Goal: Information Seeking & Learning: Learn about a topic

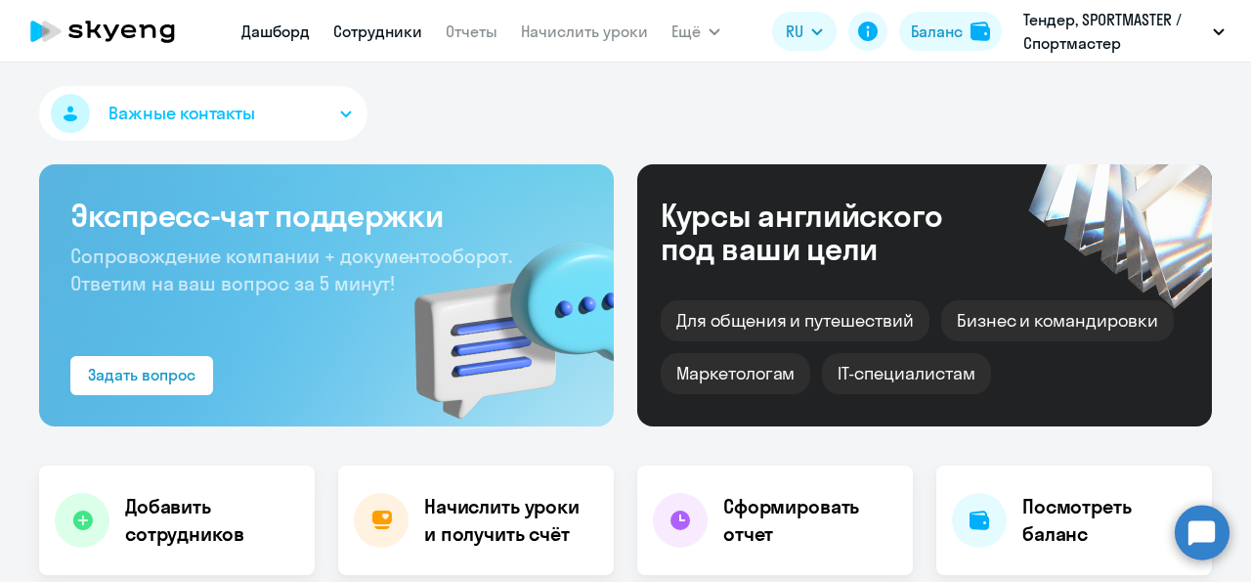
click at [395, 39] on link "Сотрудники" at bounding box center [377, 32] width 89 height 20
select select "30"
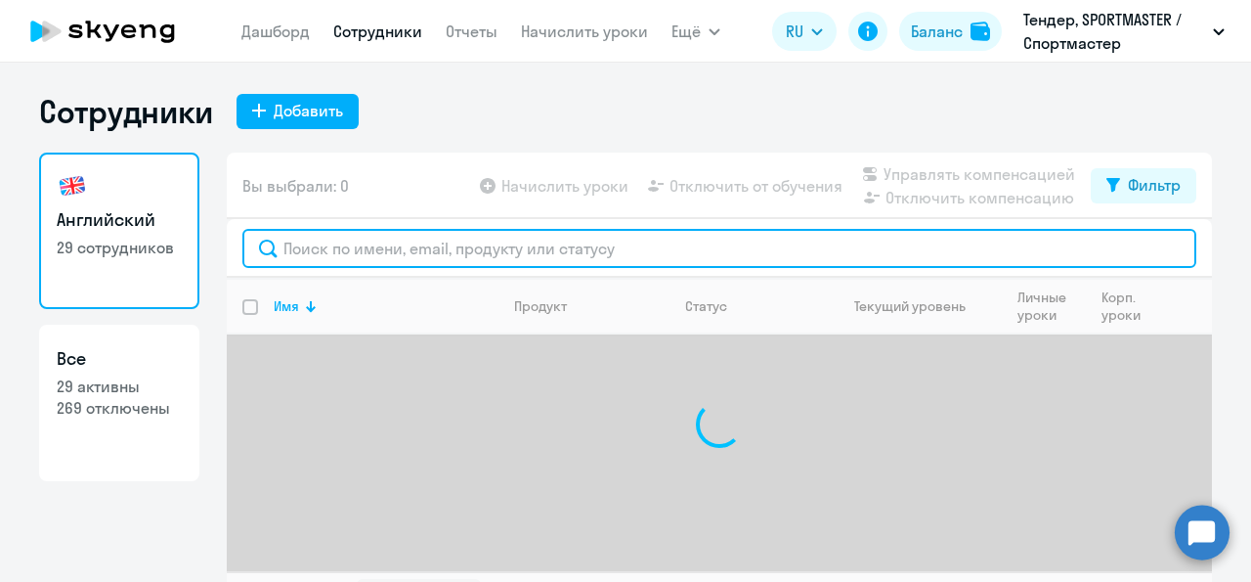
click at [316, 247] on input "text" at bounding box center [719, 248] width 954 height 39
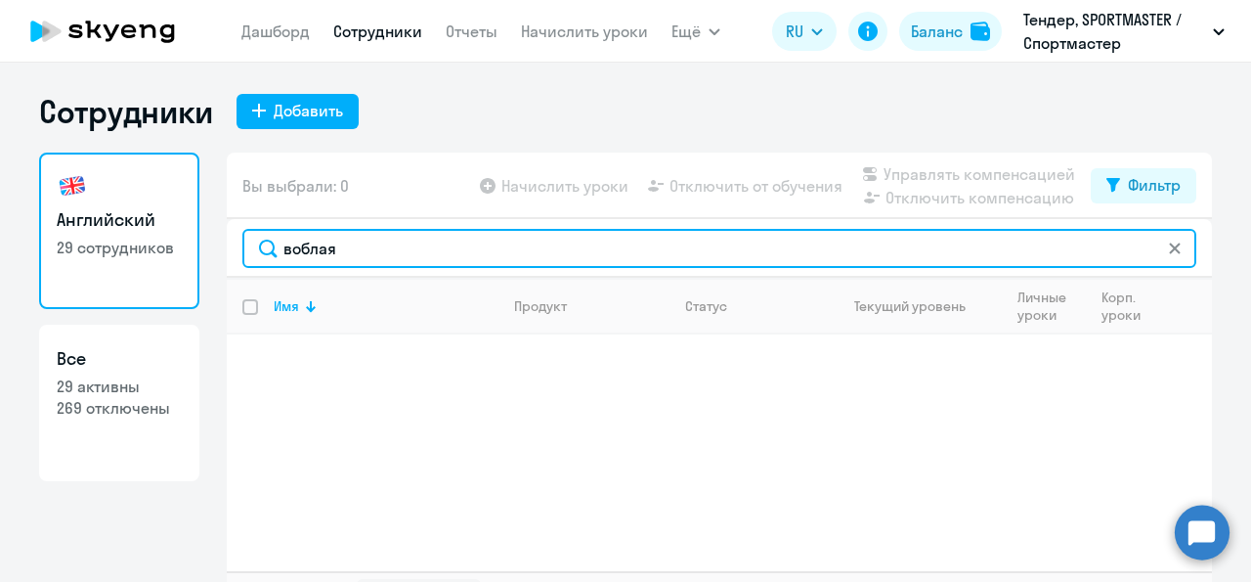
type input "воблая"
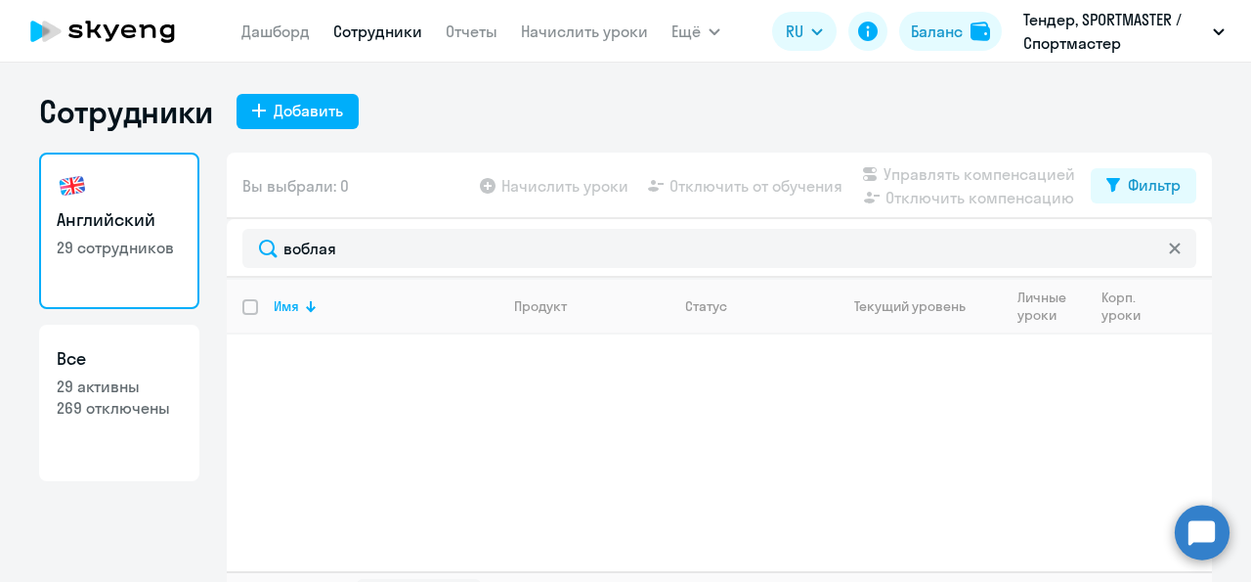
click at [154, 389] on p "29 активны" at bounding box center [119, 386] width 125 height 22
select select "30"
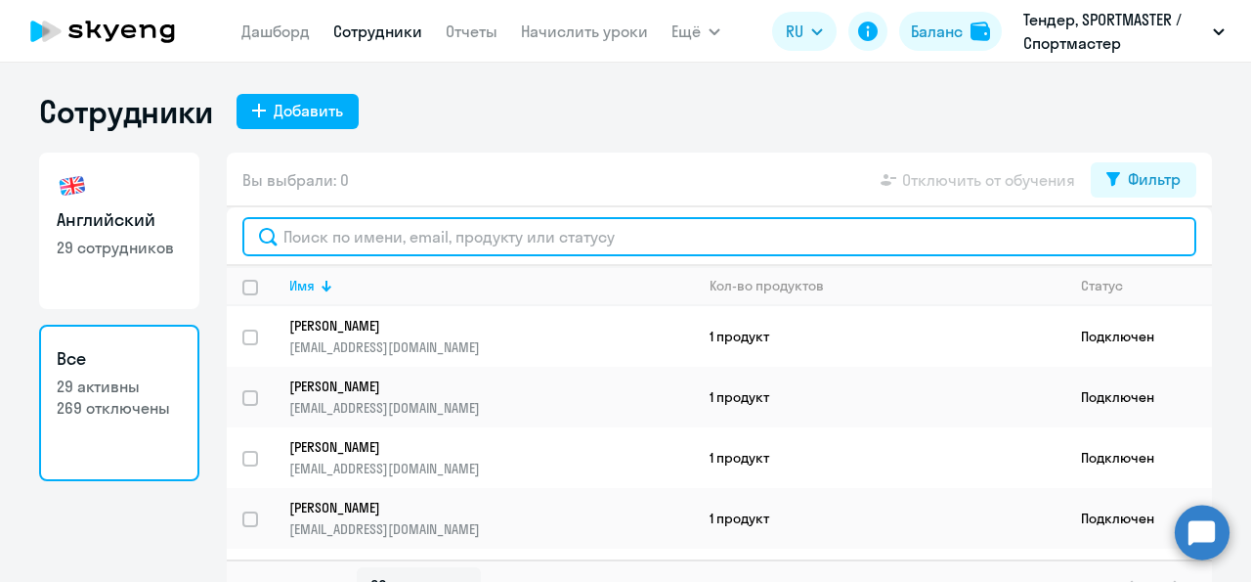
click at [327, 234] on input "text" at bounding box center [719, 236] width 954 height 39
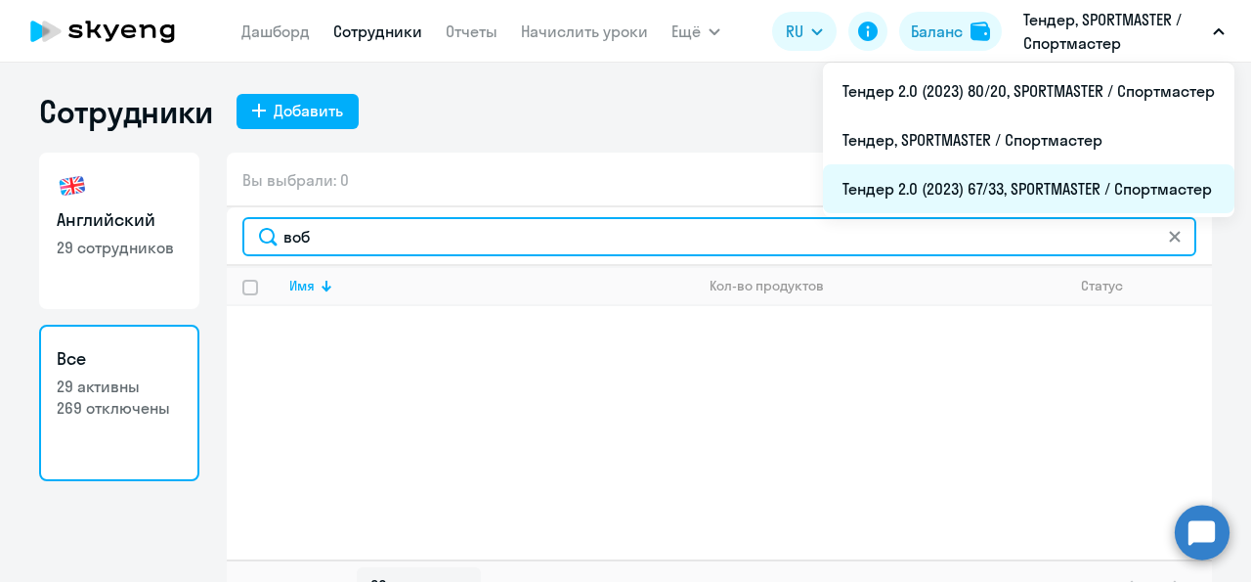
type input "воб"
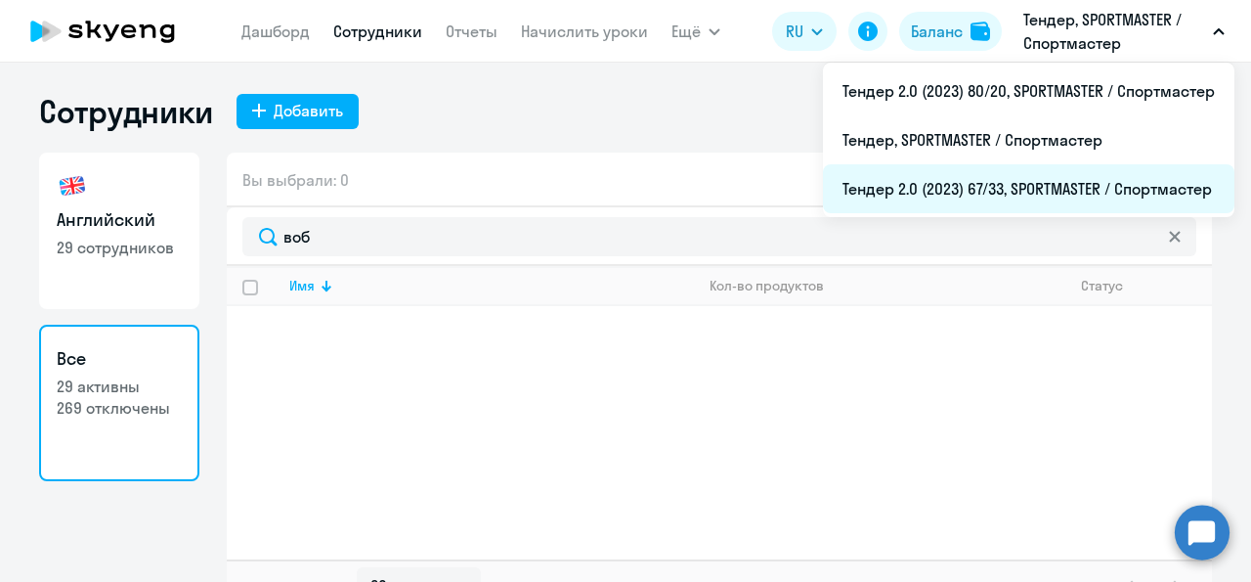
click at [1037, 191] on li "Тендер 2.0 (2023) 67/33, SPORTMASTER / Спортмастер" at bounding box center [1029, 188] width 412 height 49
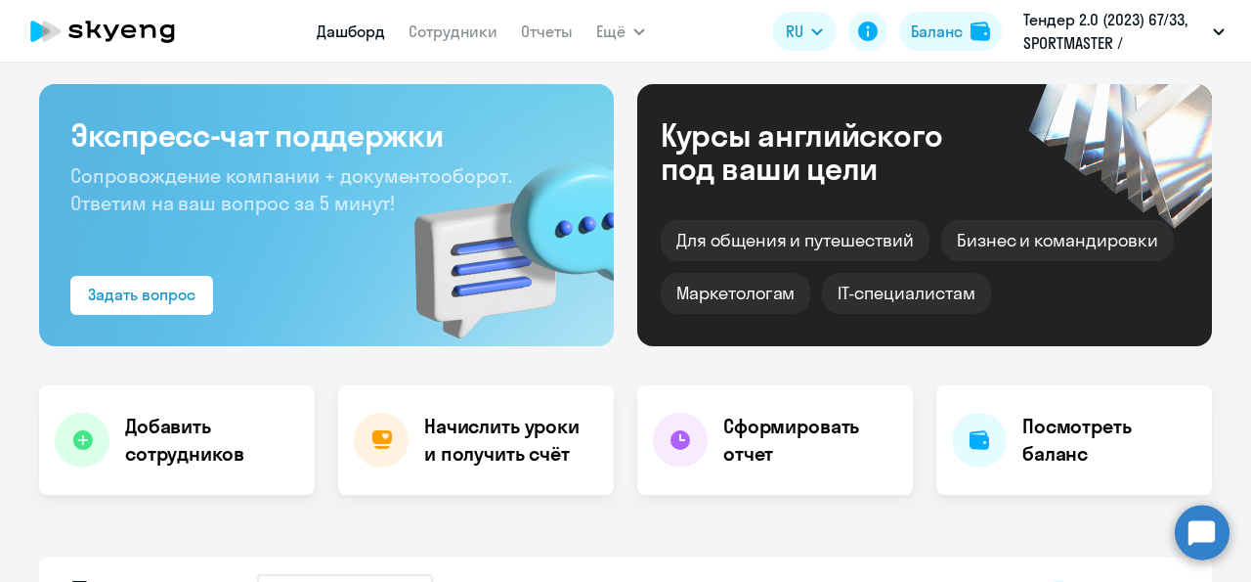
scroll to position [69, 0]
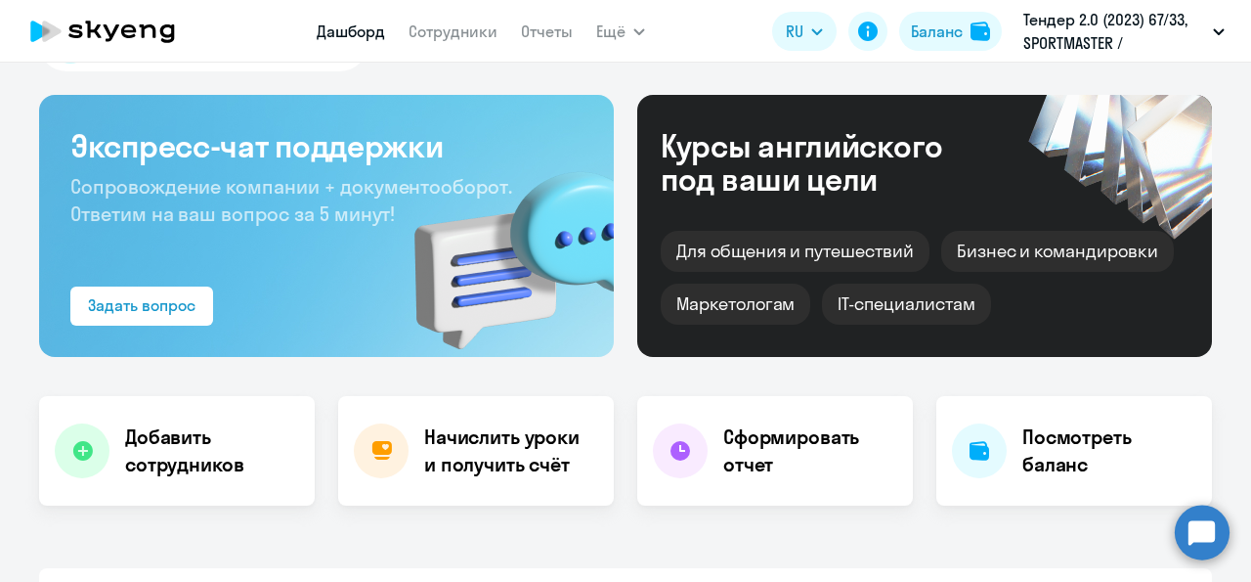
click at [464, 42] on app-menu-item-link "Сотрудники" at bounding box center [453, 32] width 89 height 24
select select "30"
click at [464, 38] on link "Сотрудники" at bounding box center [453, 32] width 89 height 20
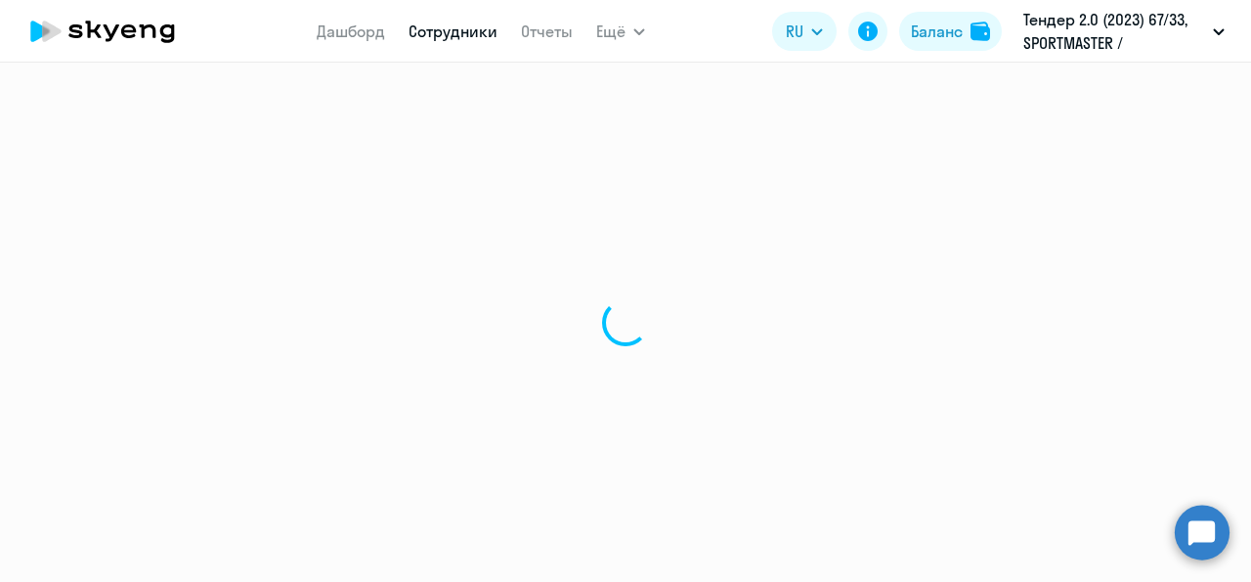
select select "30"
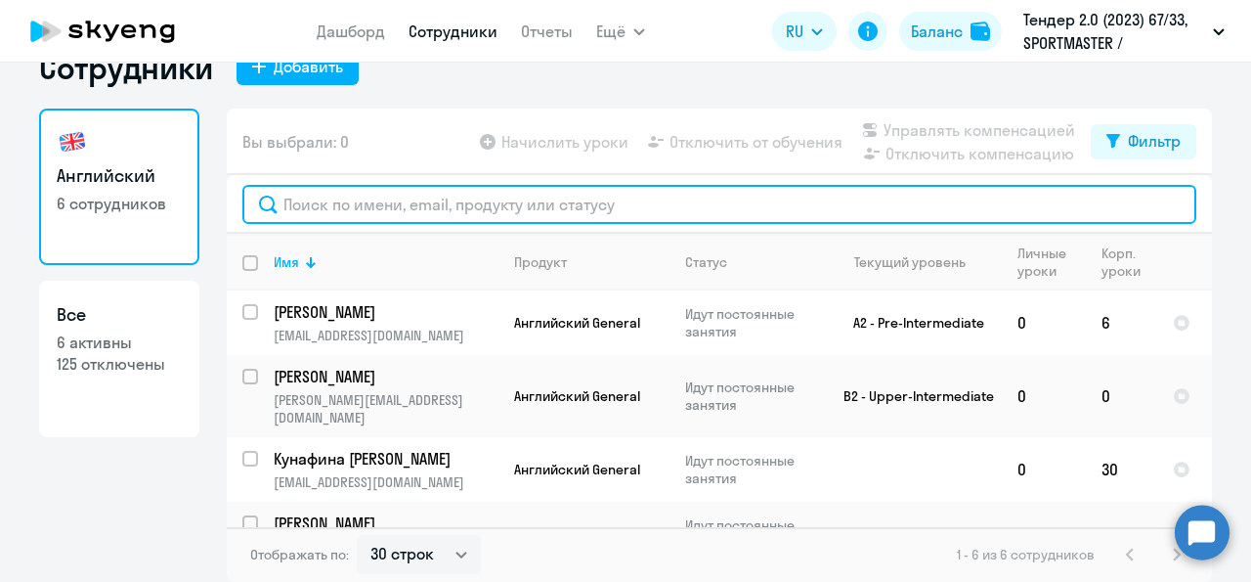
click at [347, 224] on input "text" at bounding box center [719, 204] width 954 height 39
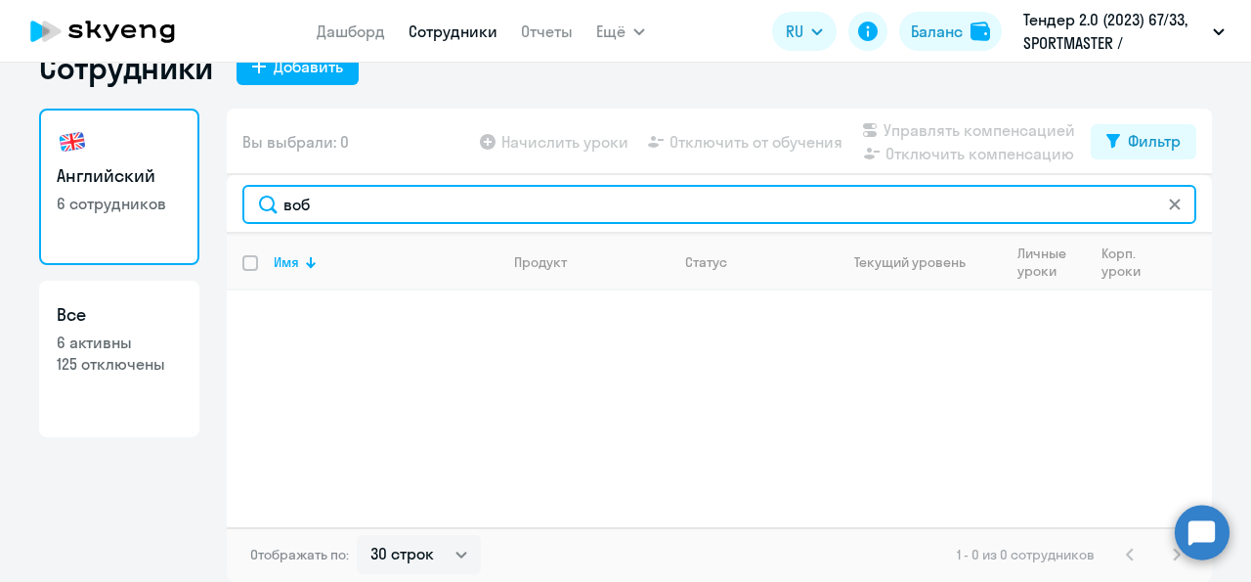
type input "воб"
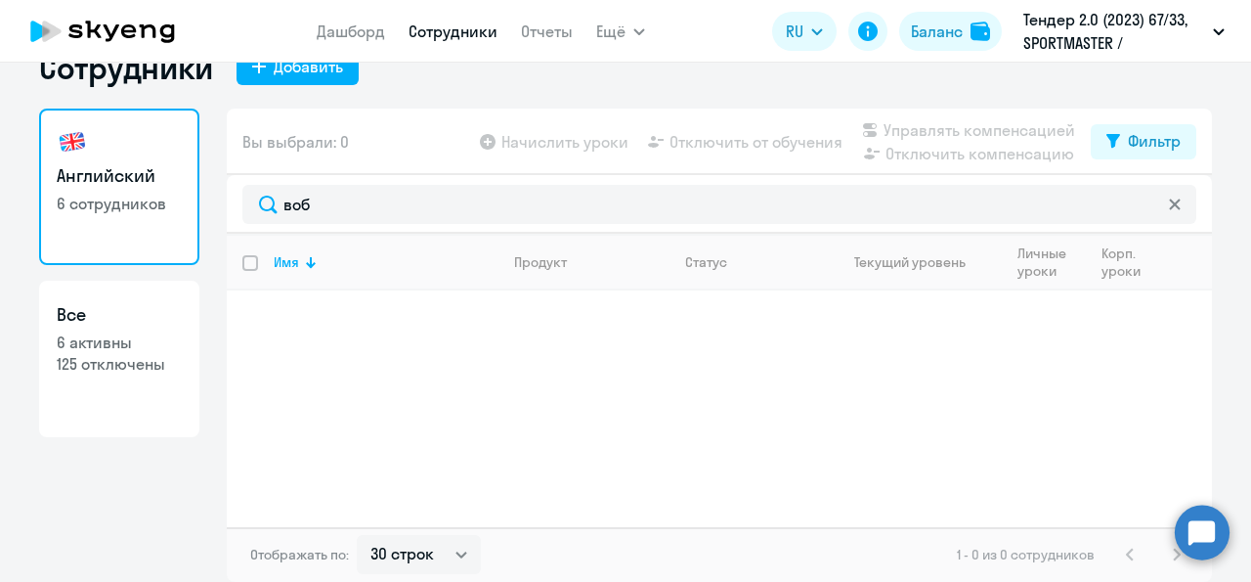
click at [87, 374] on p "125 отключены" at bounding box center [119, 364] width 125 height 22
select select "30"
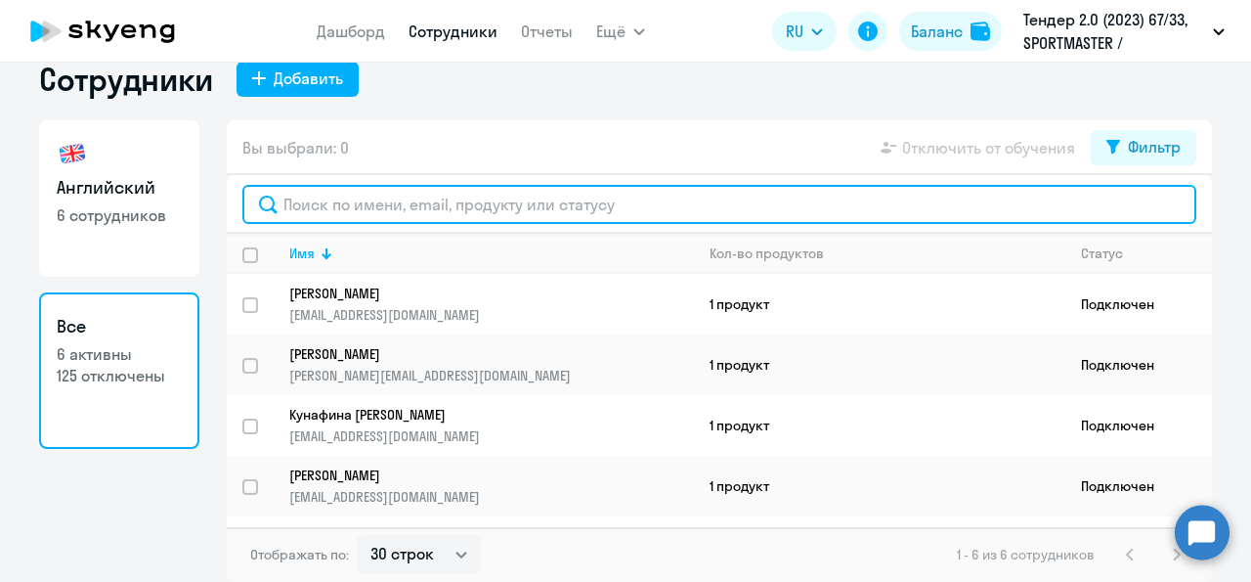
click at [338, 224] on input "text" at bounding box center [719, 204] width 954 height 39
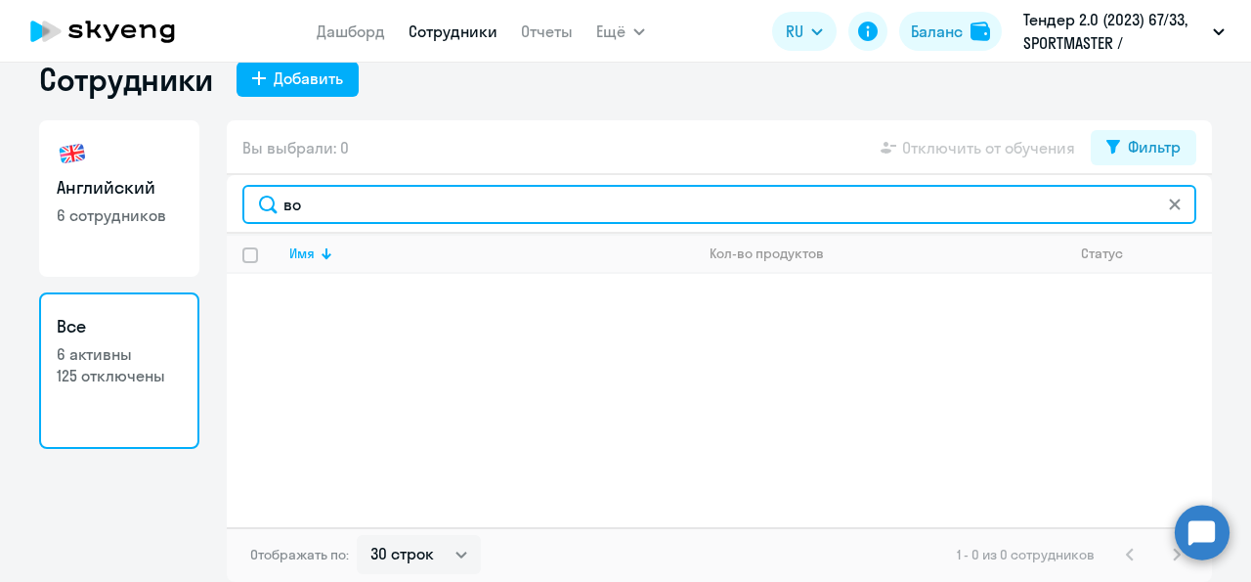
type input "в"
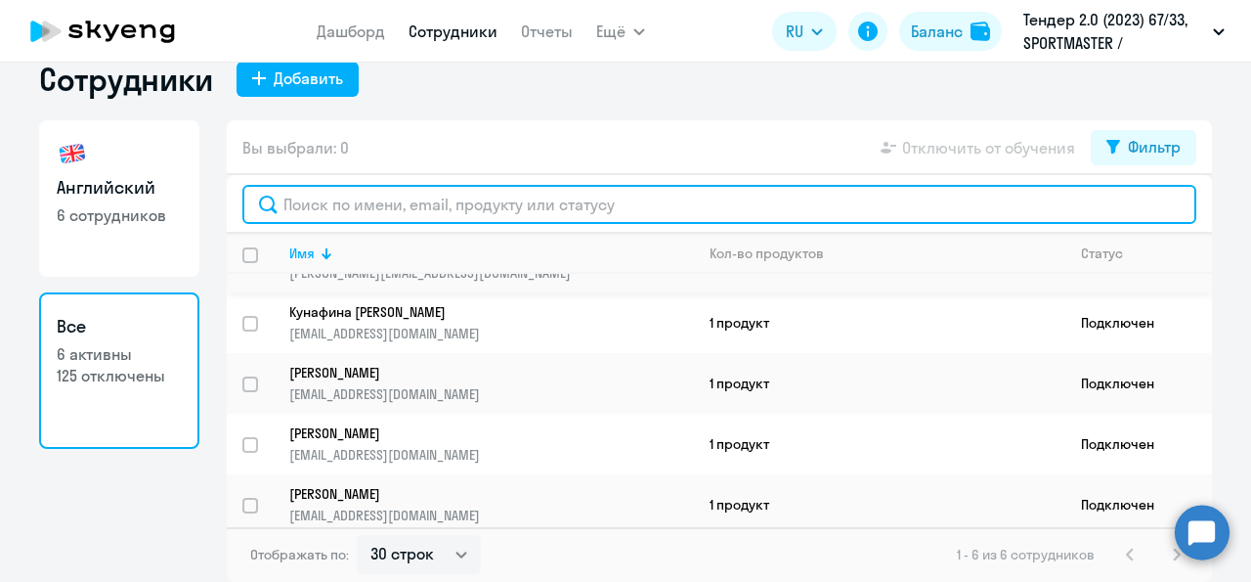
scroll to position [32, 0]
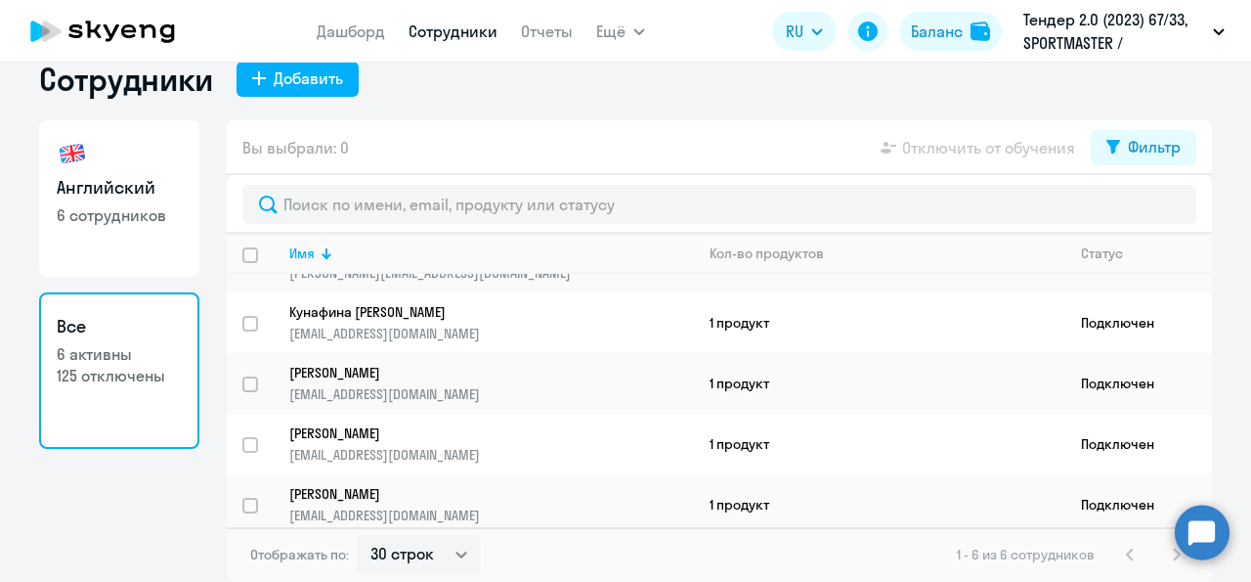
click at [126, 385] on p "125 отключены" at bounding box center [119, 376] width 125 height 22
click at [110, 489] on div "Английский 6 сотрудников Все 6 активны 125 отключены" at bounding box center [119, 334] width 160 height 429
click at [1106, 142] on icon at bounding box center [1113, 147] width 14 height 14
click at [1156, 207] on span at bounding box center [1155, 211] width 33 height 20
click at [1139, 210] on input "checkbox" at bounding box center [1138, 210] width 1 height 1
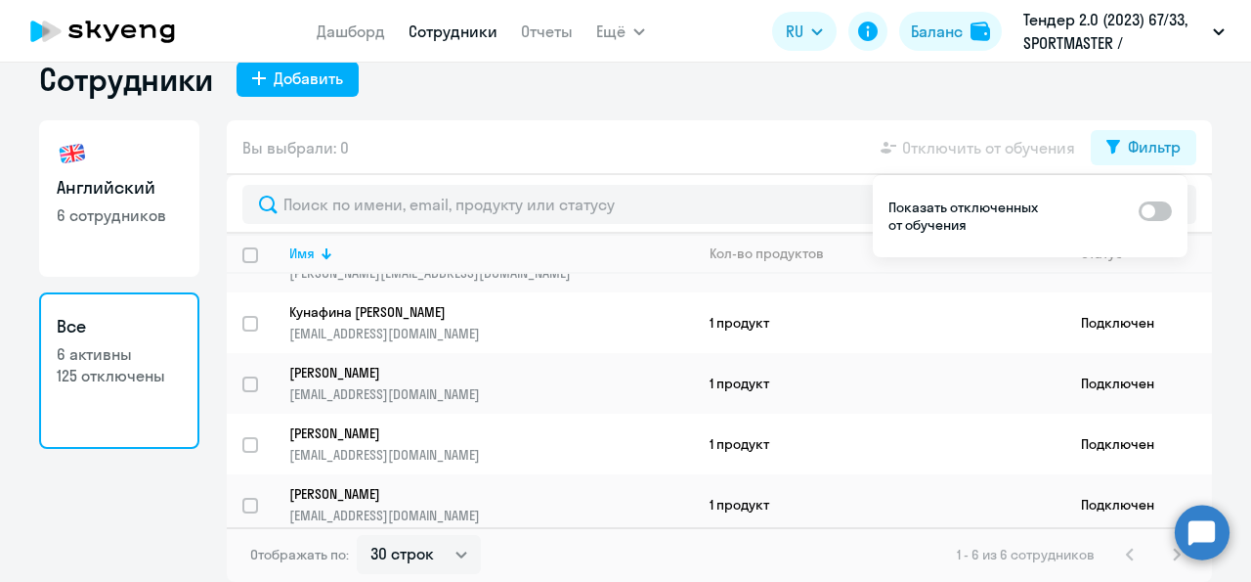
checkbox input "true"
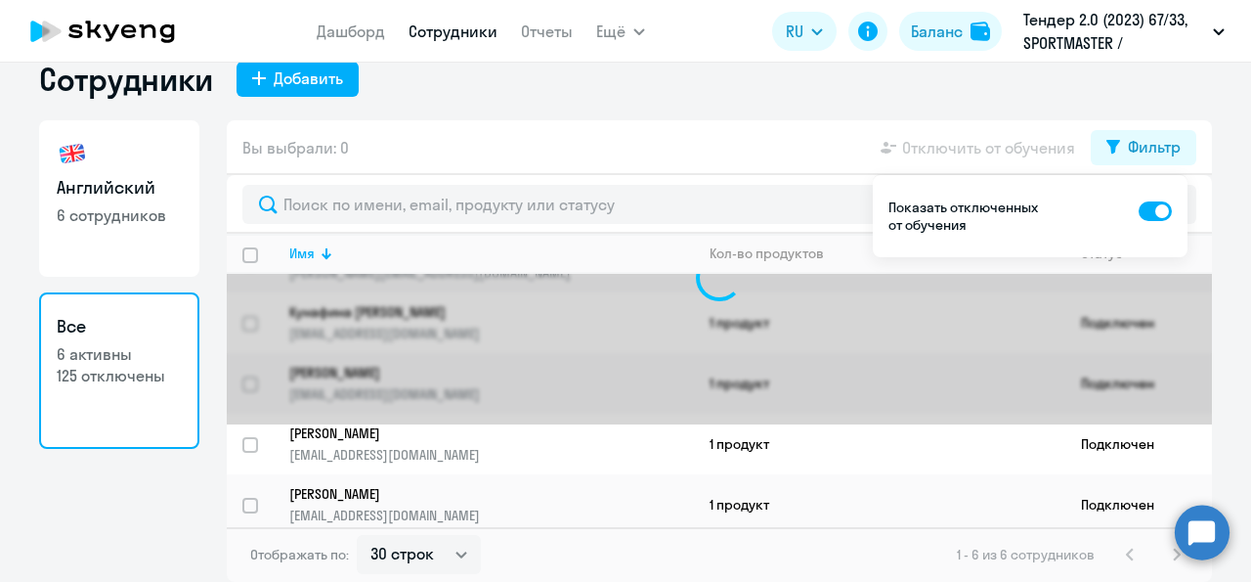
scroll to position [0, 0]
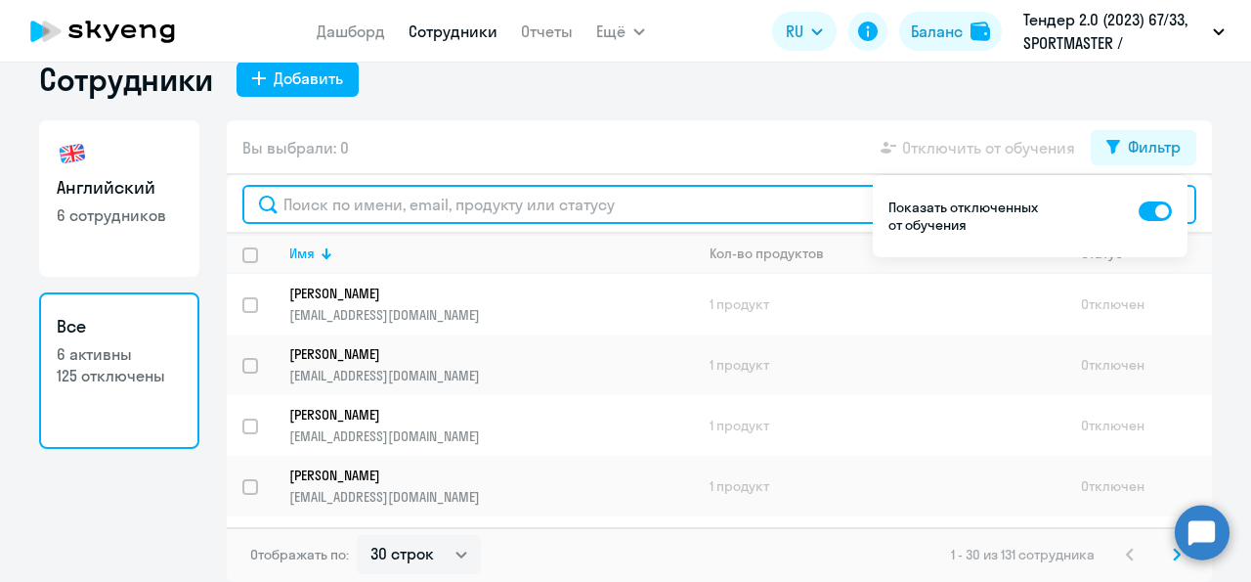
click at [414, 206] on input "text" at bounding box center [719, 204] width 954 height 39
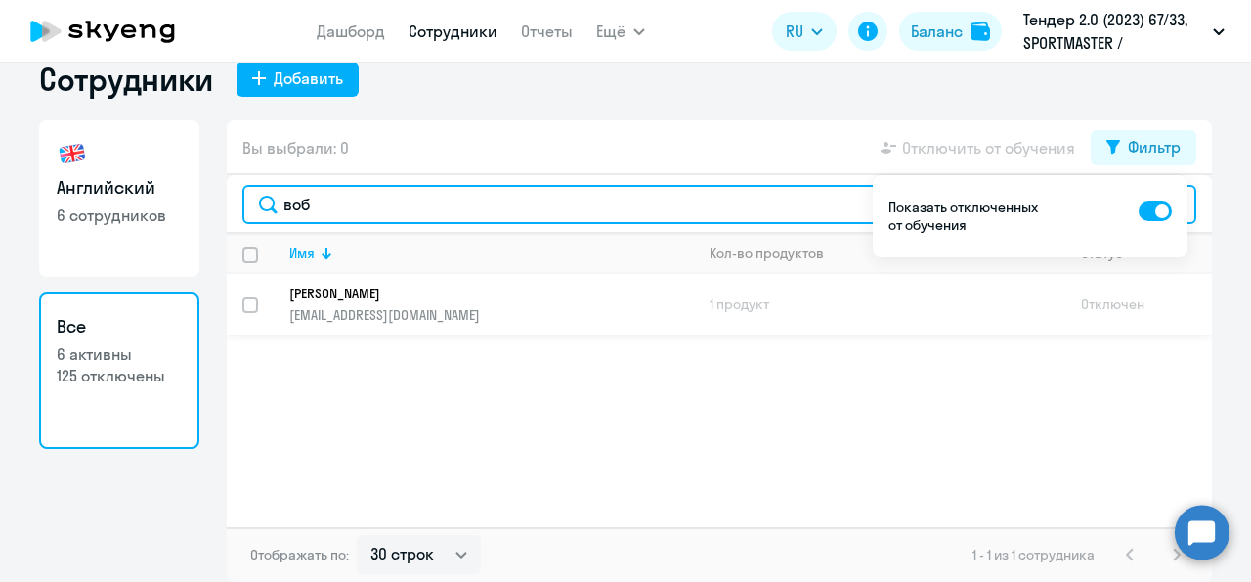
type input "воб"
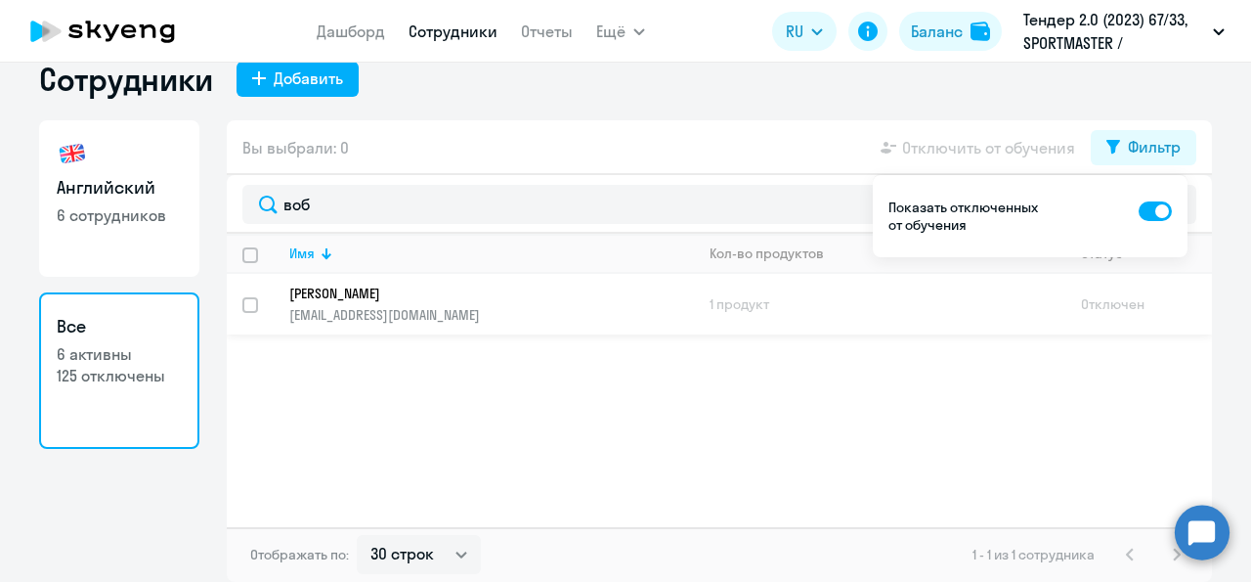
click at [445, 308] on p "[EMAIL_ADDRESS][DOMAIN_NAME]" at bounding box center [491, 315] width 404 height 18
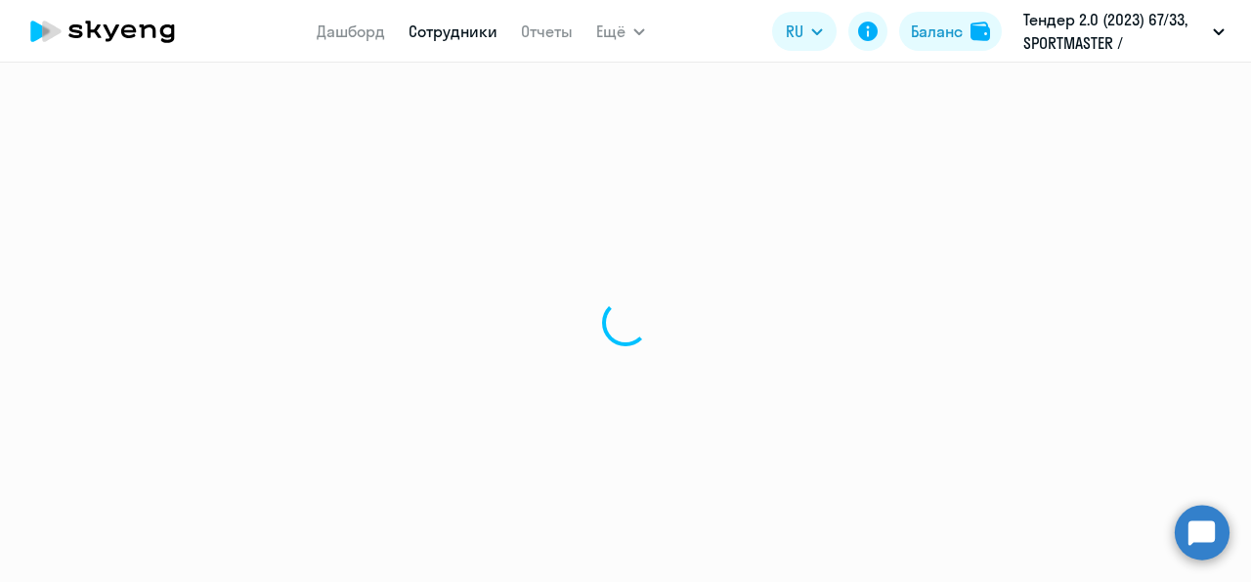
select select "english"
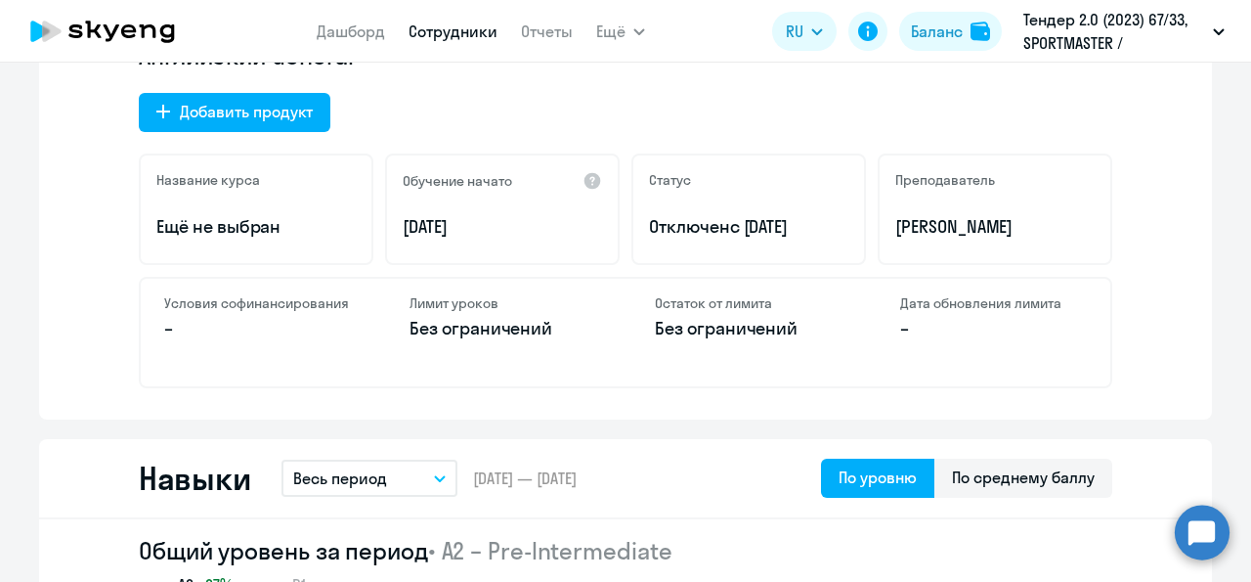
scroll to position [666, 0]
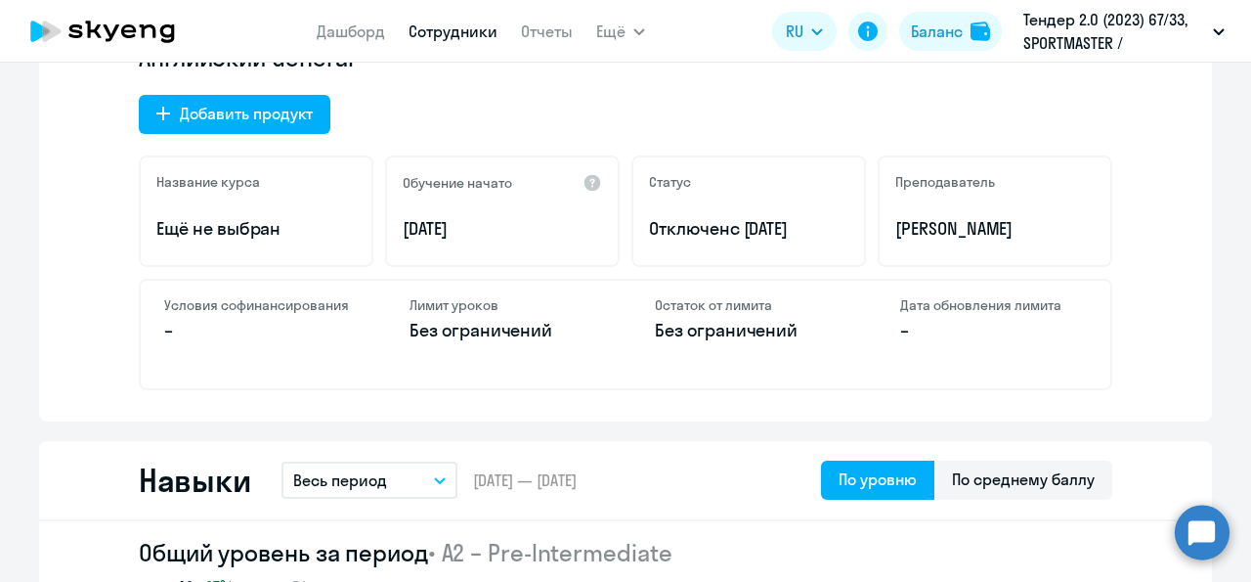
drag, startPoint x: 822, startPoint y: 224, endPoint x: 744, endPoint y: 220, distance: 78.3
click at [744, 220] on p "Отключен с [DATE]" at bounding box center [748, 228] width 199 height 25
copy span "[DATE]"
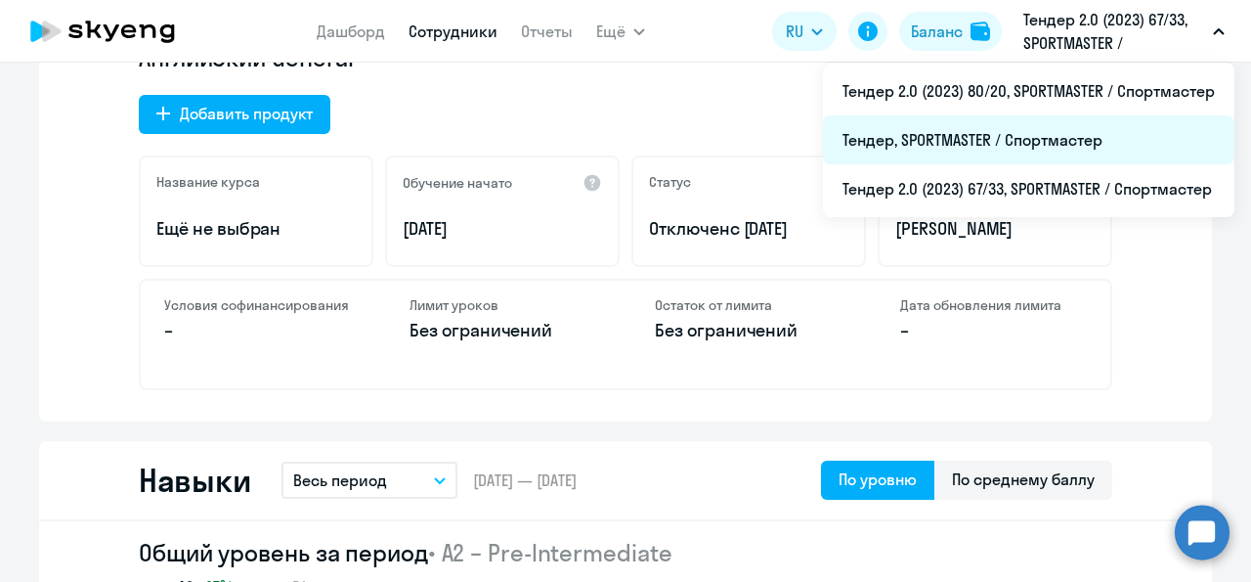
click at [1006, 146] on li "Тендер, SPORTMASTER / Спортмастер" at bounding box center [1029, 139] width 412 height 49
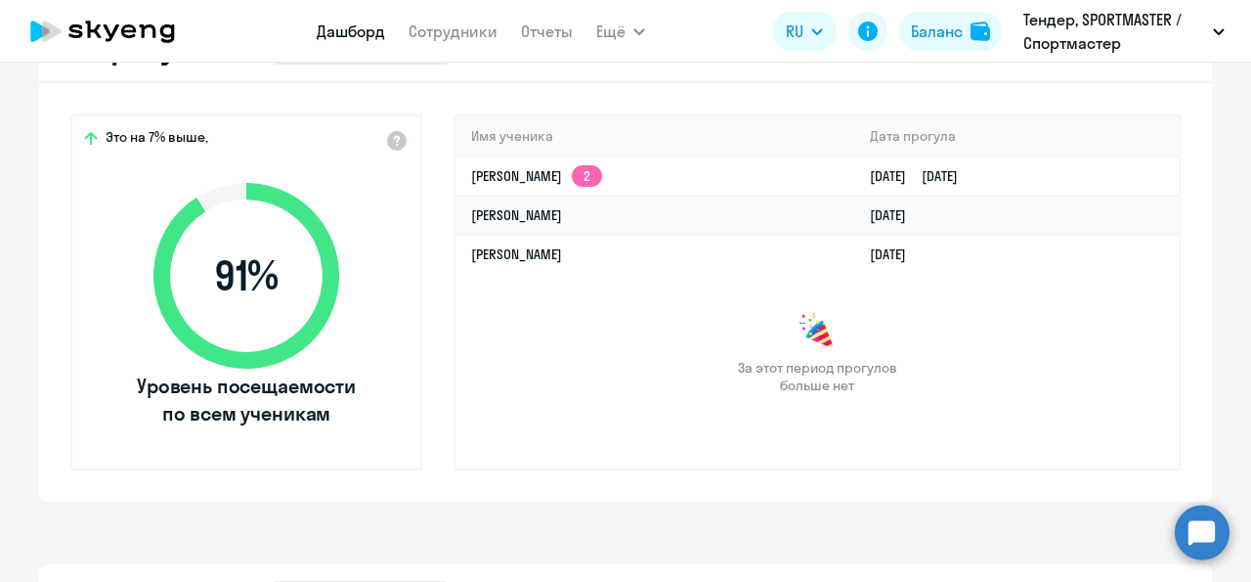
scroll to position [718, 0]
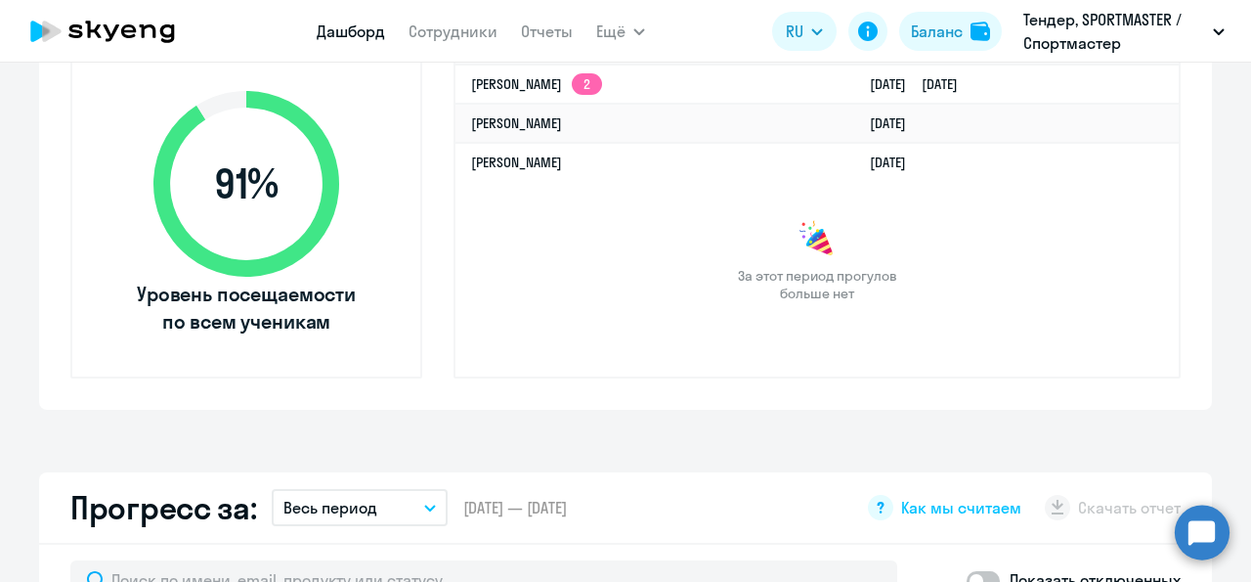
select select "30"
click at [458, 42] on app-menu-item-link "Сотрудники" at bounding box center [453, 32] width 89 height 24
click at [464, 33] on link "Сотрудники" at bounding box center [453, 32] width 89 height 20
select select "30"
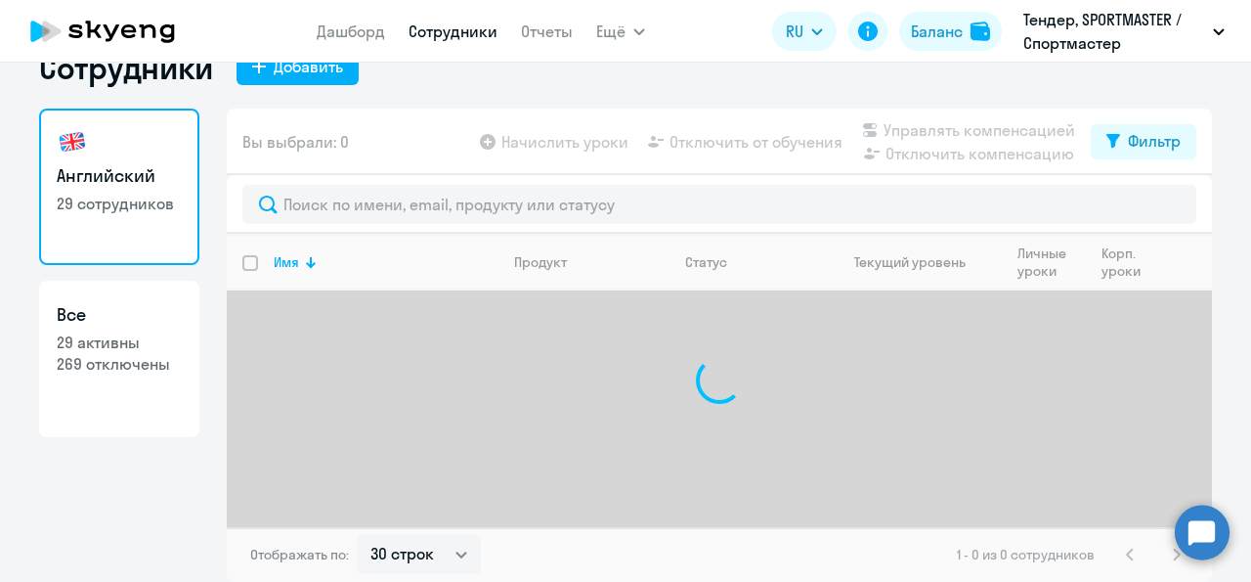
click at [65, 437] on link "Все 29 активны 269 отключены" at bounding box center [119, 359] width 160 height 156
select select "30"
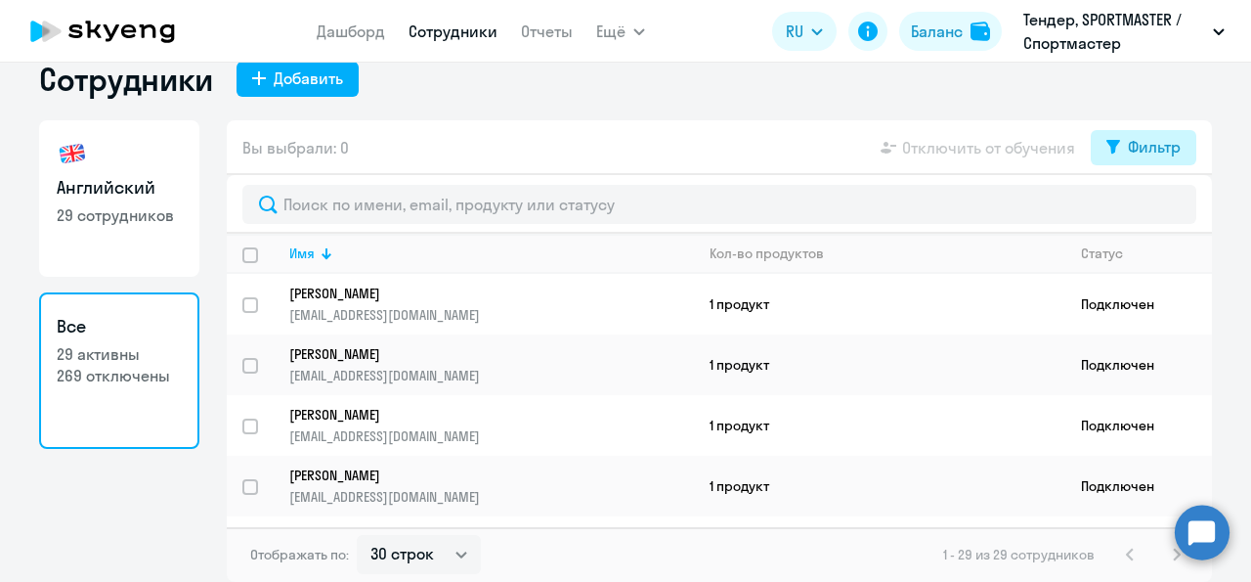
click at [1106, 153] on icon at bounding box center [1113, 147] width 14 height 14
click at [1160, 253] on span at bounding box center [1155, 244] width 33 height 20
click at [1139, 243] on input "checkbox" at bounding box center [1138, 242] width 1 height 1
checkbox input "true"
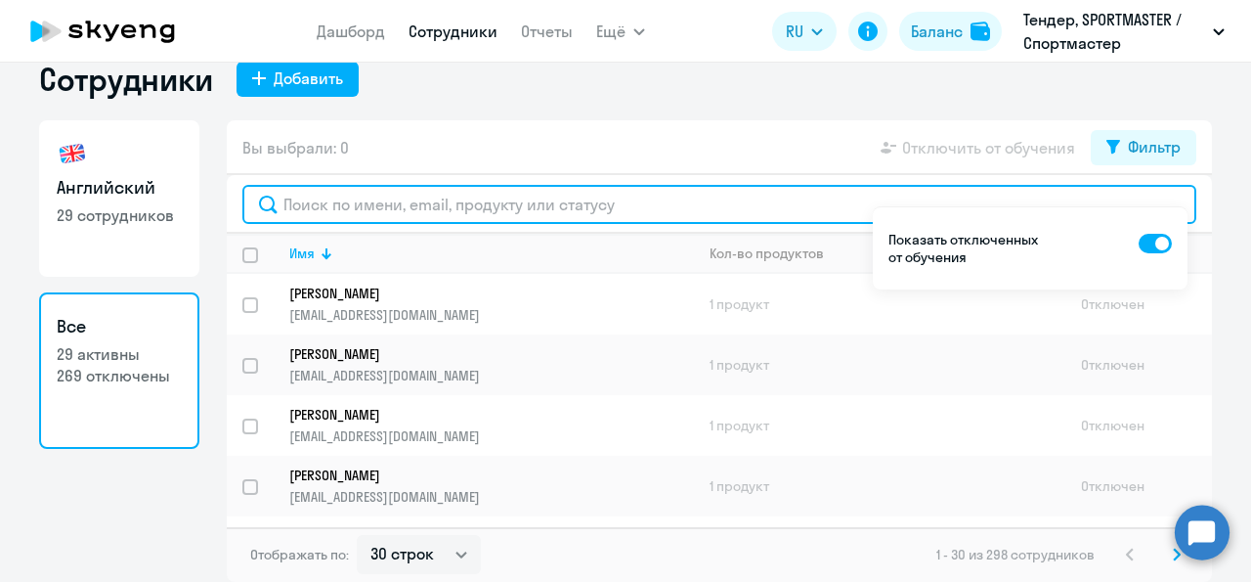
click at [523, 224] on input "text" at bounding box center [719, 204] width 954 height 39
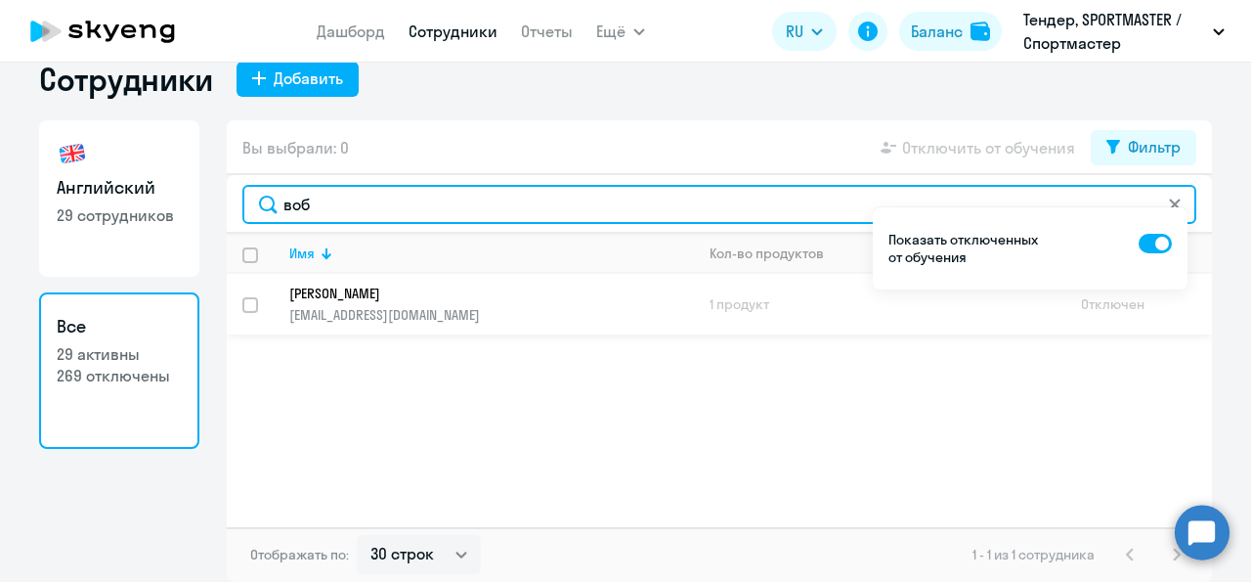
type input "воб"
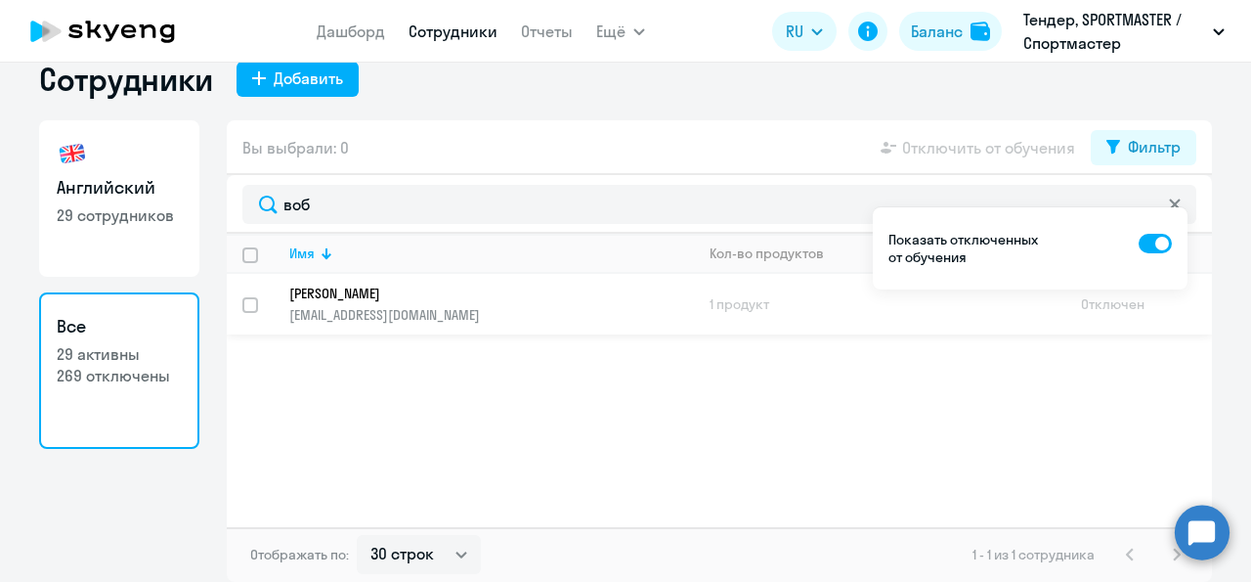
click at [410, 302] on p "[PERSON_NAME]" at bounding box center [477, 293] width 377 height 18
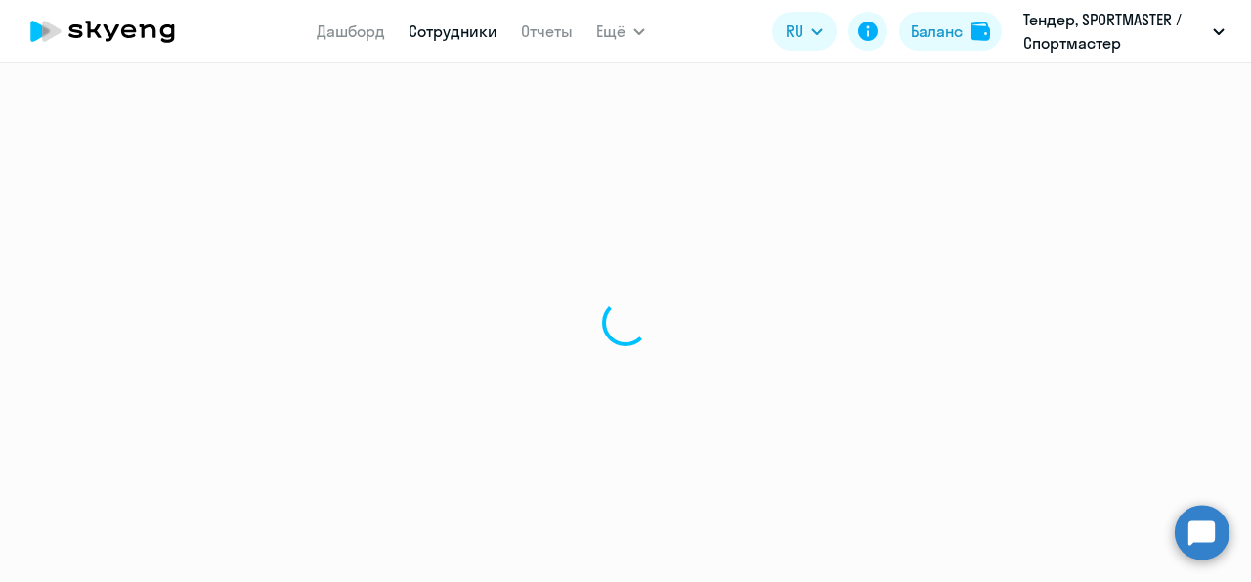
select select "english"
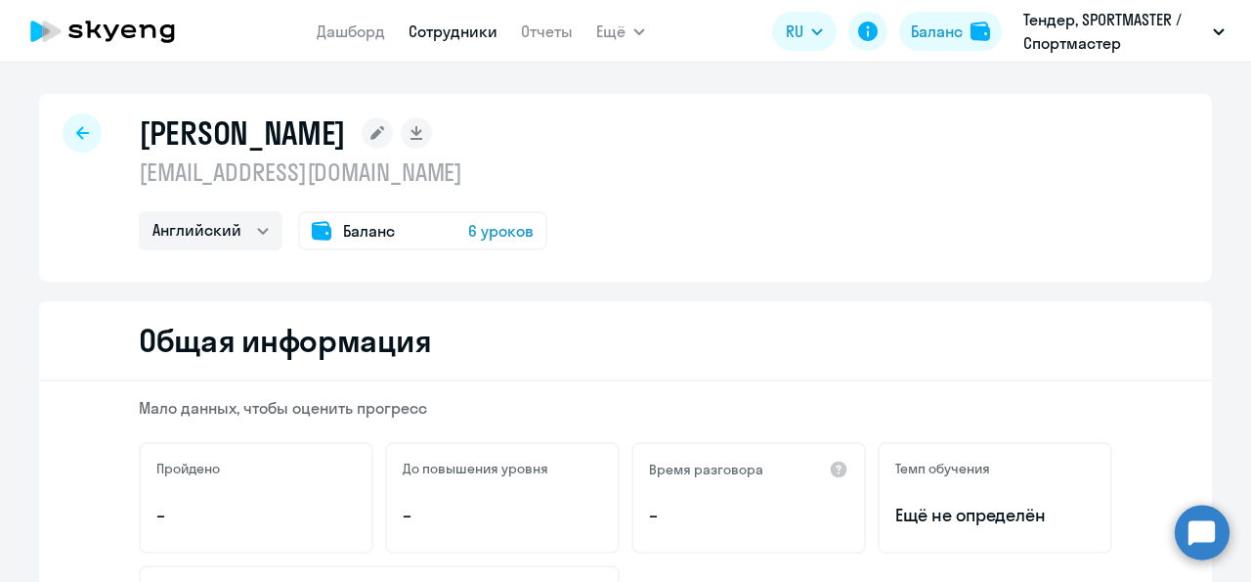
select select "30"
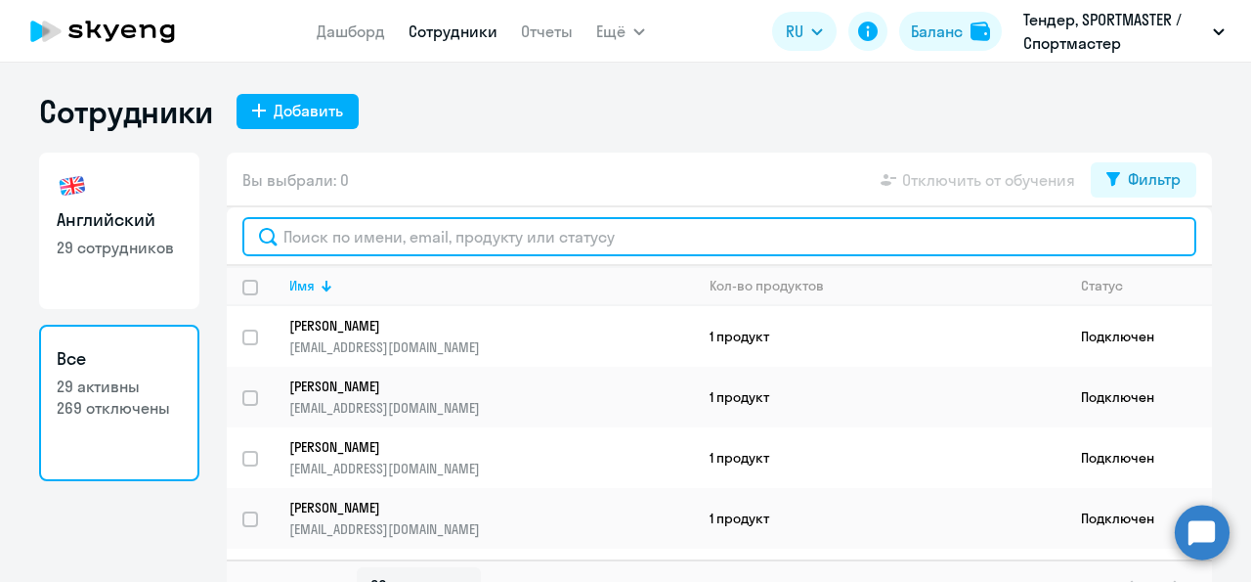
click at [324, 230] on input "text" at bounding box center [719, 236] width 954 height 39
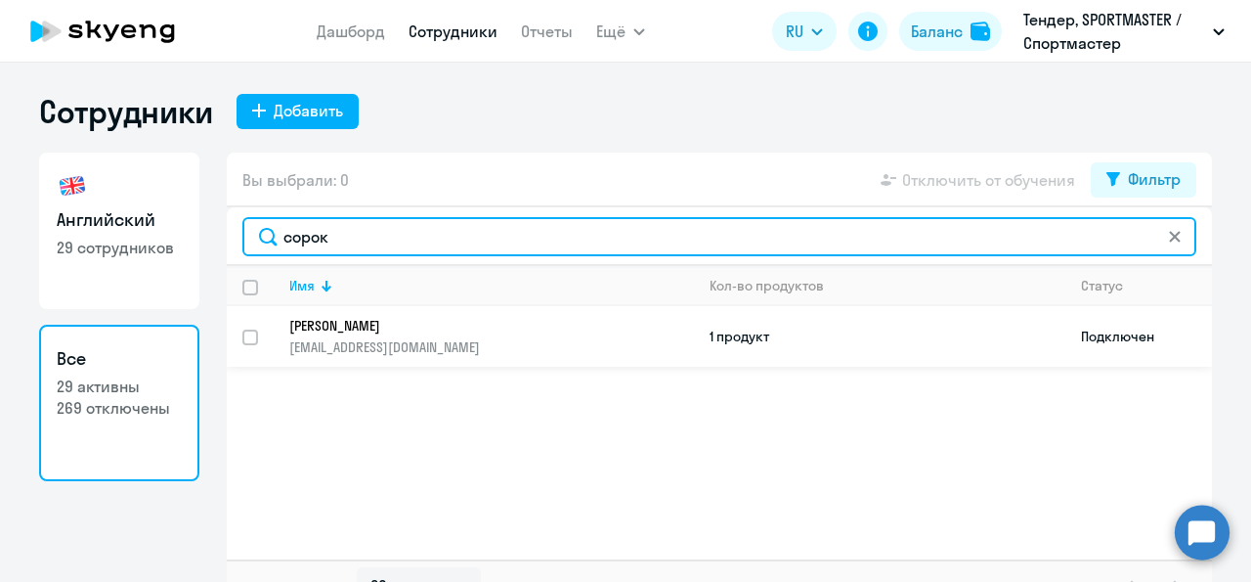
type input "сорок"
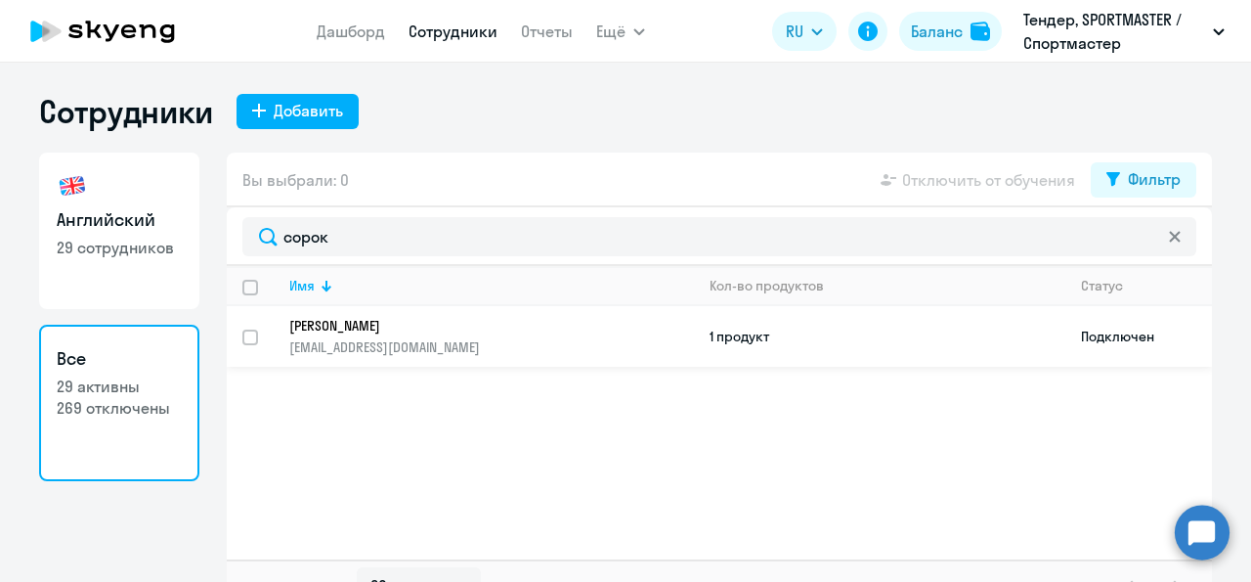
click at [550, 348] on p "[EMAIL_ADDRESS][DOMAIN_NAME]" at bounding box center [491, 347] width 404 height 18
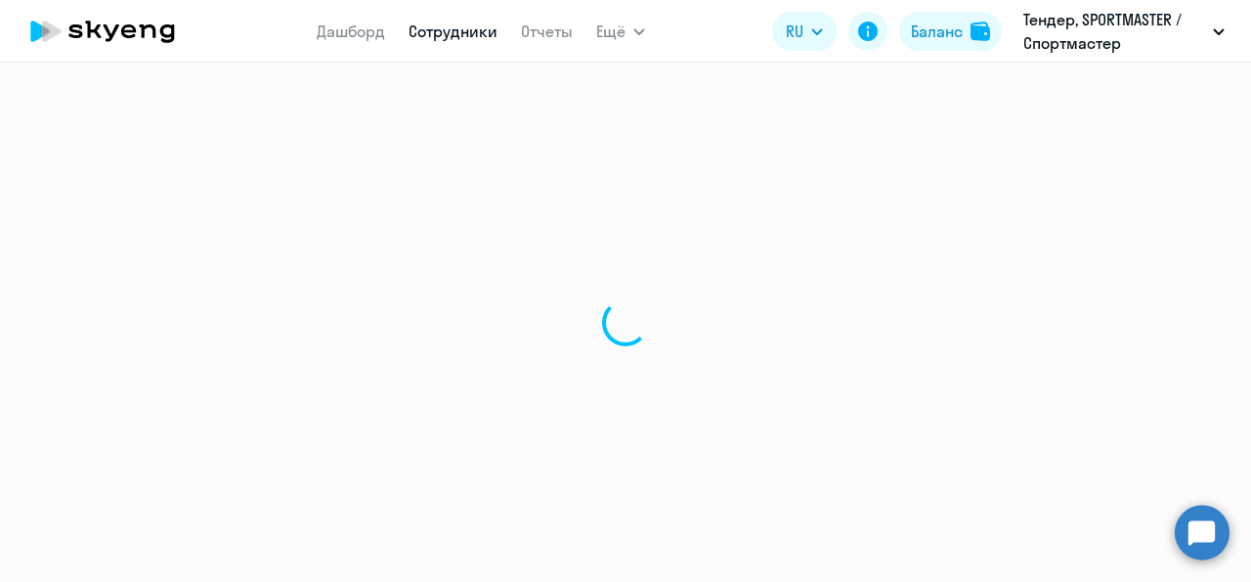
select select "english"
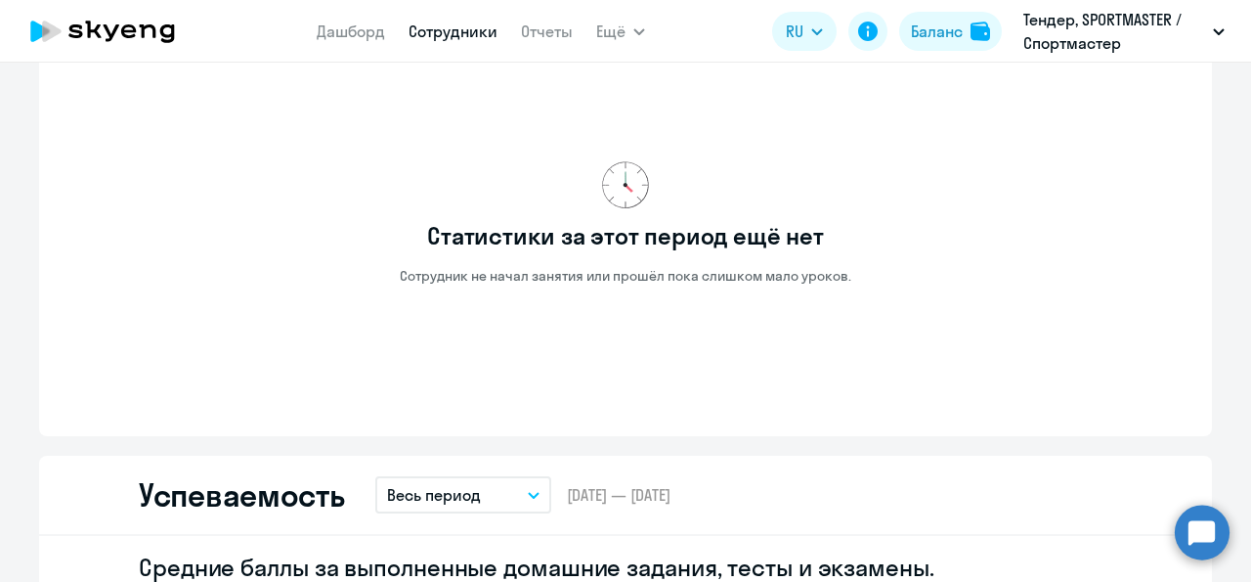
scroll to position [1043, 0]
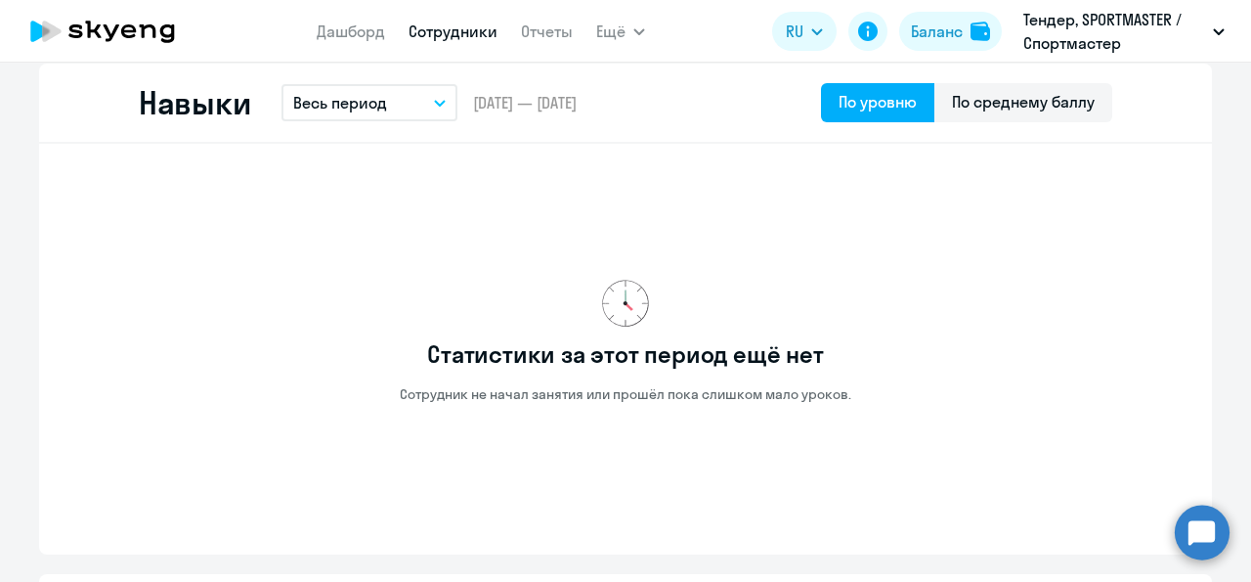
select select "30"
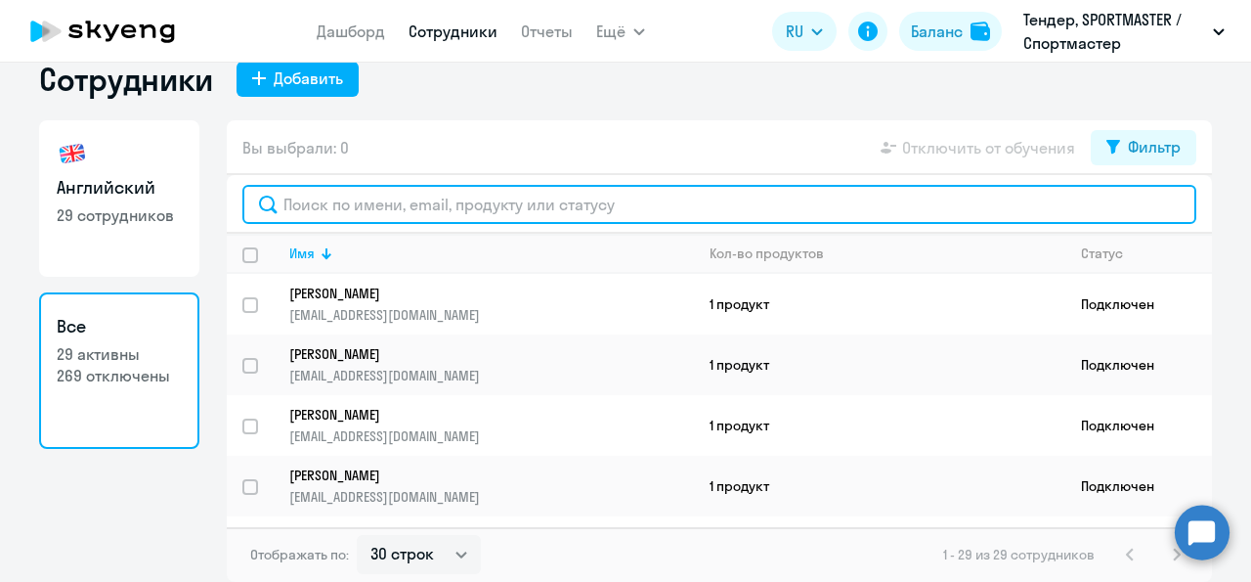
click at [331, 224] on input "text" at bounding box center [719, 204] width 954 height 39
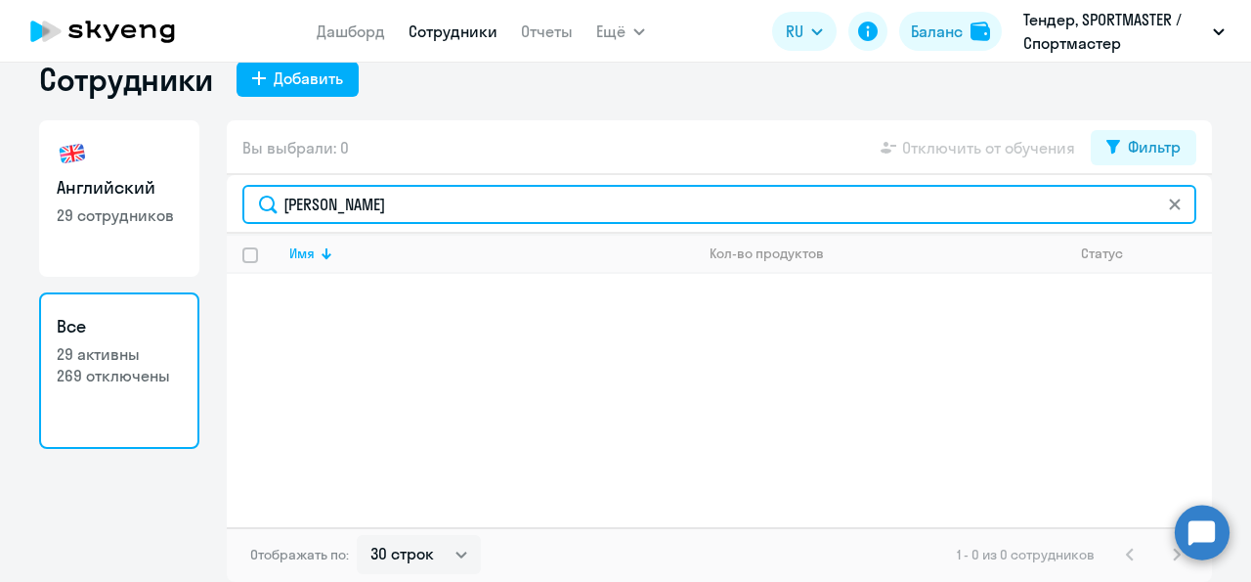
scroll to position [32, 0]
type input "[PERSON_NAME]"
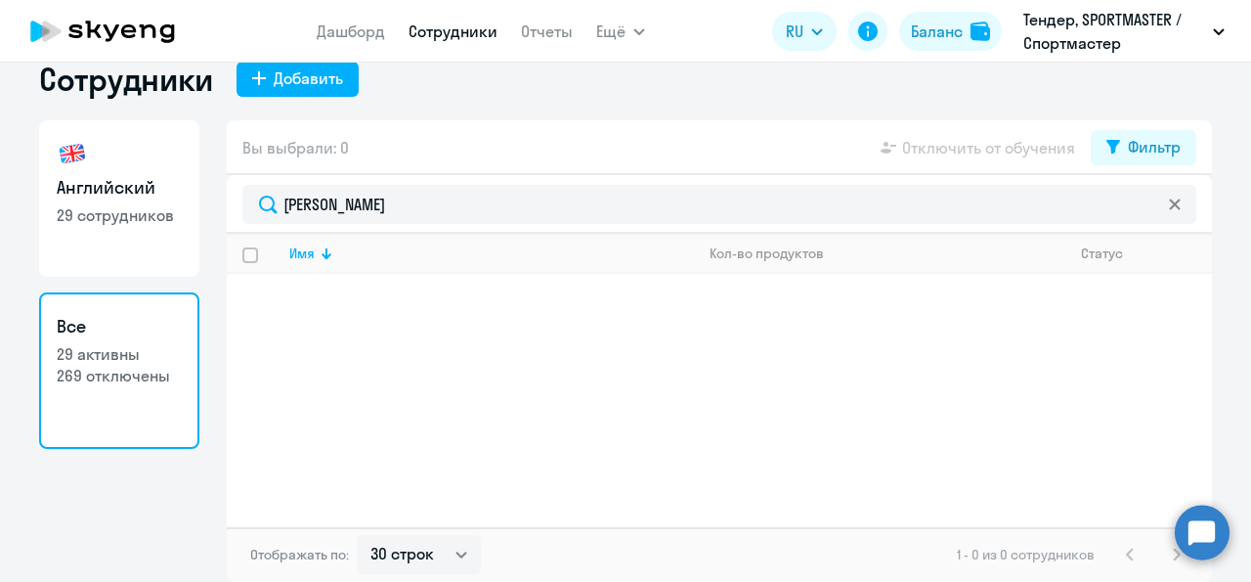
click at [171, 238] on link "Английский 29 сотрудников" at bounding box center [119, 198] width 160 height 156
select select "30"
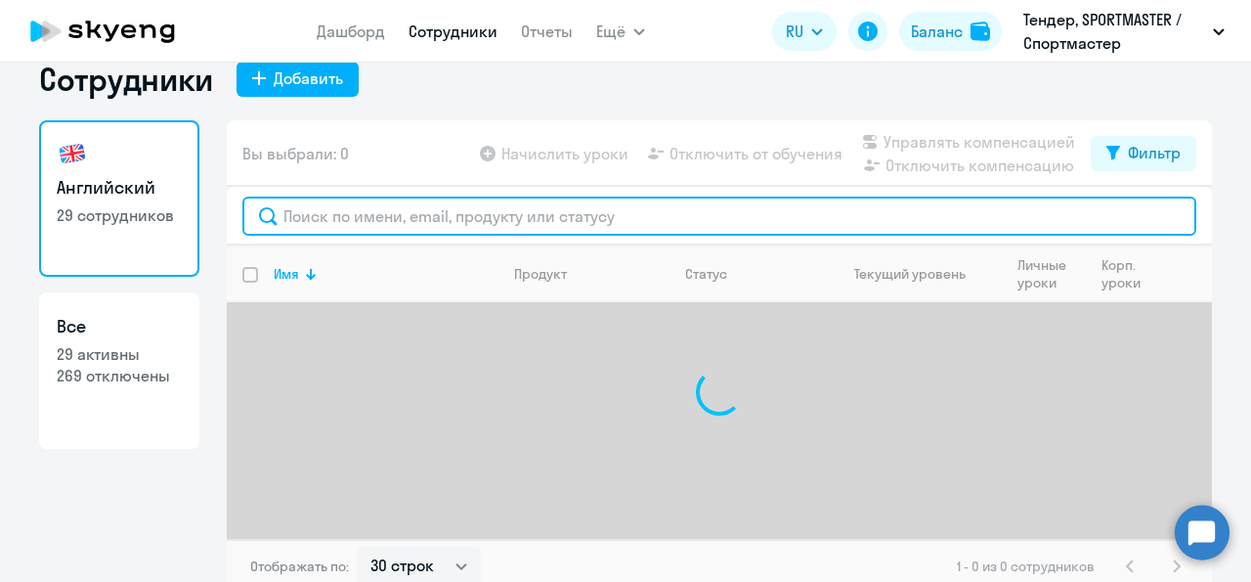
click at [331, 224] on input "text" at bounding box center [719, 215] width 954 height 39
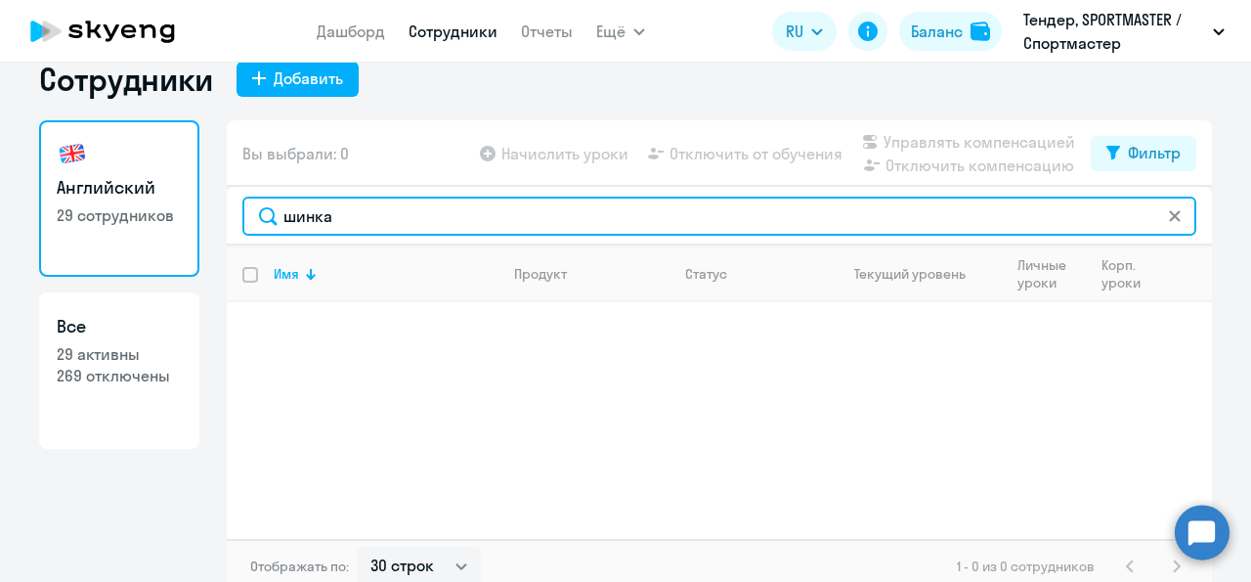
type input "шинка"
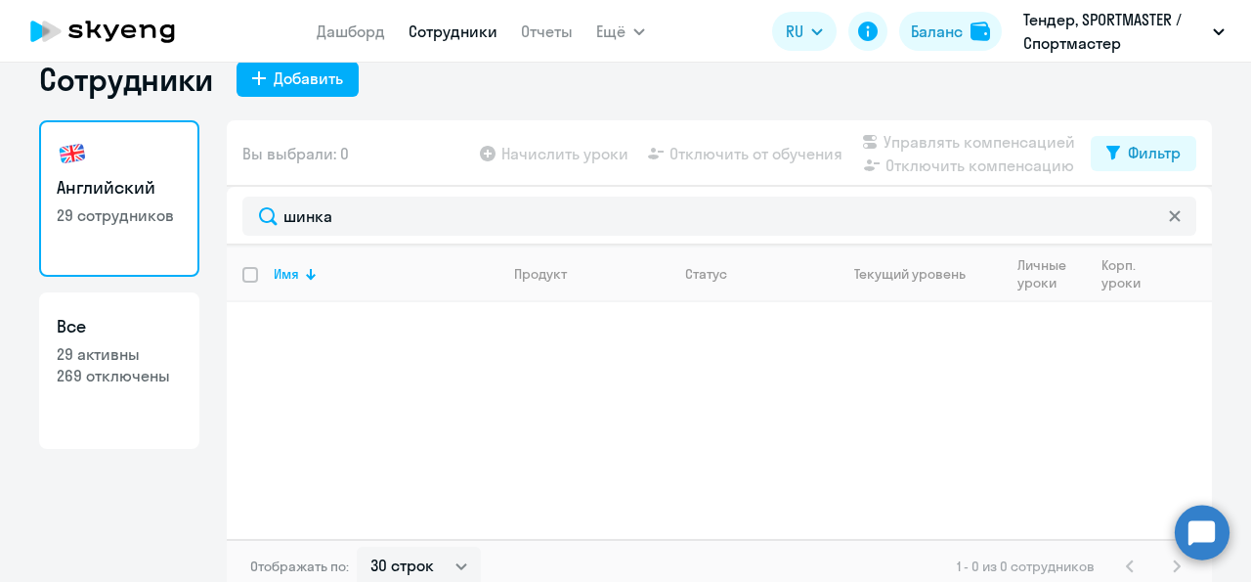
click at [118, 349] on p "29 активны" at bounding box center [119, 354] width 125 height 22
select select "30"
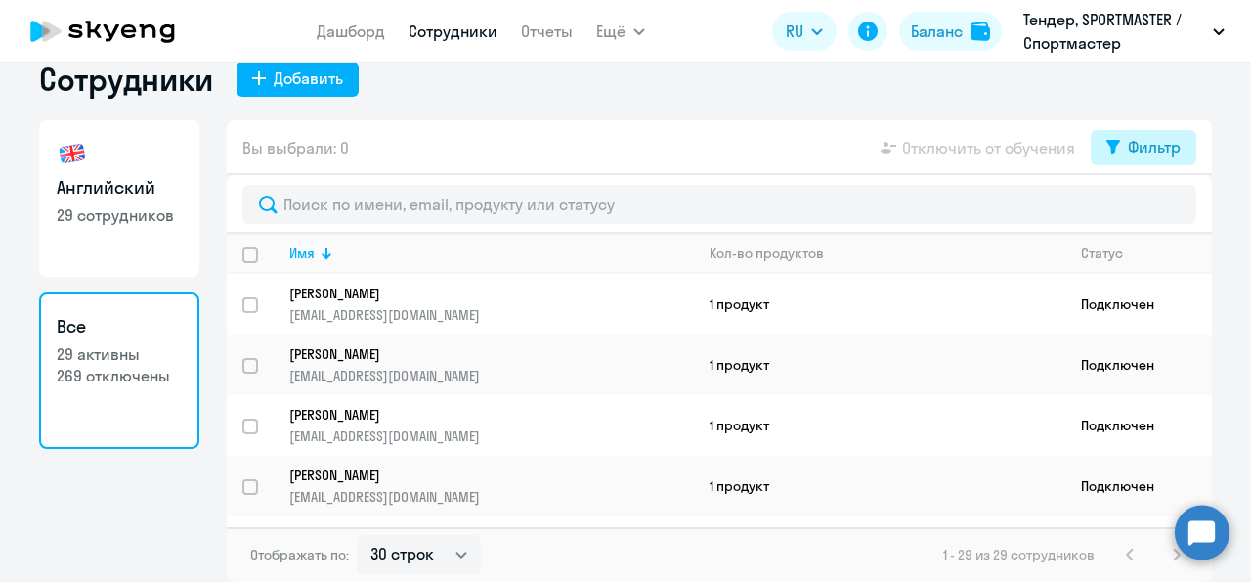
click at [1141, 144] on div "Фильтр" at bounding box center [1154, 146] width 53 height 23
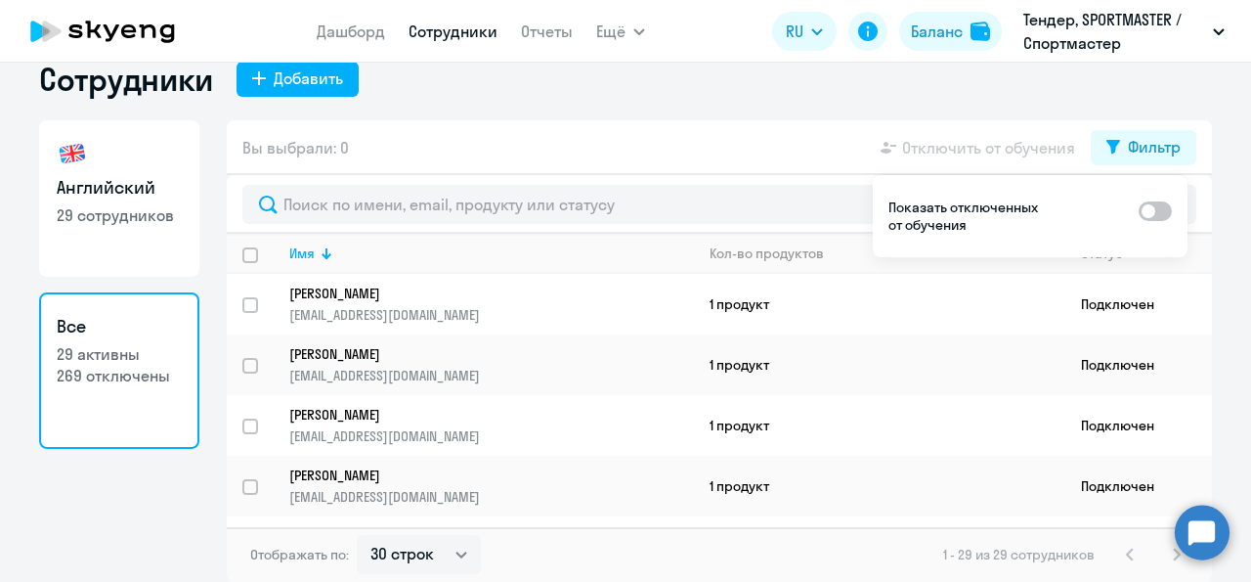
click at [1146, 216] on span at bounding box center [1155, 211] width 33 height 20
click at [1139, 211] on input "checkbox" at bounding box center [1138, 210] width 1 height 1
checkbox input "true"
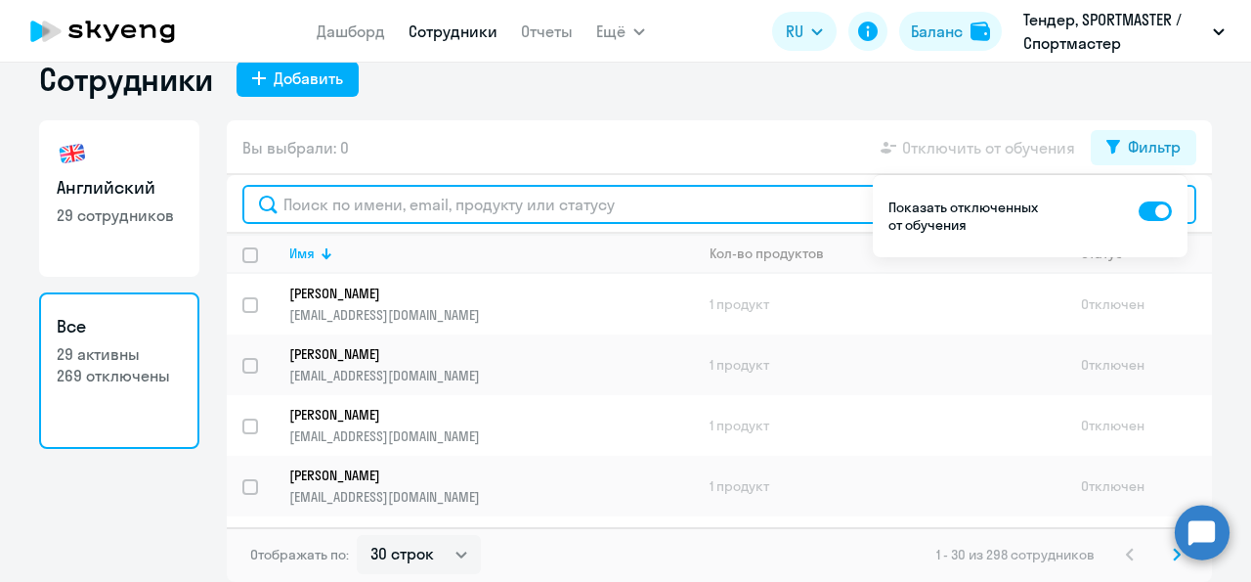
click at [363, 198] on input "text" at bounding box center [719, 204] width 954 height 39
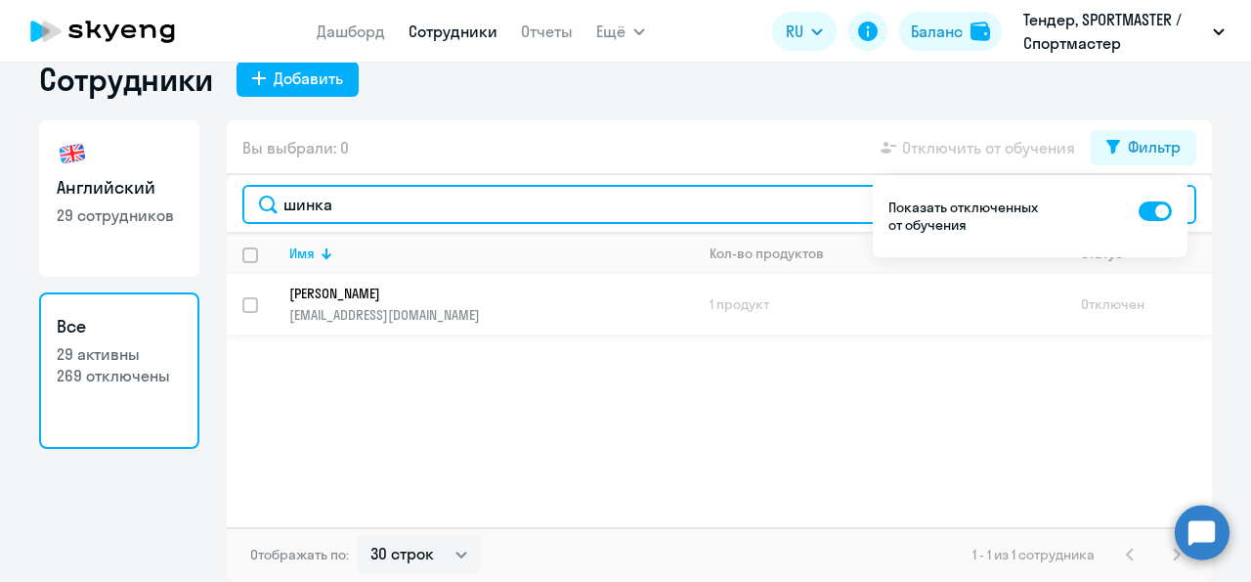
type input "шинка"
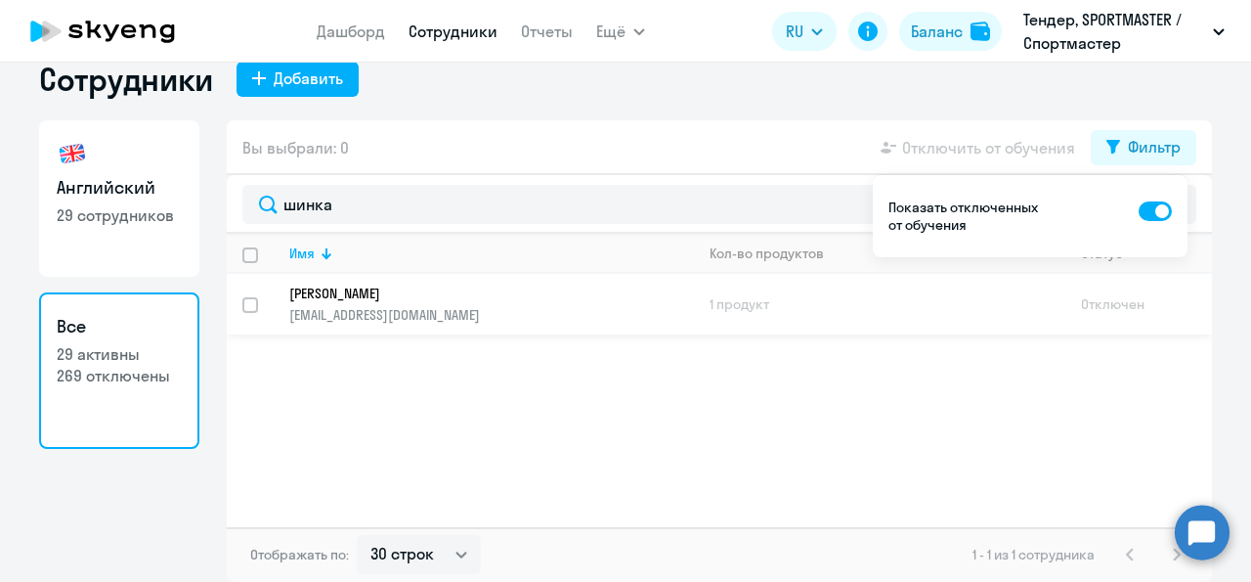
click at [365, 312] on p "[EMAIL_ADDRESS][DOMAIN_NAME]" at bounding box center [491, 315] width 404 height 18
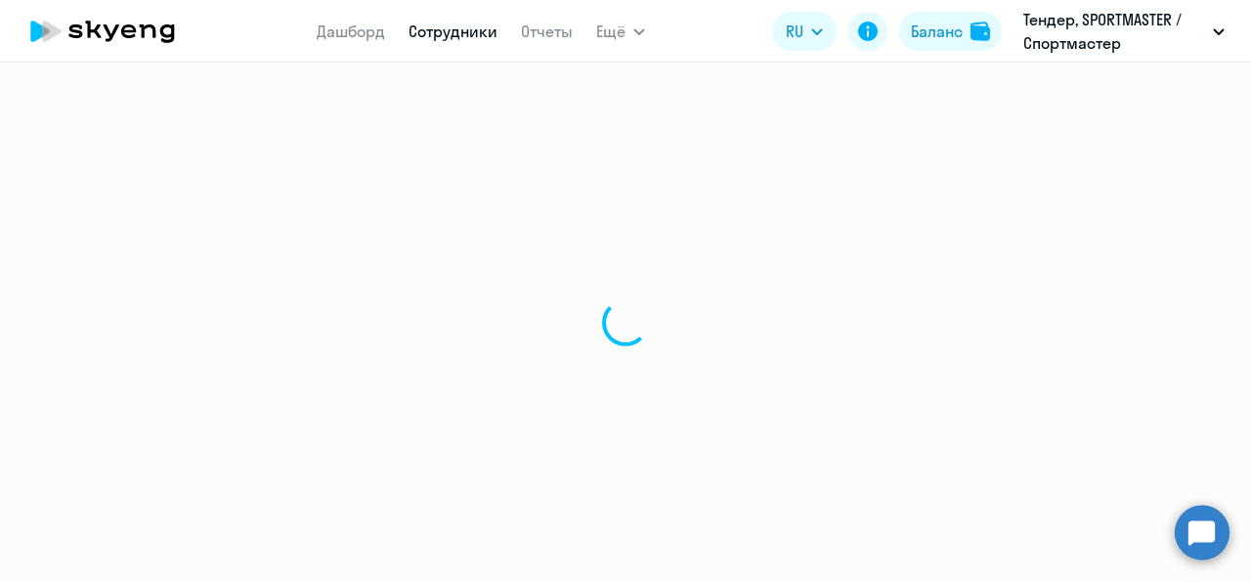
select select "english"
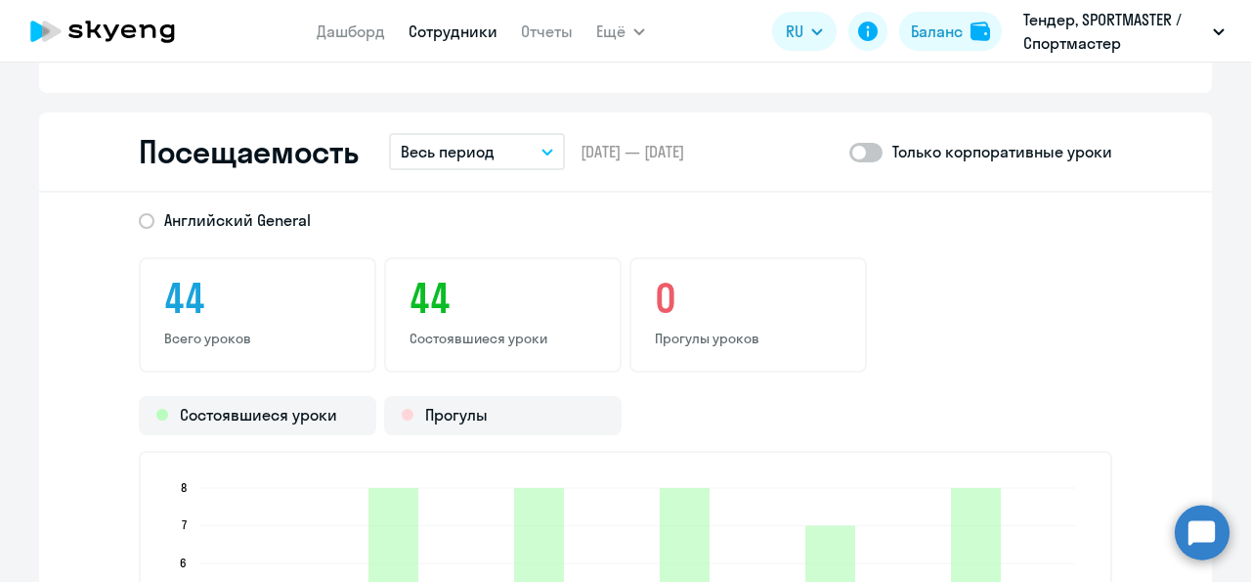
scroll to position [2454, 0]
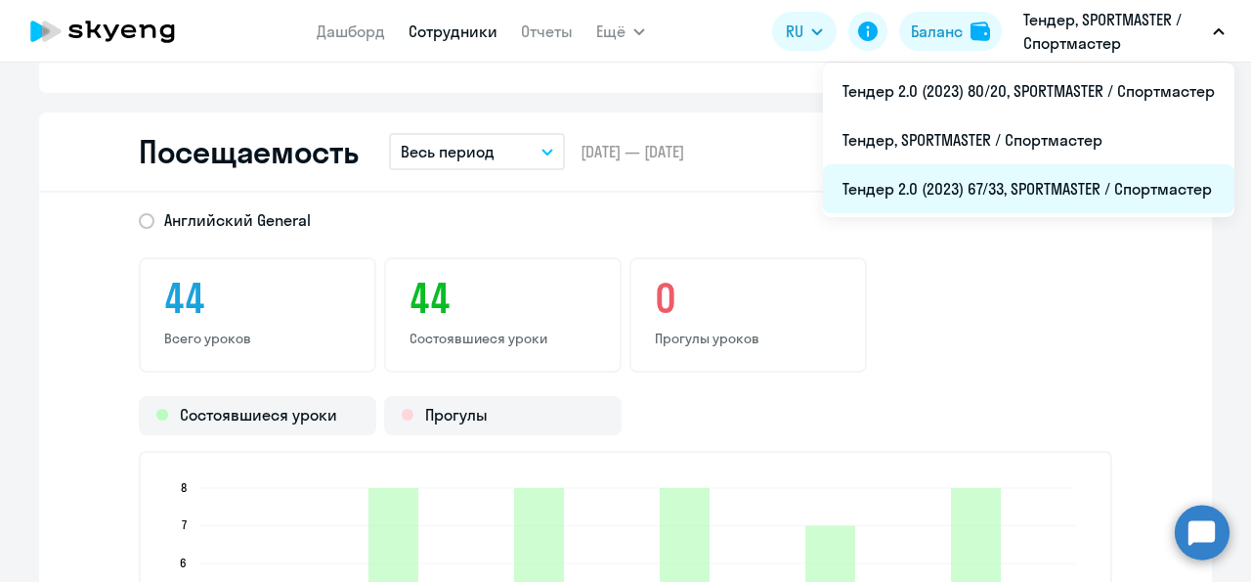
click at [1064, 187] on li "Тендер 2.0 (2023) 67/33, SPORTMASTER / Спортмастер" at bounding box center [1029, 188] width 412 height 49
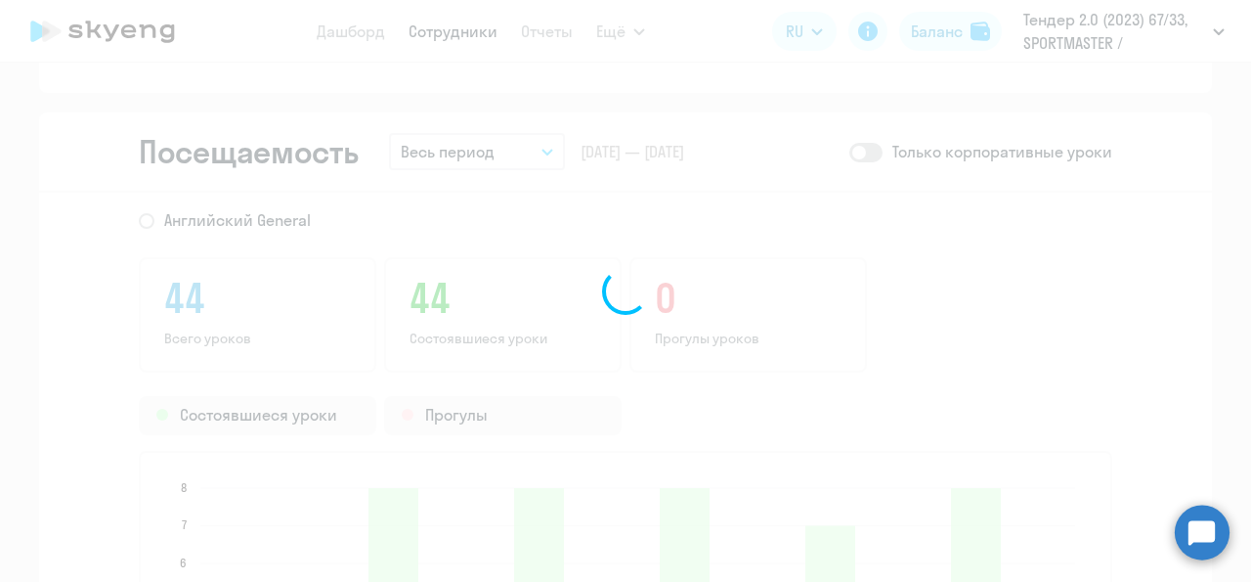
scroll to position [1402, 0]
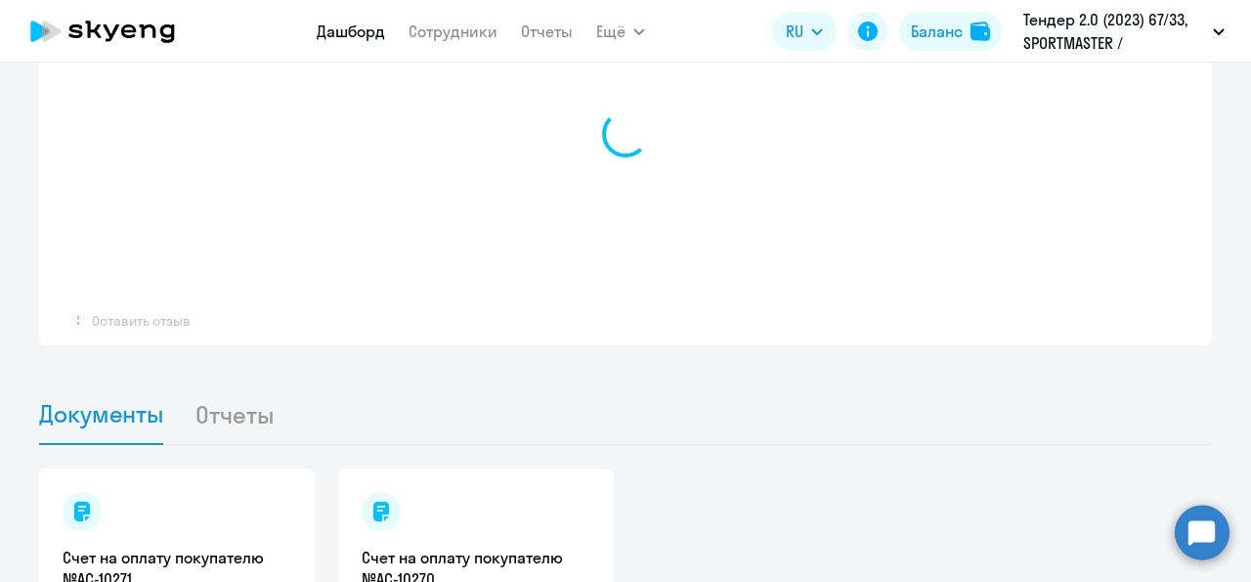
select select "30"
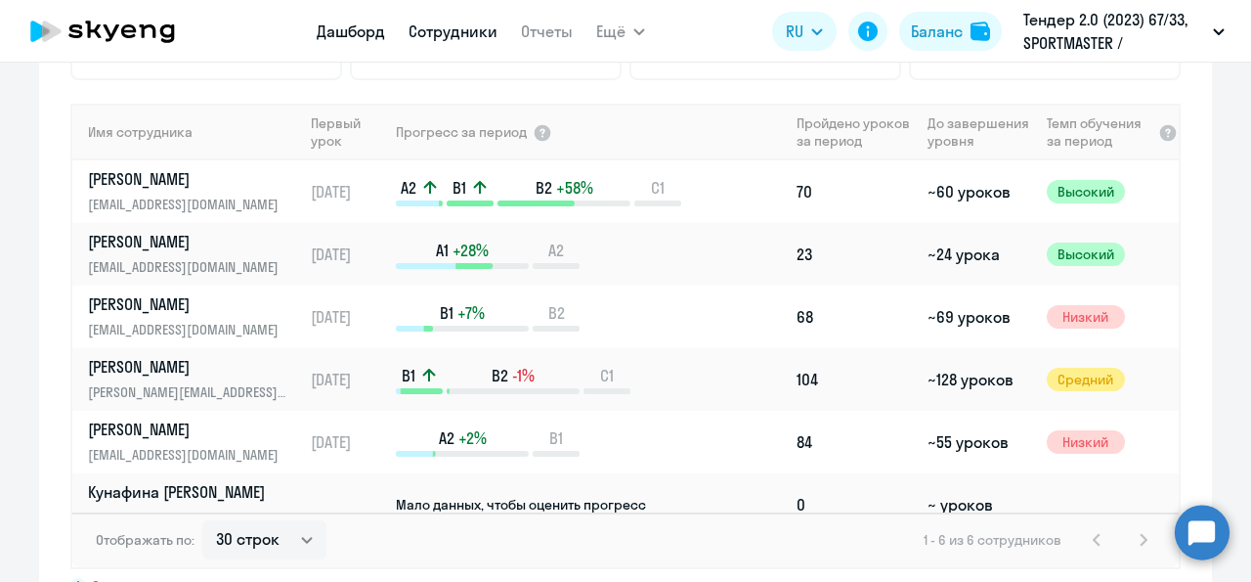
click at [451, 22] on link "Сотрудники" at bounding box center [453, 32] width 89 height 20
select select "30"
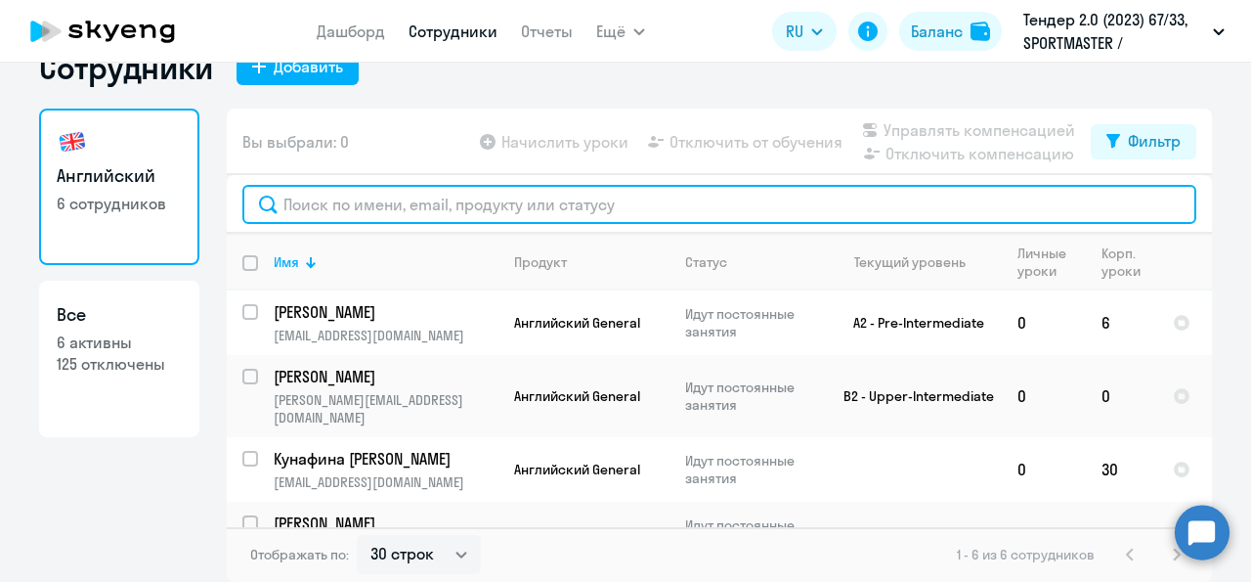
click at [316, 224] on input "text" at bounding box center [719, 204] width 954 height 39
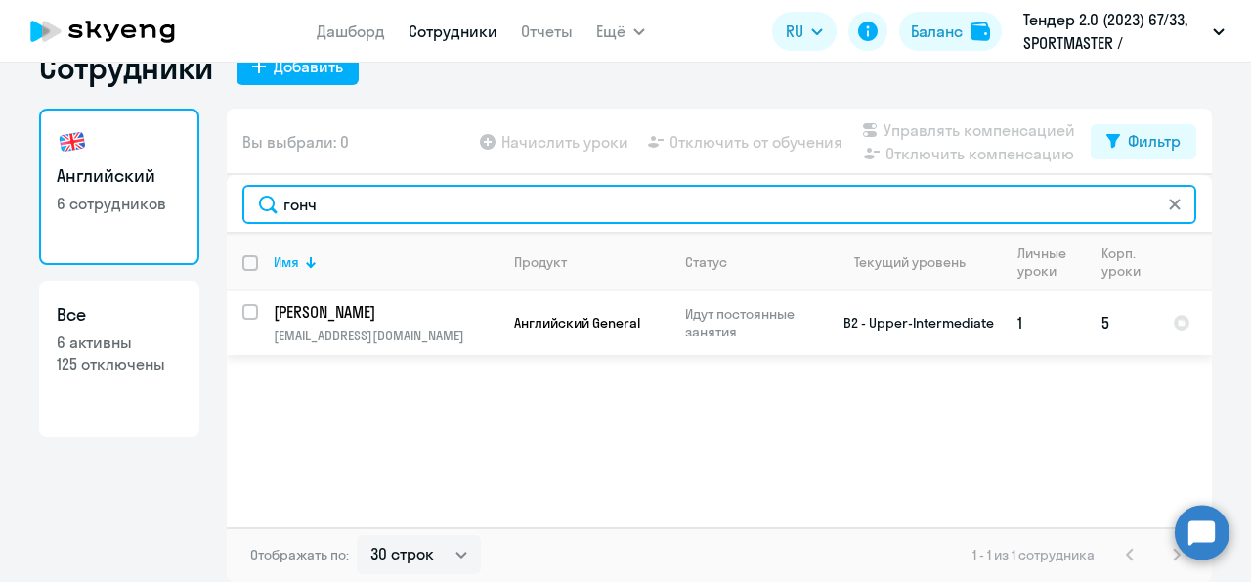
type input "гонч"
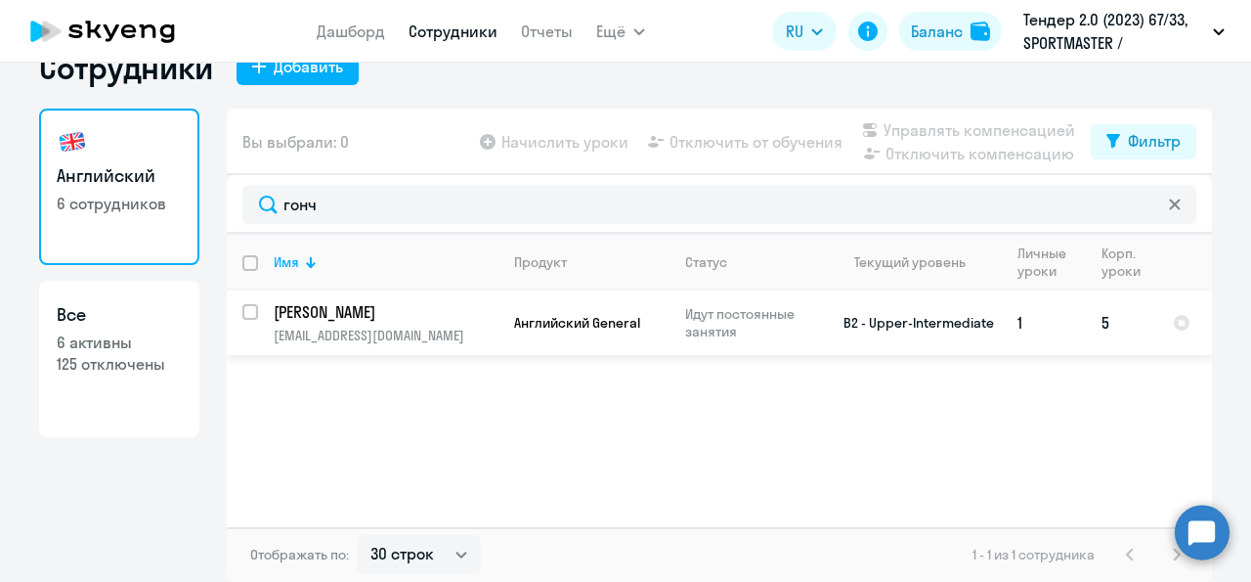
click at [364, 344] on p "[EMAIL_ADDRESS][DOMAIN_NAME]" at bounding box center [386, 335] width 224 height 18
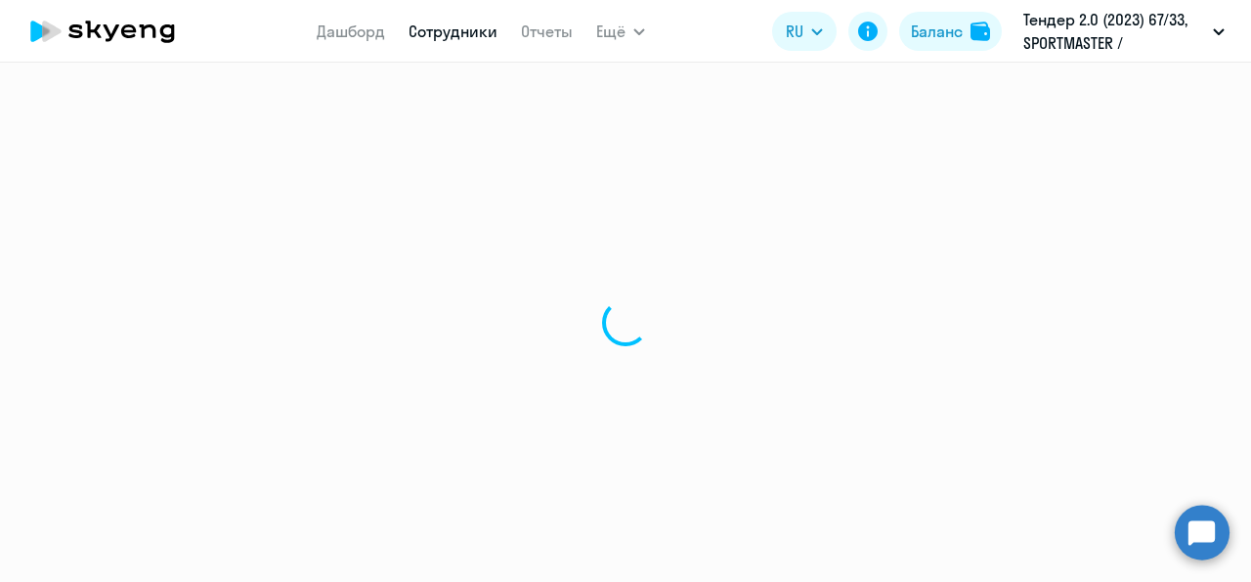
select select "english"
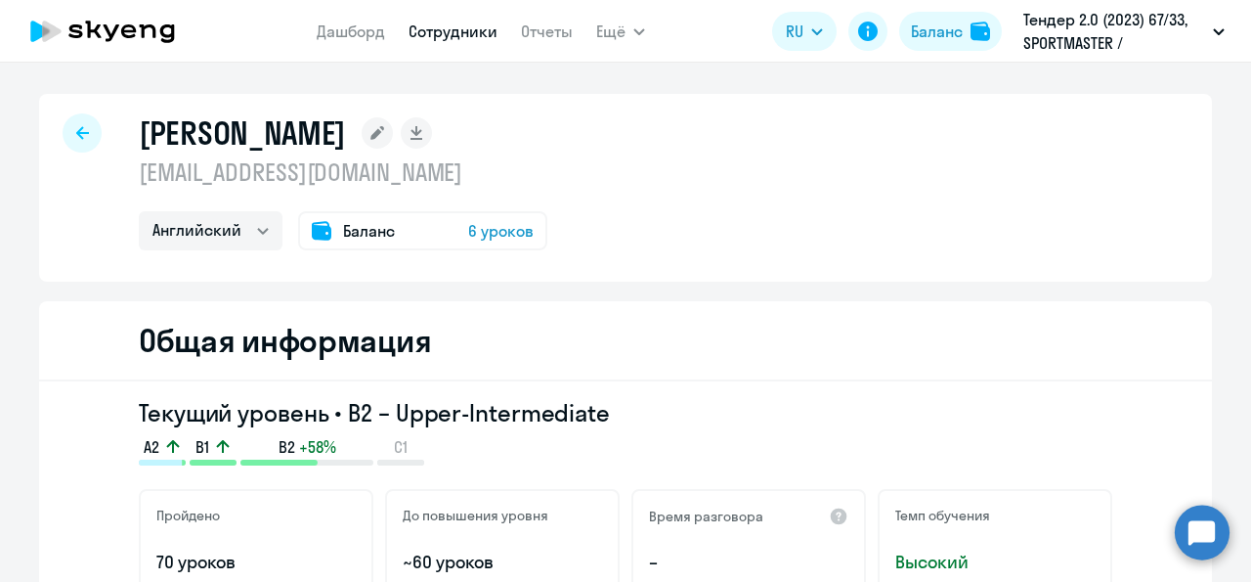
select select "30"
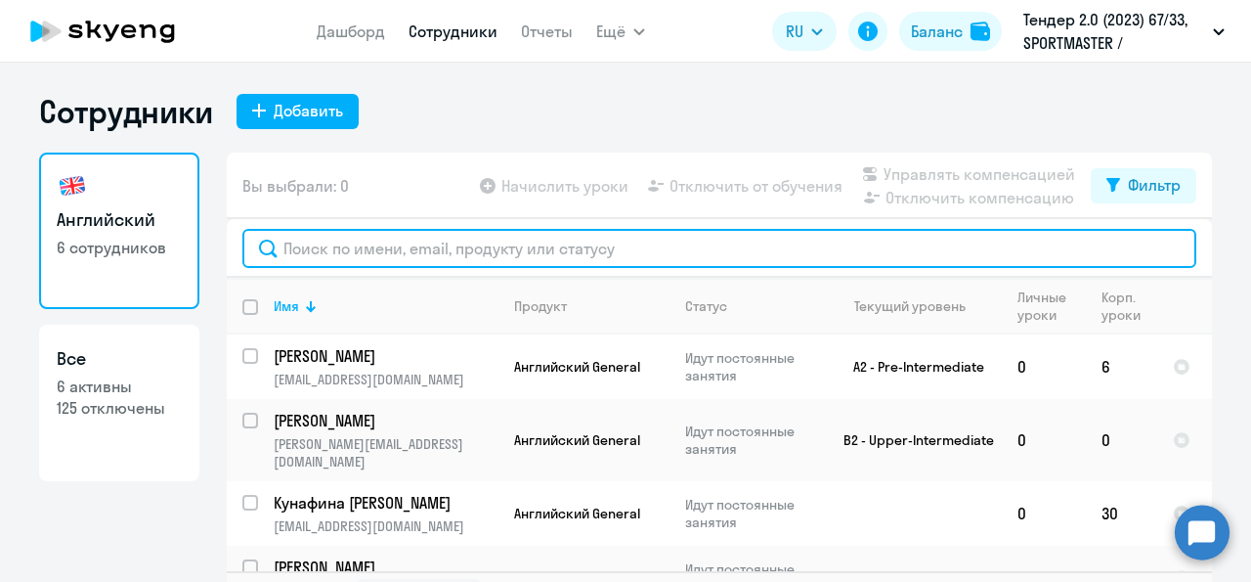
click at [373, 256] on input "text" at bounding box center [719, 248] width 954 height 39
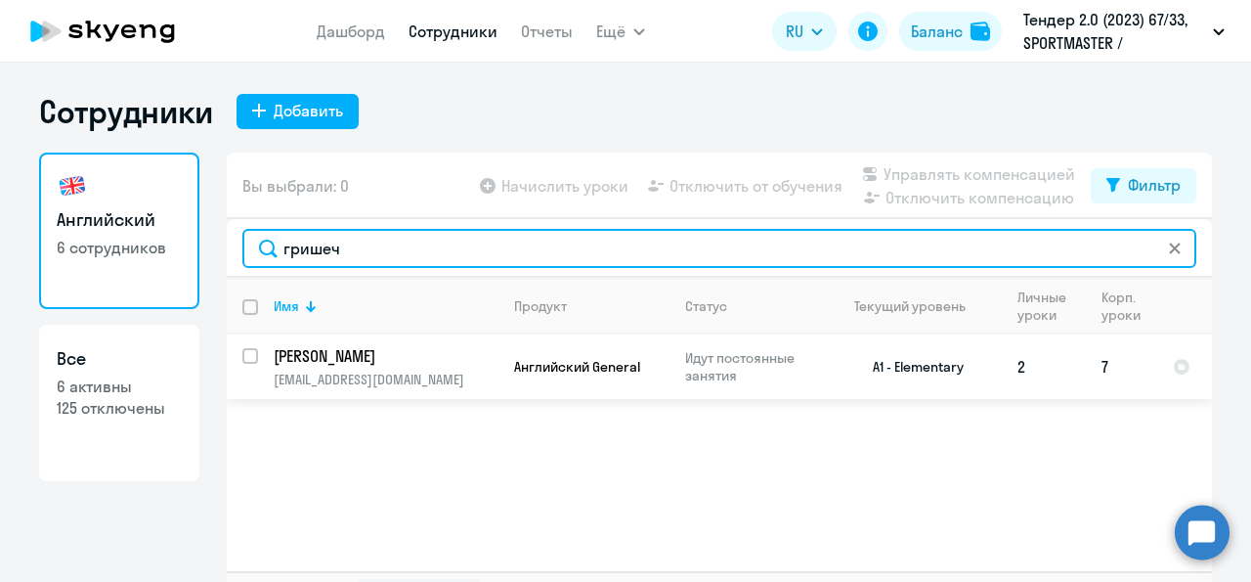
type input "гришеч"
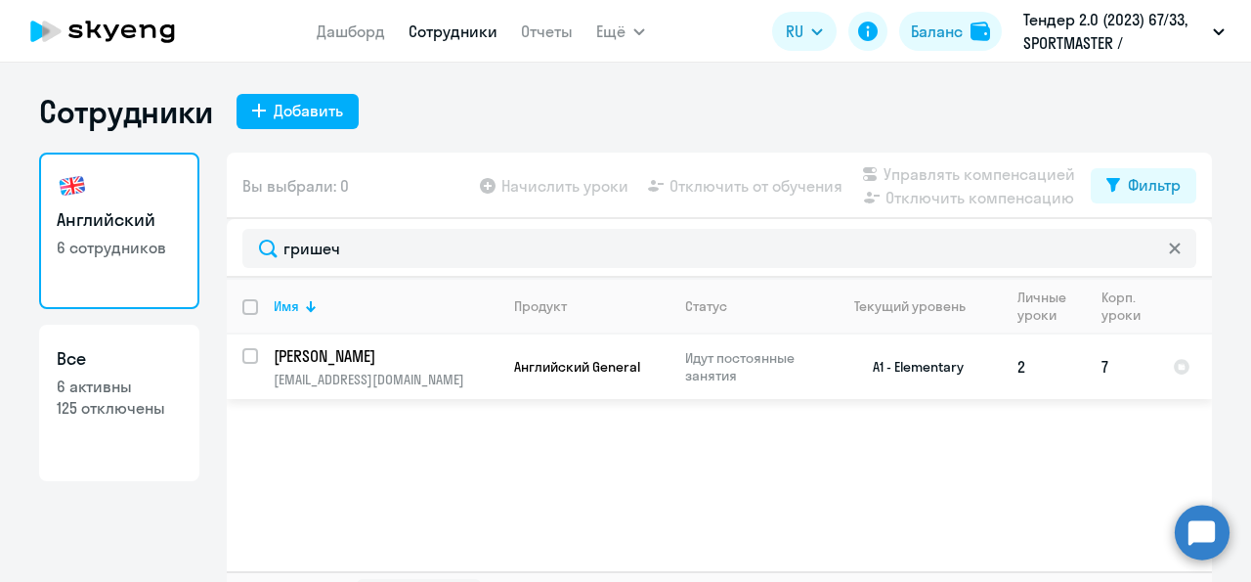
click at [355, 386] on p "[EMAIL_ADDRESS][DOMAIN_NAME]" at bounding box center [386, 379] width 224 height 18
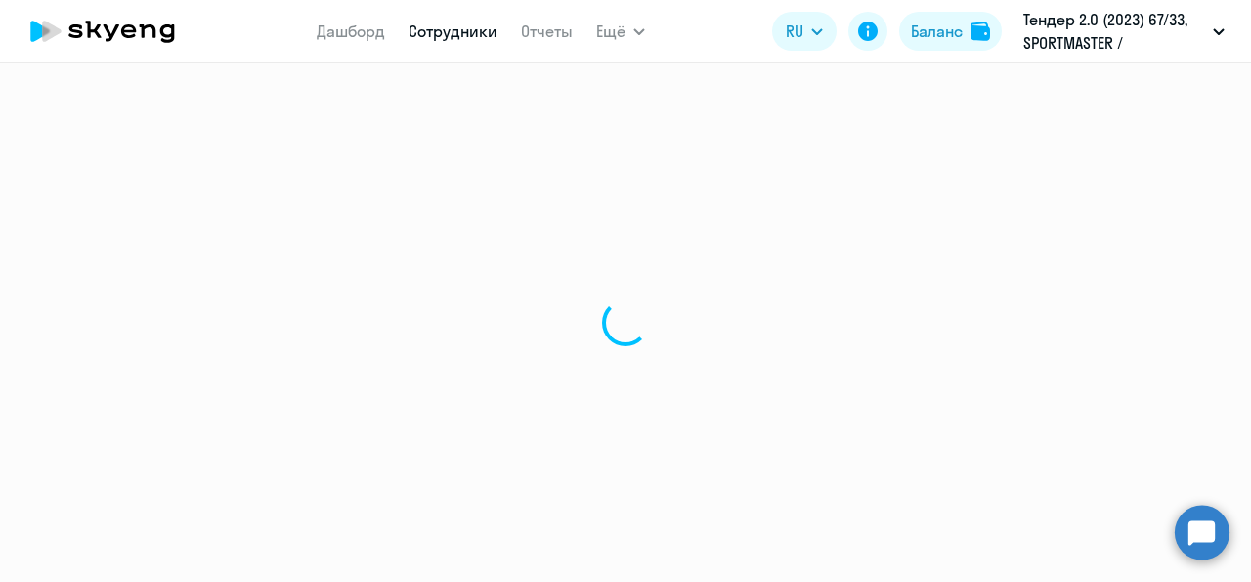
select select "english"
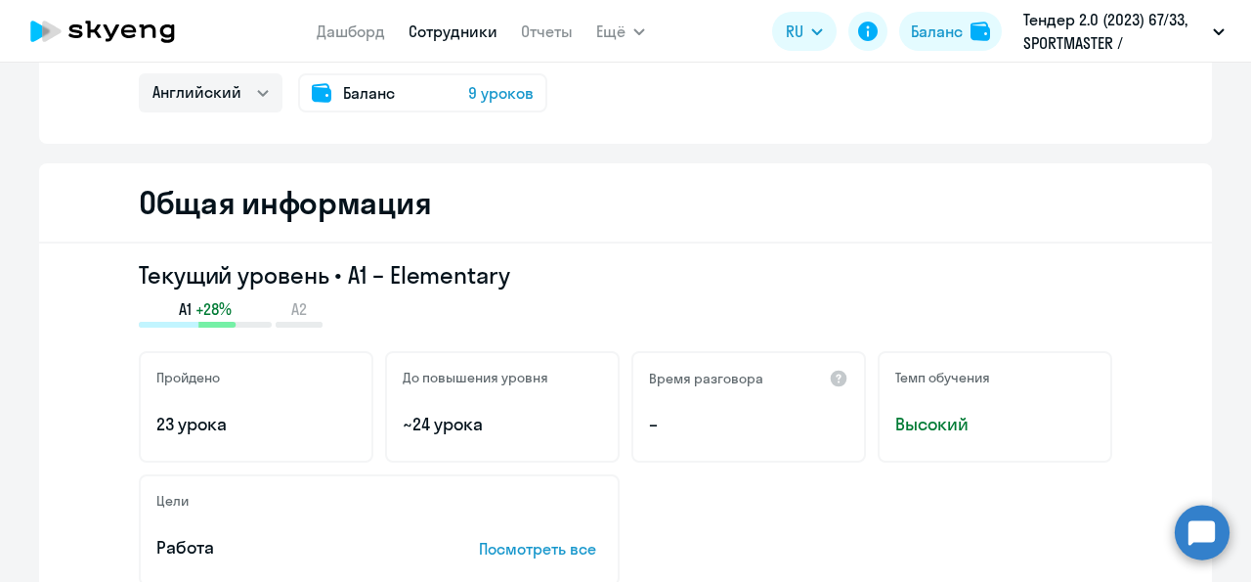
scroll to position [112, 0]
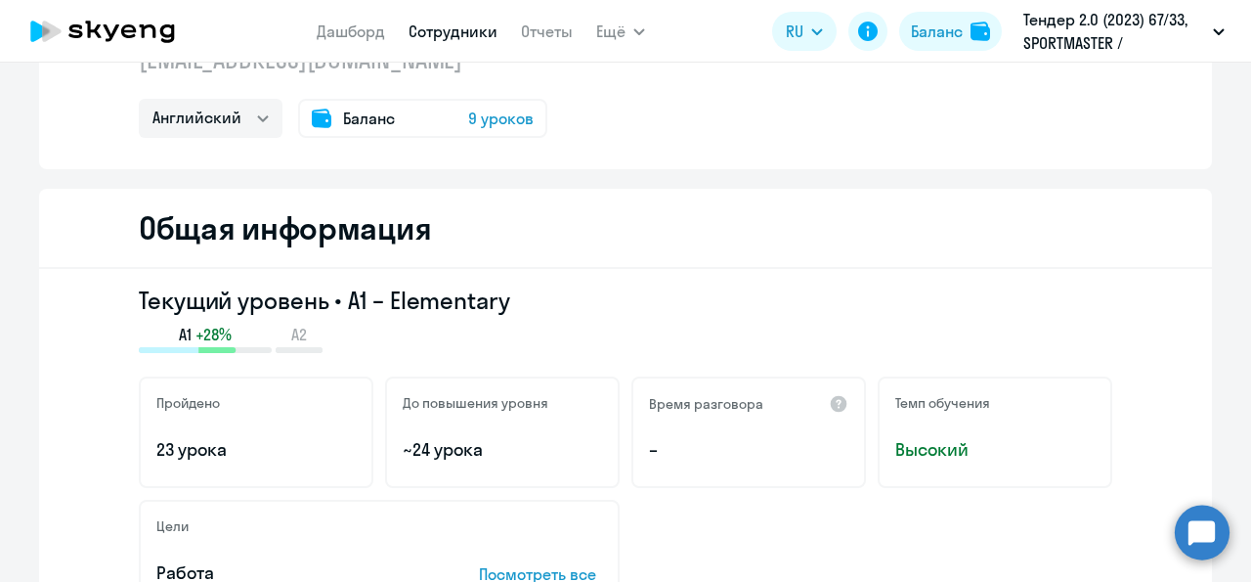
select select "30"
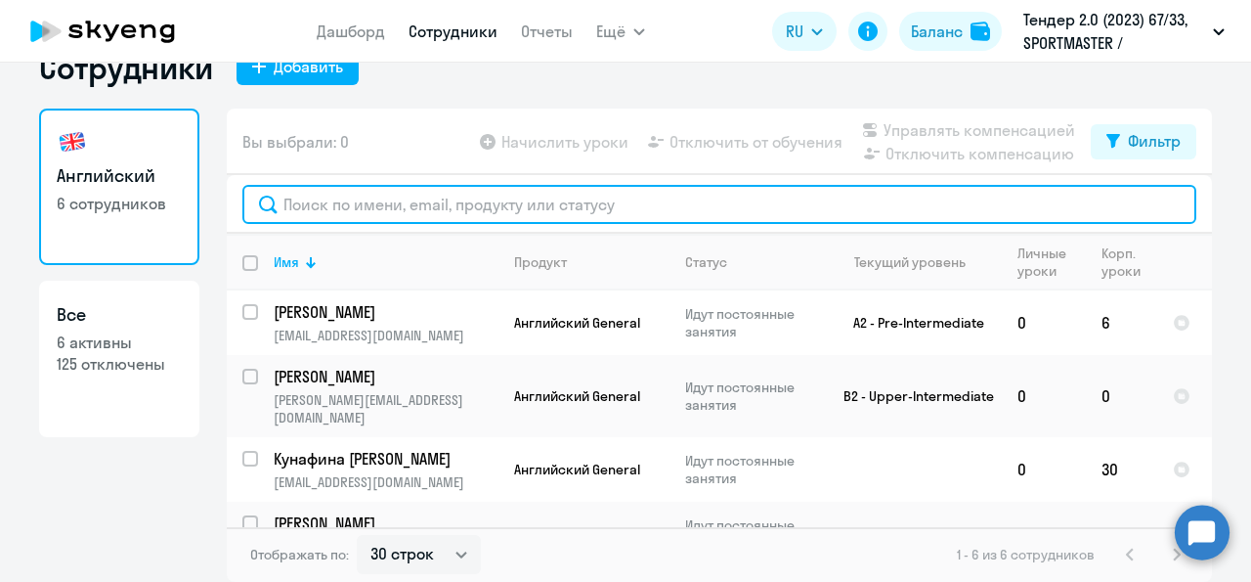
click at [343, 224] on input "text" at bounding box center [719, 204] width 954 height 39
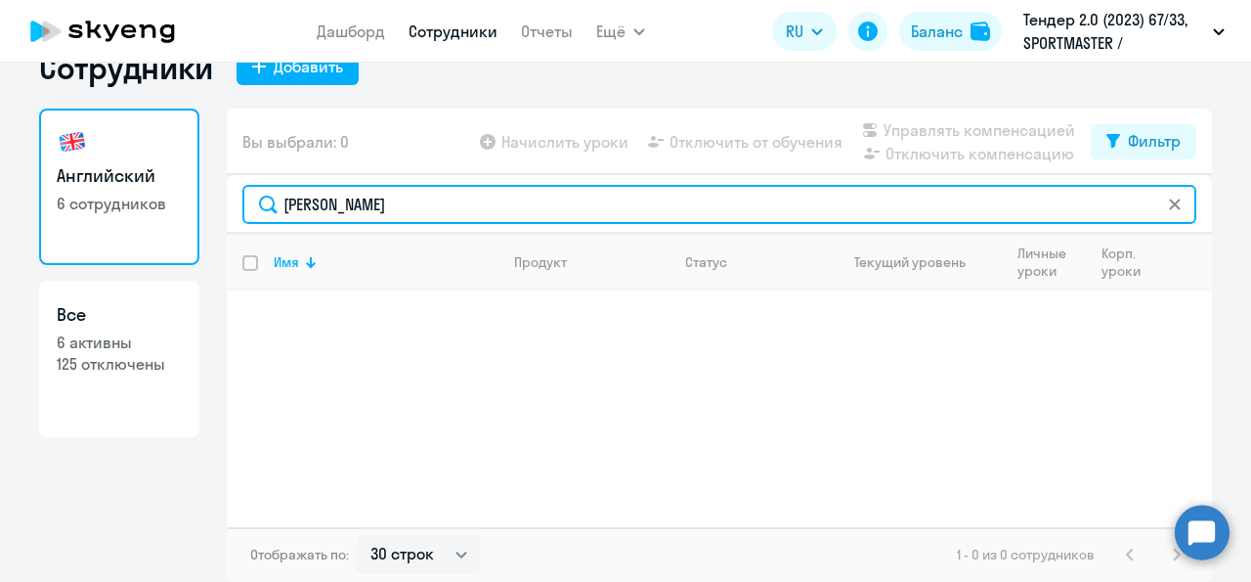
type input "[PERSON_NAME]"
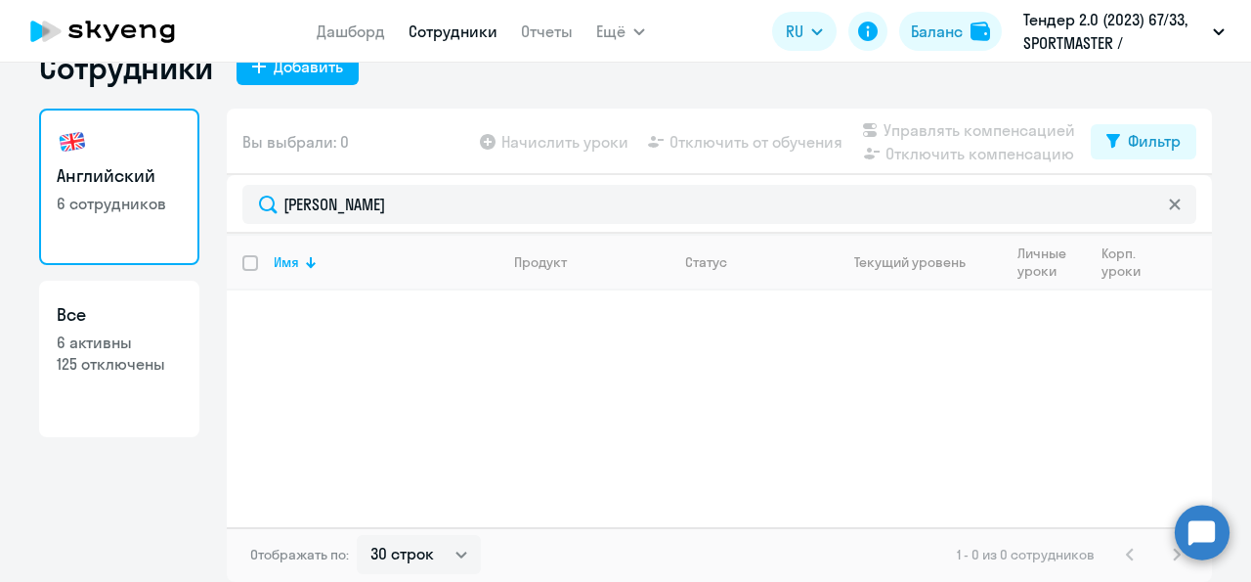
click at [126, 353] on p "6 активны" at bounding box center [119, 342] width 125 height 22
select select "30"
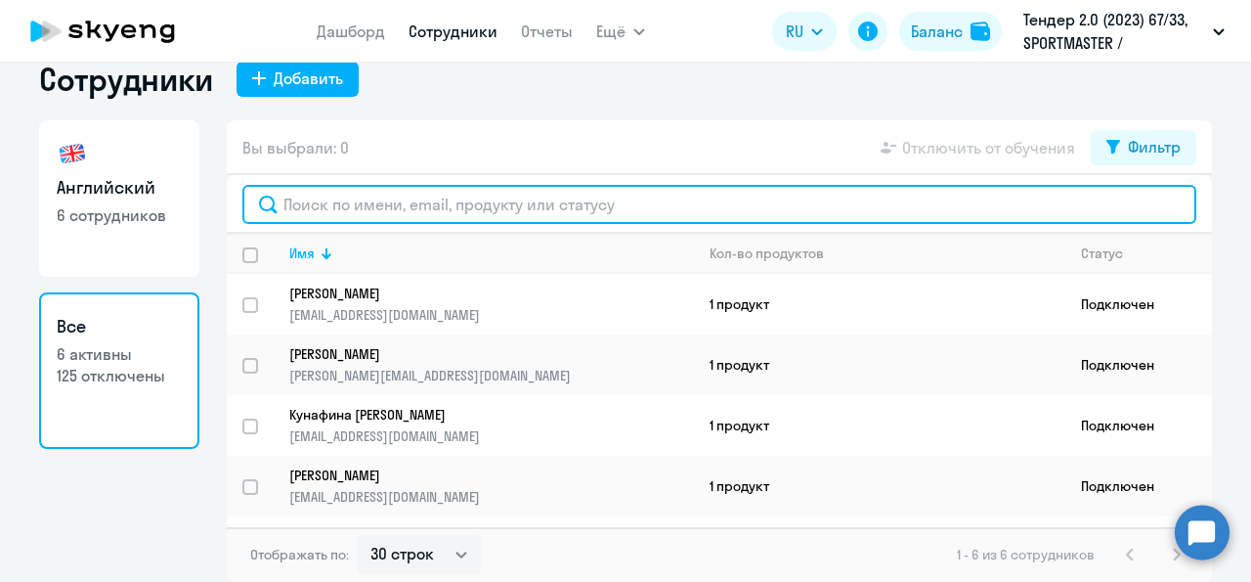
click at [347, 224] on input "text" at bounding box center [719, 204] width 954 height 39
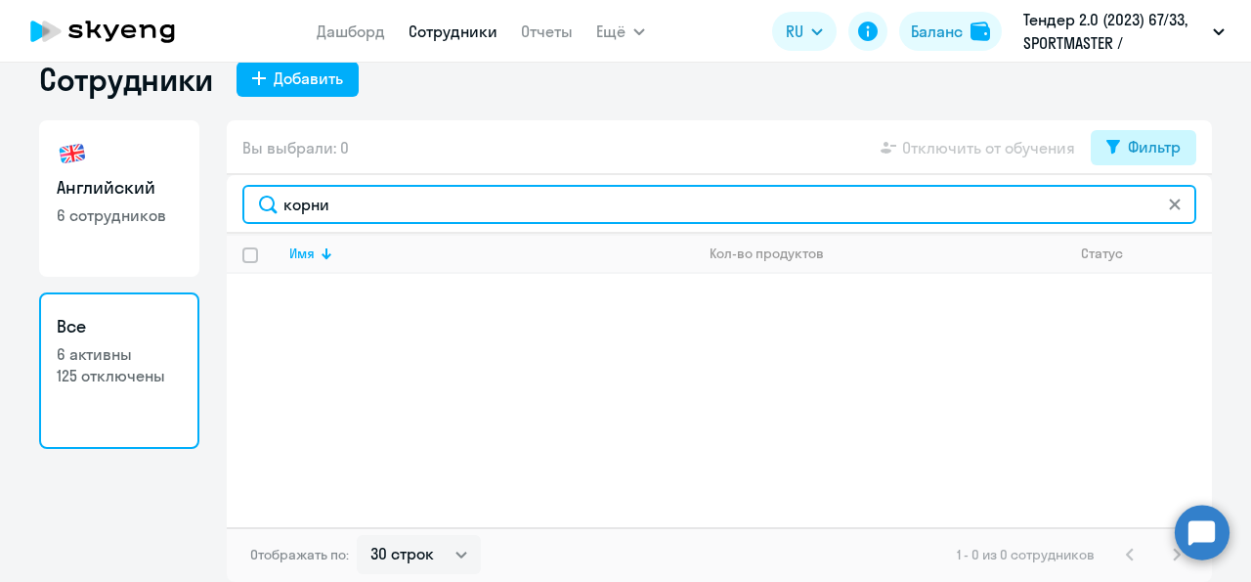
type input "корни"
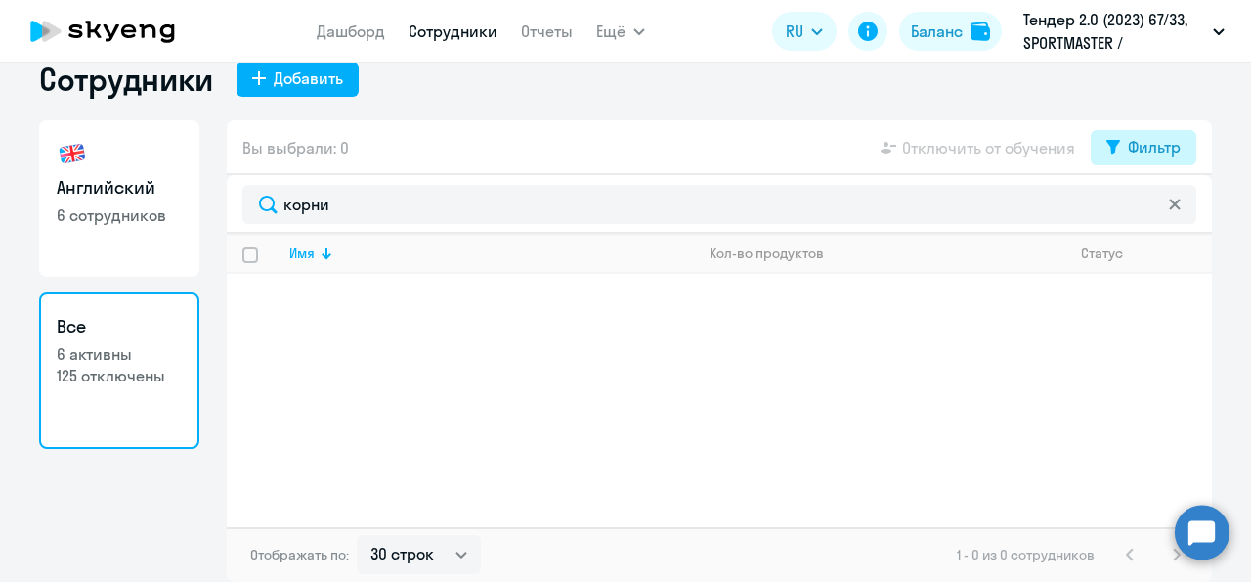
click at [1142, 158] on div "Фильтр" at bounding box center [1154, 146] width 53 height 23
click at [1160, 246] on span at bounding box center [1155, 244] width 33 height 20
click at [1139, 243] on input "checkbox" at bounding box center [1138, 242] width 1 height 1
checkbox input "true"
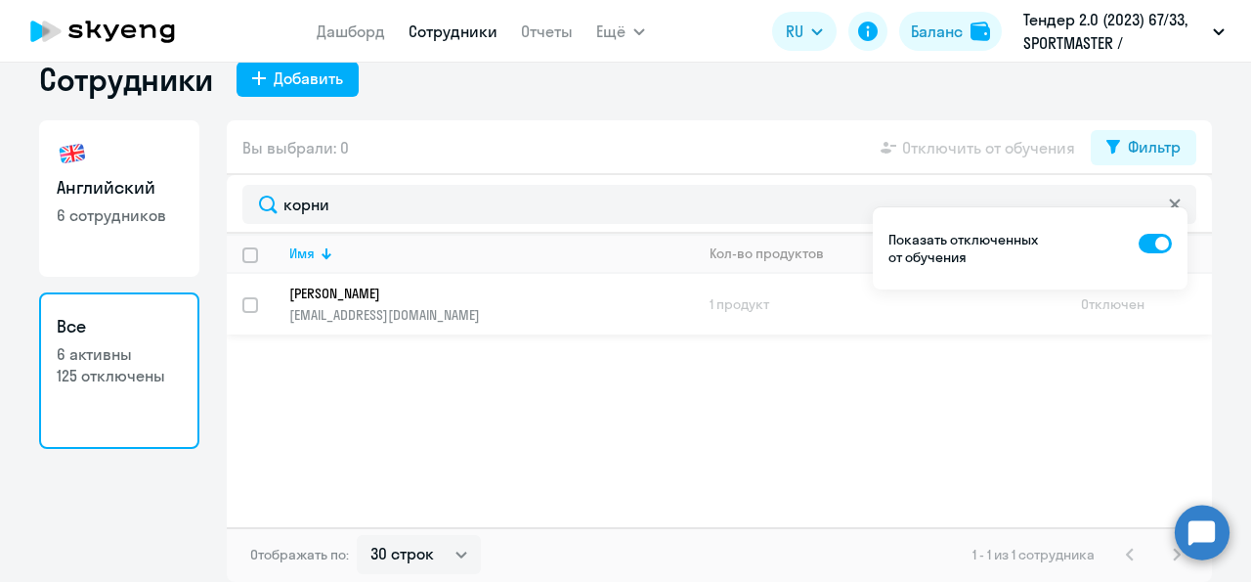
click at [478, 302] on p "[PERSON_NAME]" at bounding box center [477, 293] width 377 height 18
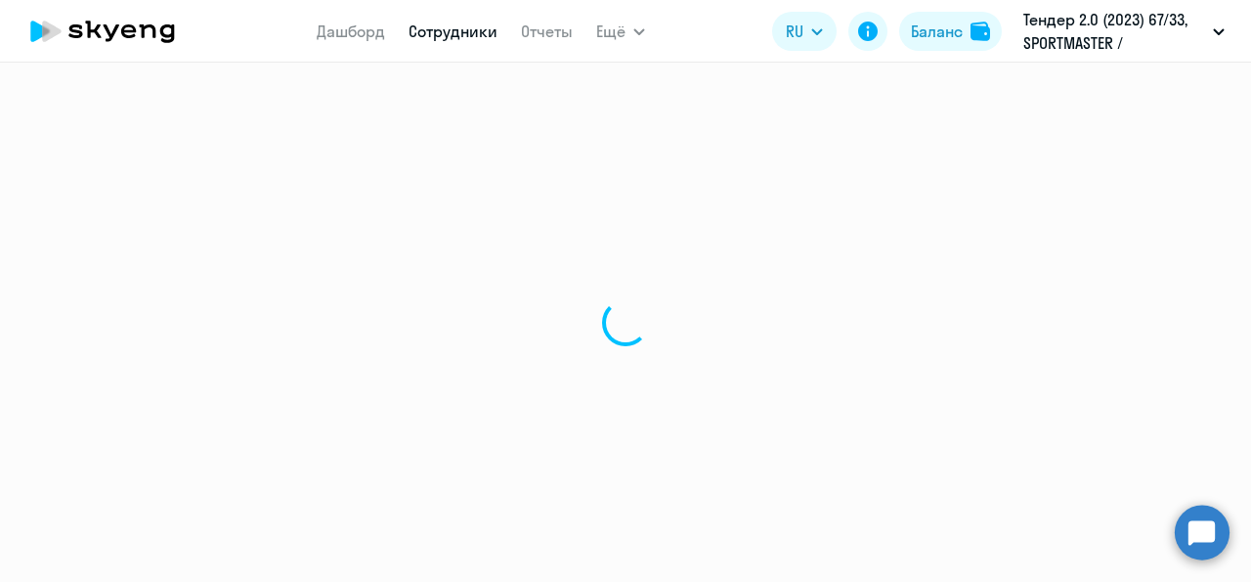
select select "english"
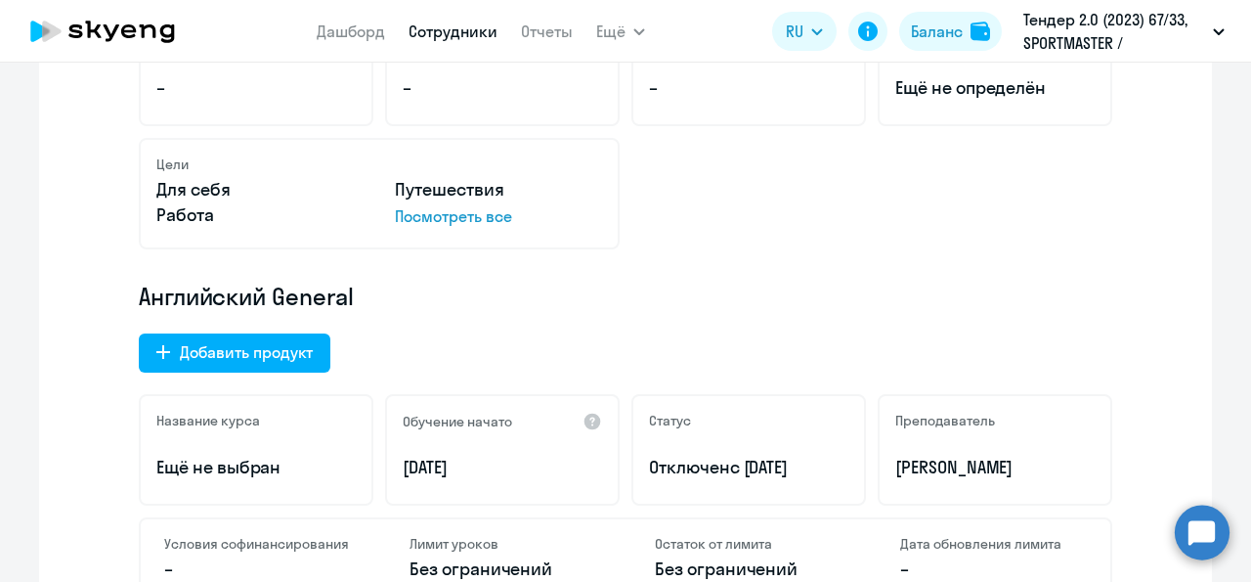
scroll to position [425, 0]
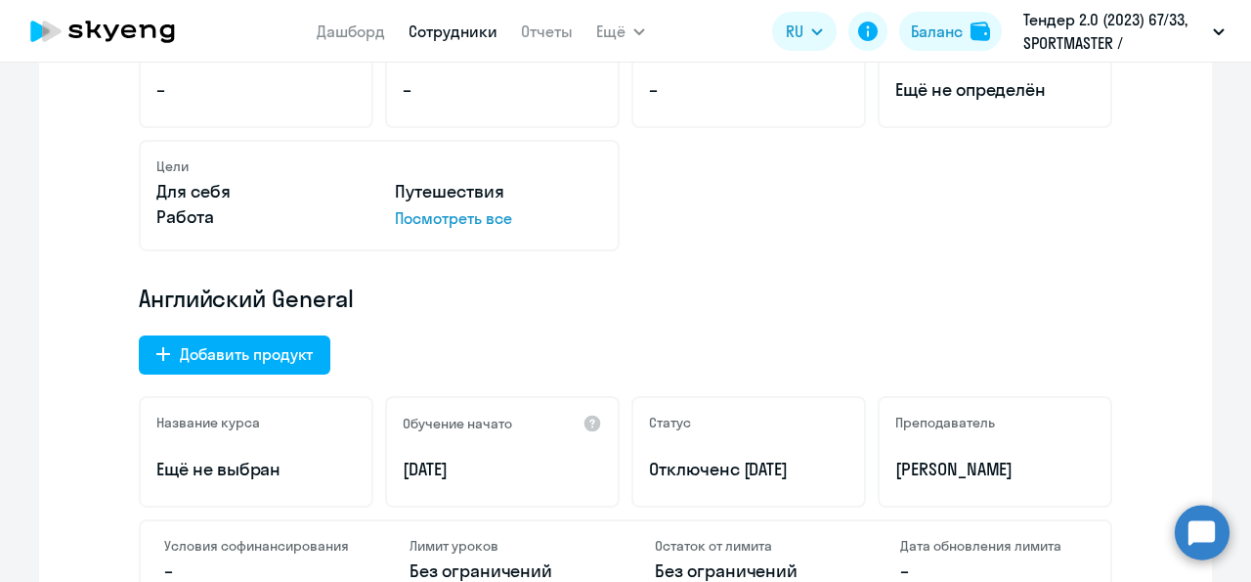
select select "30"
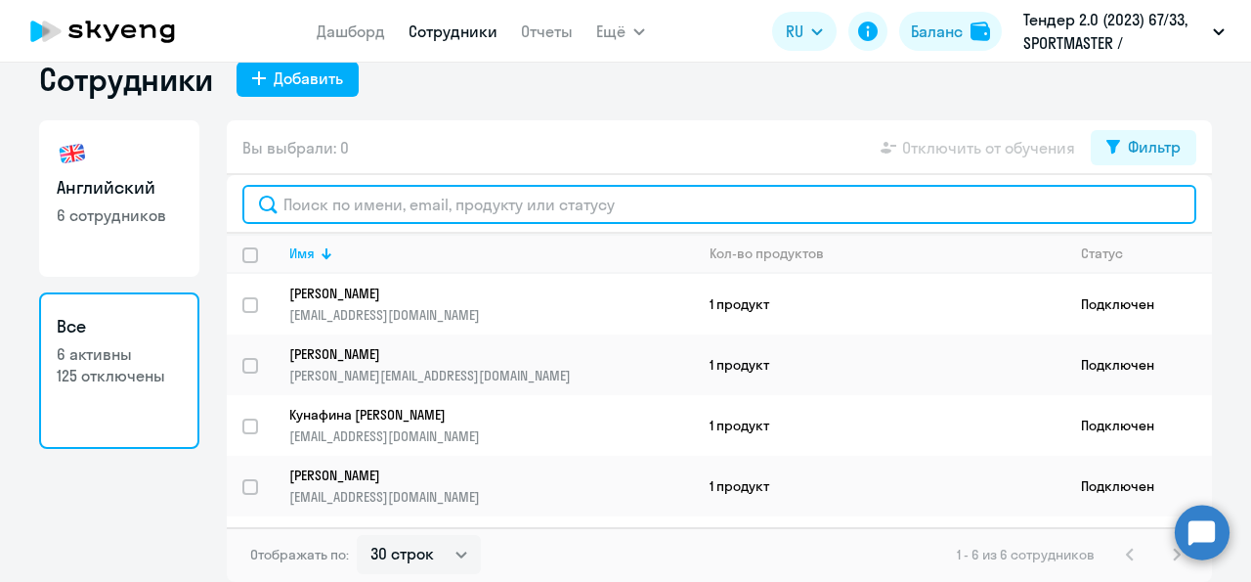
click at [302, 224] on input "text" at bounding box center [719, 204] width 954 height 39
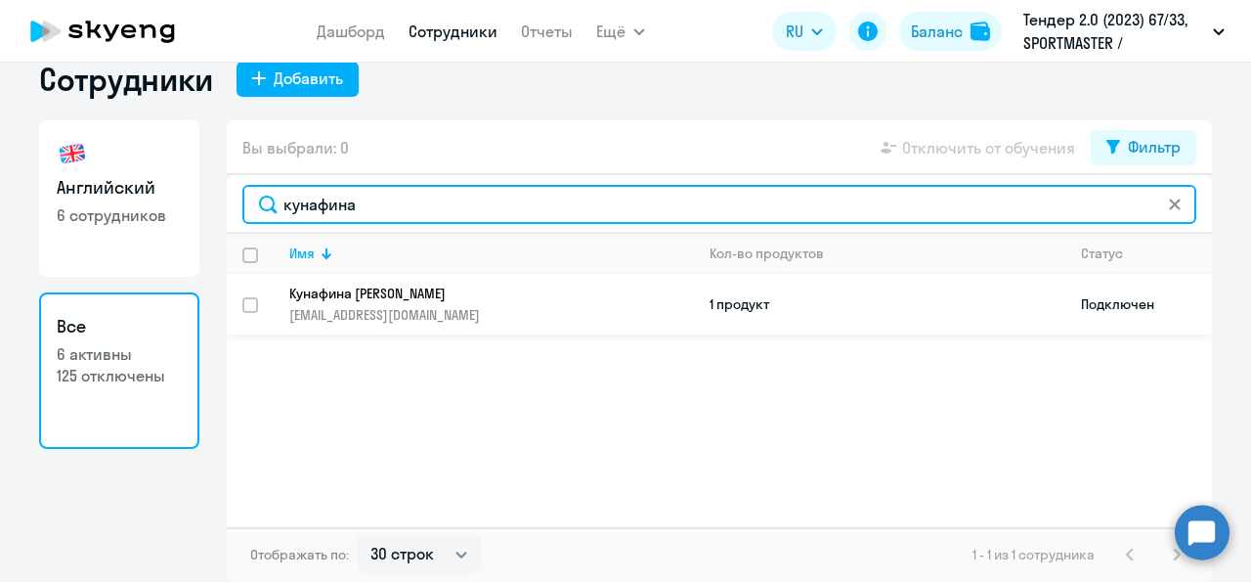
type input "кунафина"
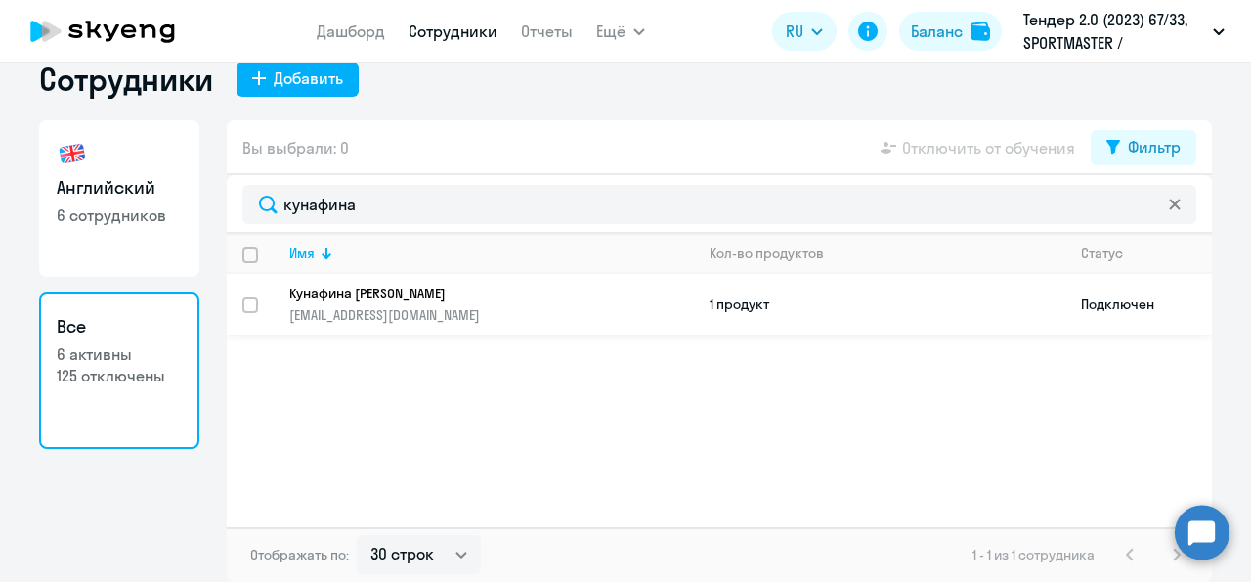
click at [308, 324] on p "[EMAIL_ADDRESS][DOMAIN_NAME]" at bounding box center [491, 315] width 404 height 18
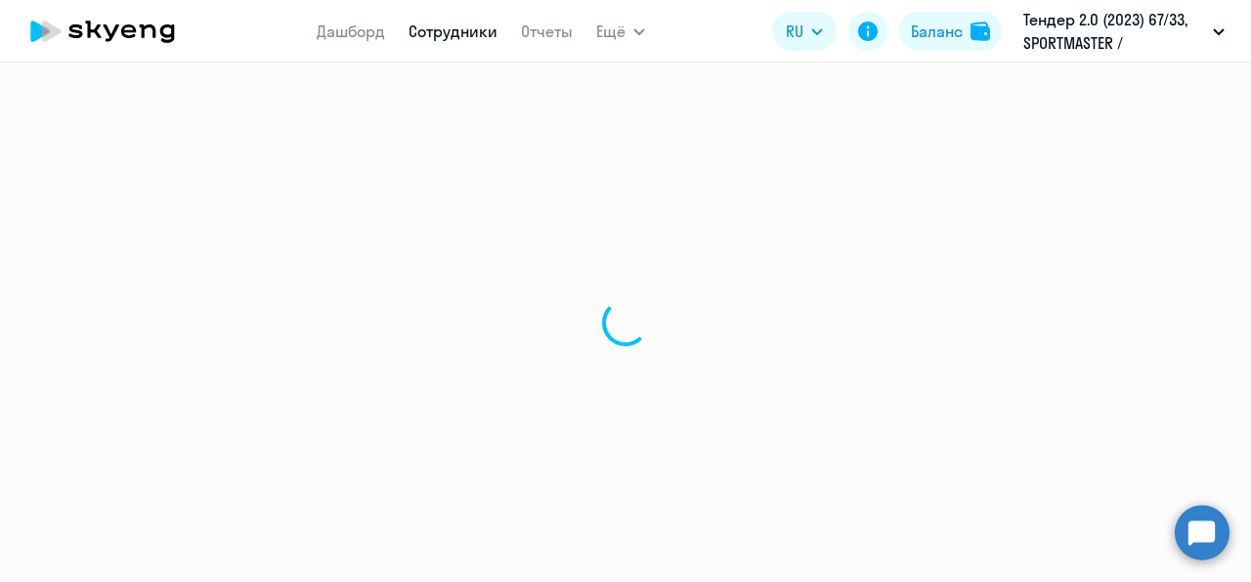
select select "english"
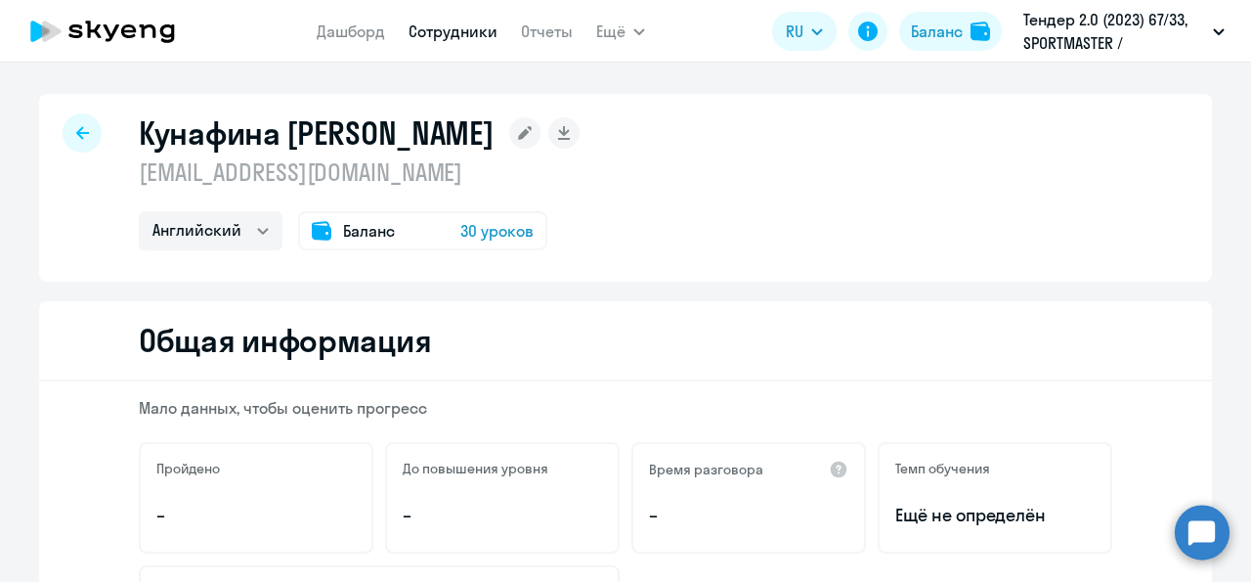
select select "30"
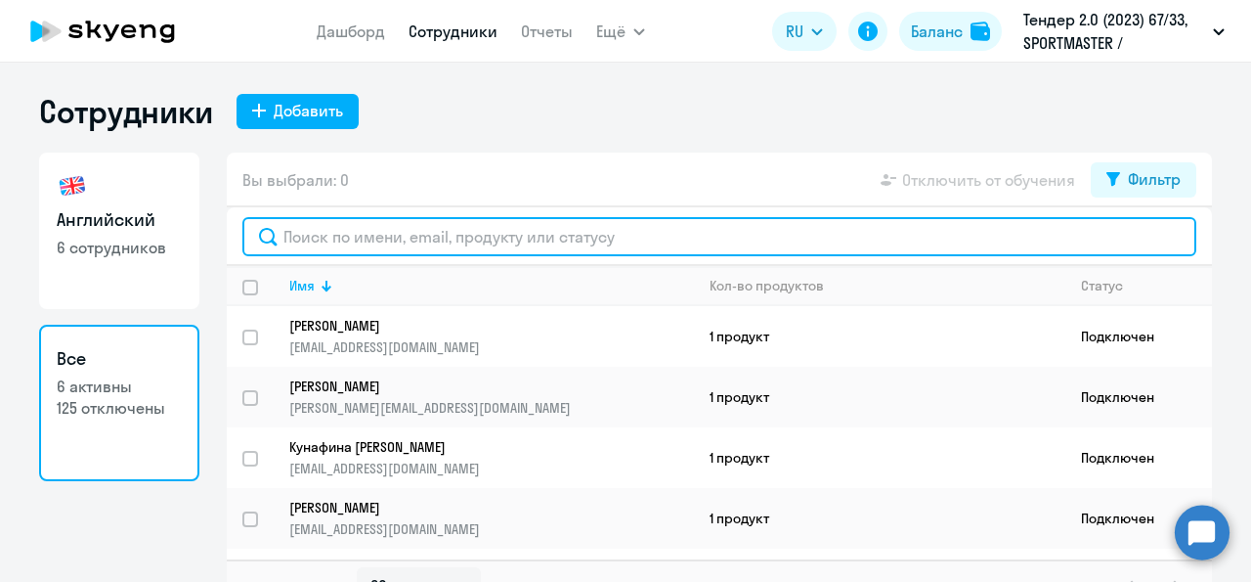
click at [343, 226] on input "text" at bounding box center [719, 236] width 954 height 39
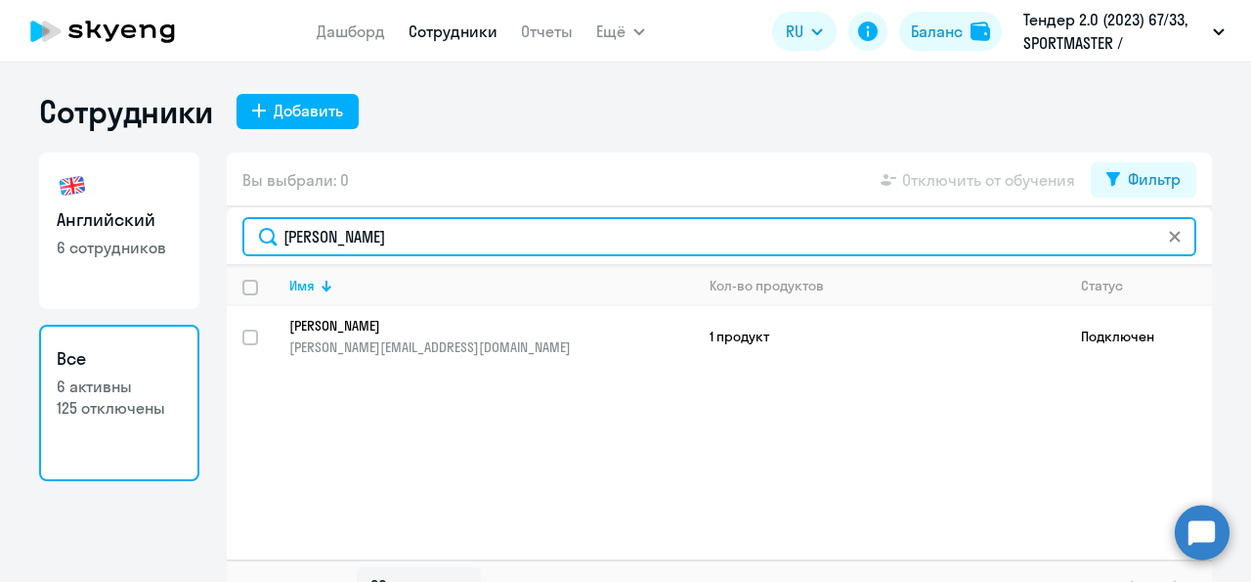
type input "[PERSON_NAME]"
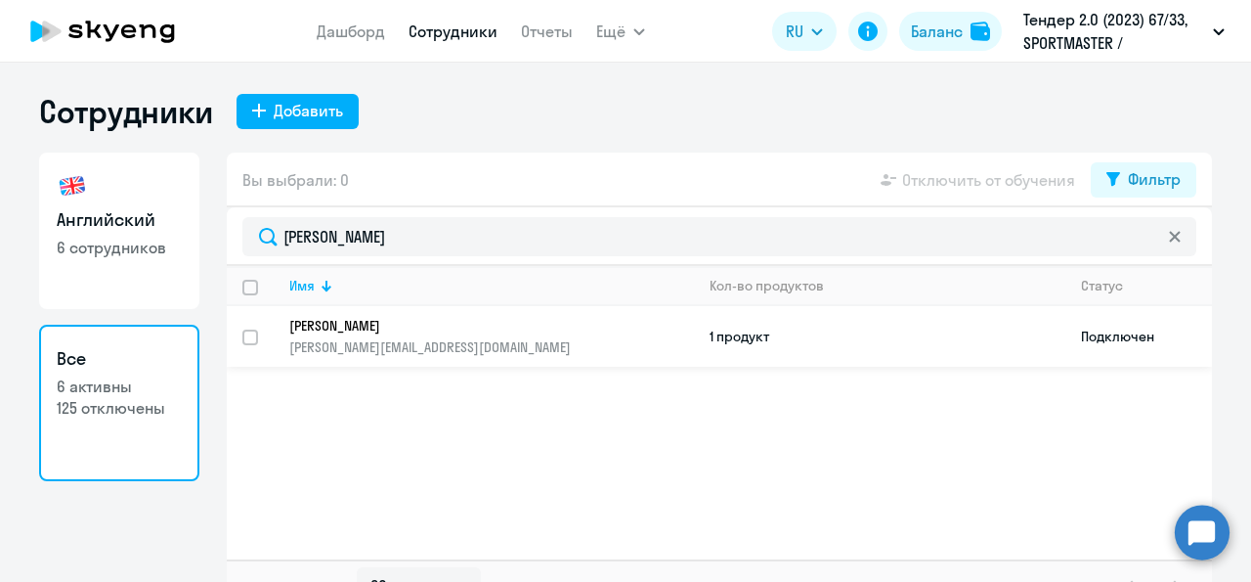
click at [384, 356] on td "[PERSON_NAME] [PERSON_NAME][EMAIL_ADDRESS][DOMAIN_NAME]" at bounding box center [484, 336] width 420 height 61
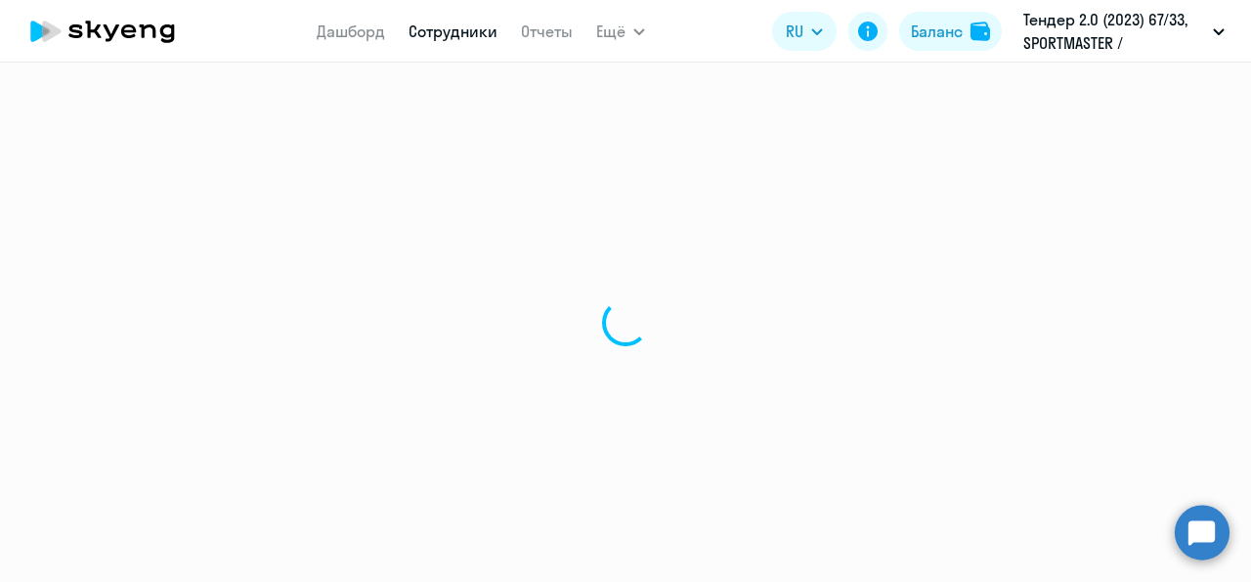
select select "english"
select select "30"
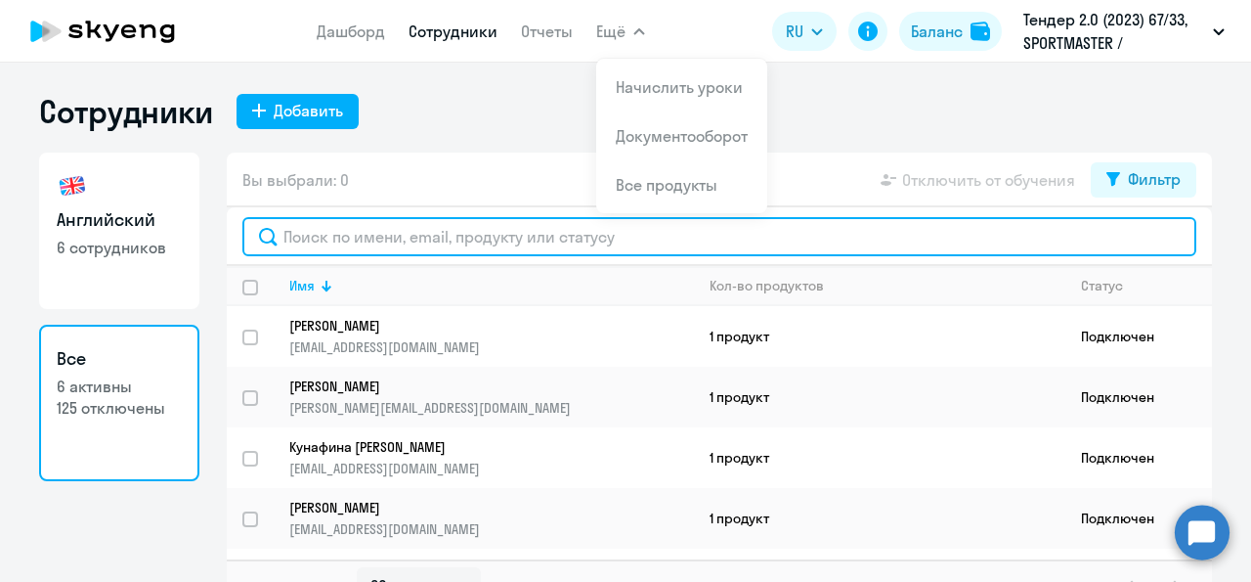
click at [356, 241] on input "text" at bounding box center [719, 236] width 954 height 39
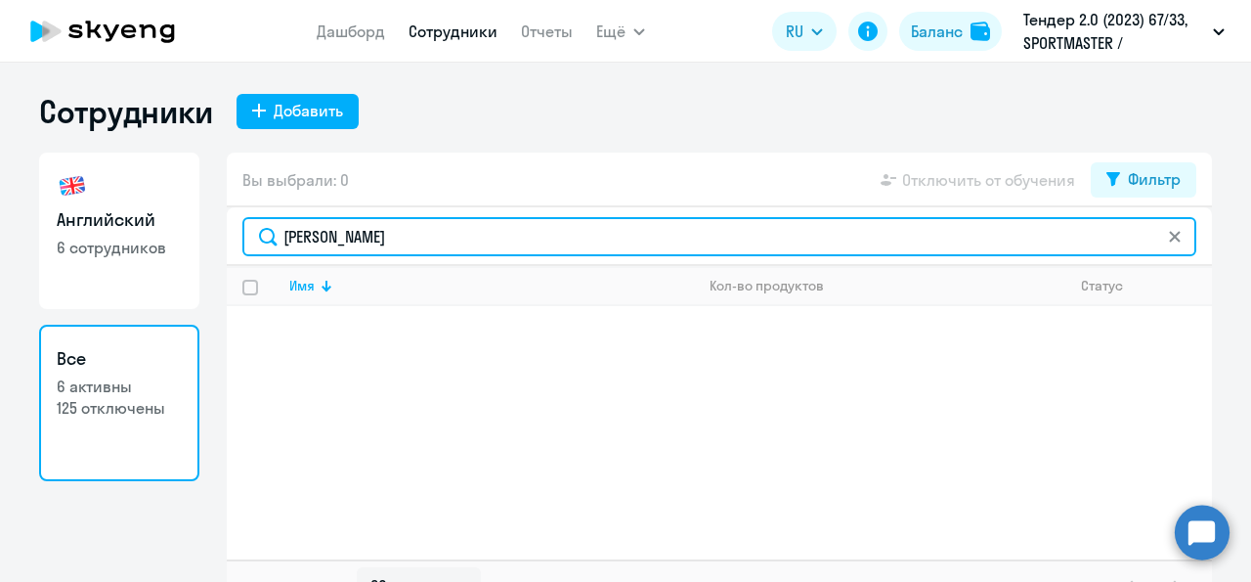
type input "[PERSON_NAME]"
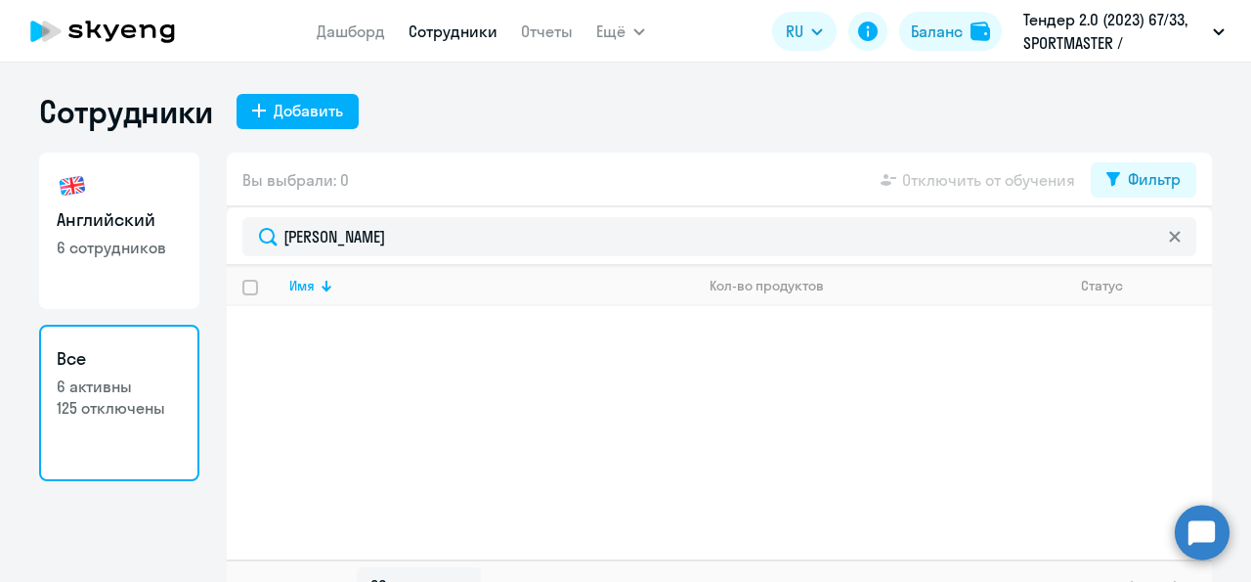
click at [60, 250] on p "6 сотрудников" at bounding box center [119, 248] width 125 height 22
select select "30"
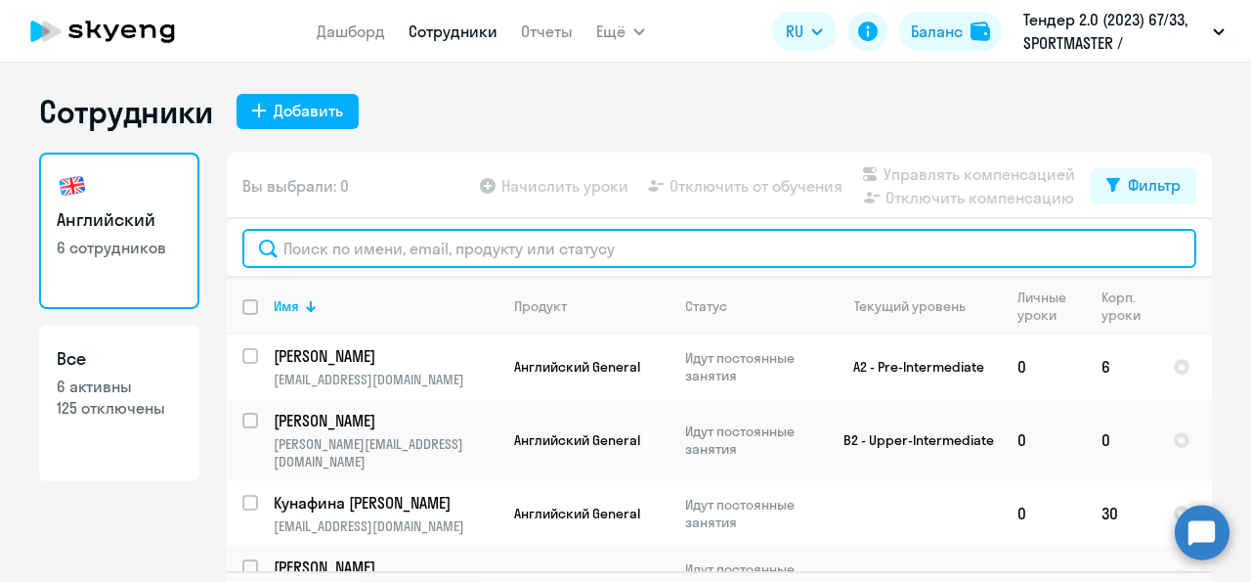
click at [347, 259] on input "text" at bounding box center [719, 248] width 954 height 39
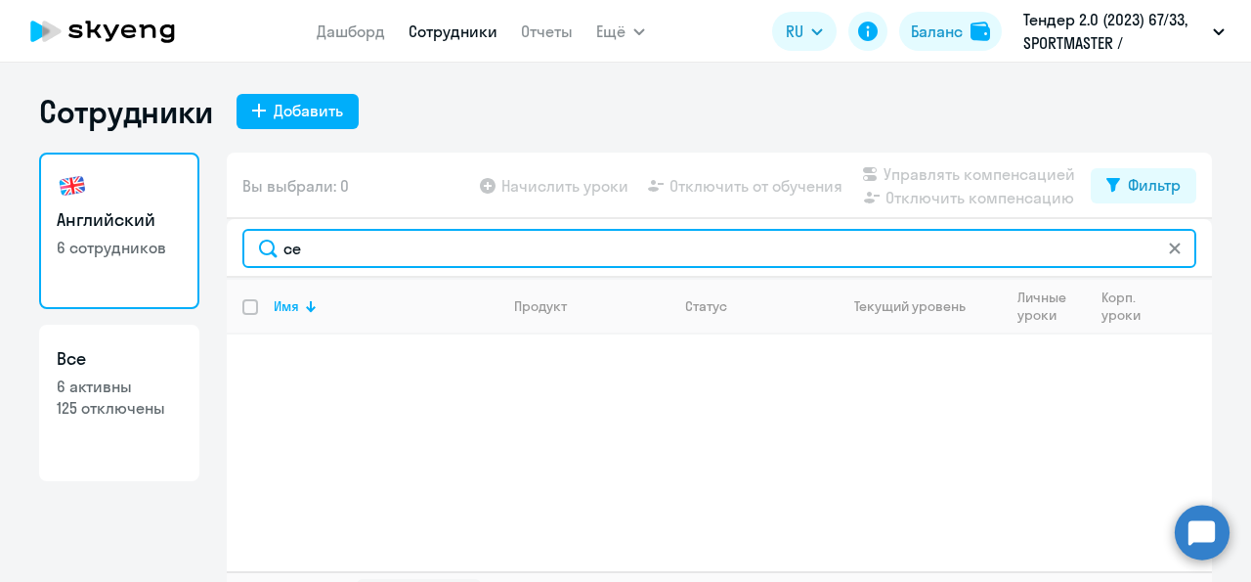
type input "с"
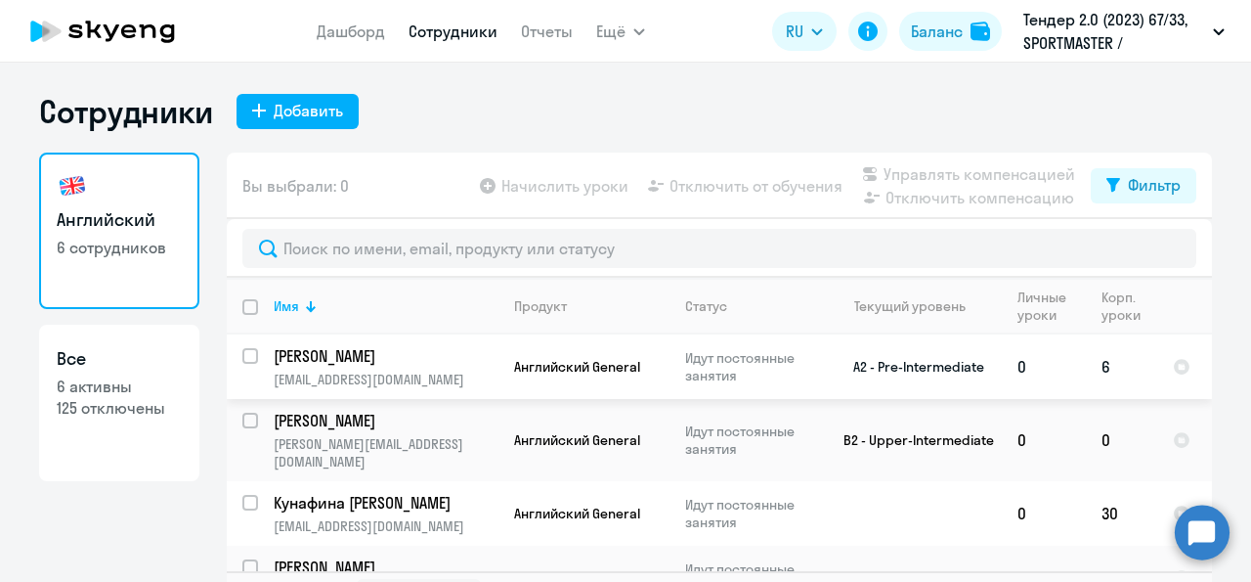
click at [345, 368] on td "[PERSON_NAME] [PERSON_NAME][EMAIL_ADDRESS][DOMAIN_NAME]" at bounding box center [378, 366] width 240 height 65
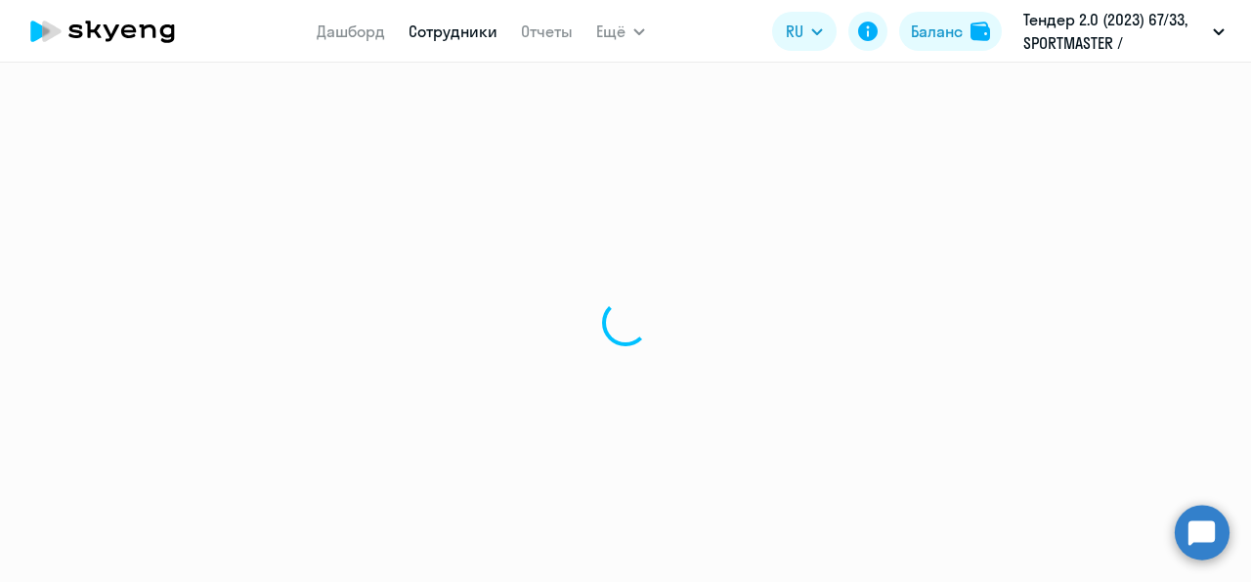
select select "english"
select select "30"
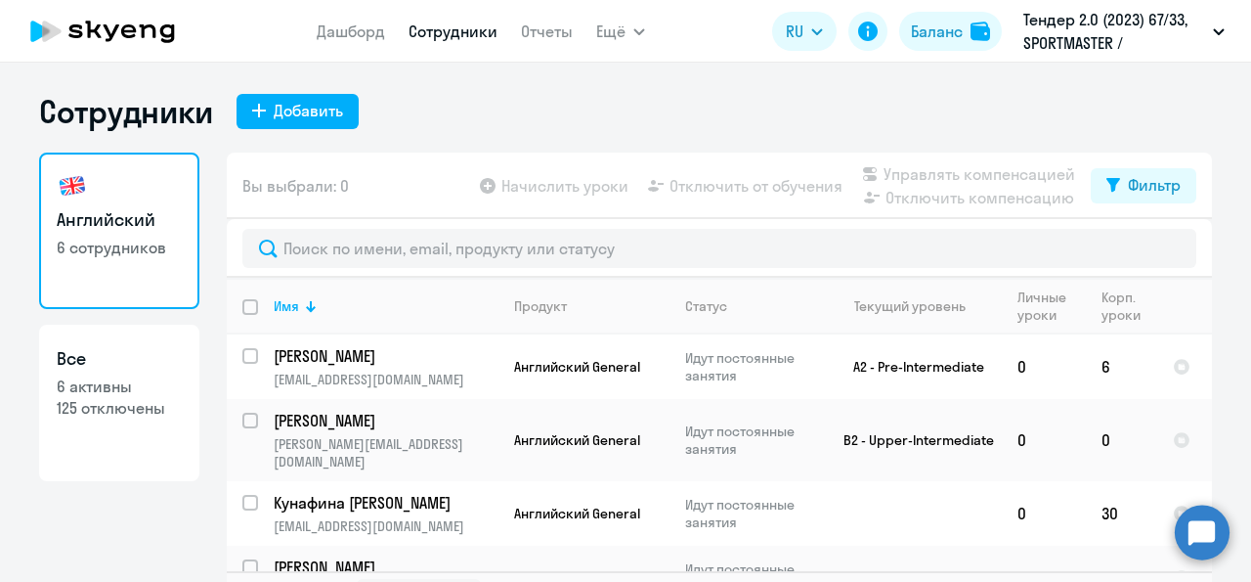
click at [91, 379] on p "6 активны" at bounding box center [119, 386] width 125 height 22
select select "30"
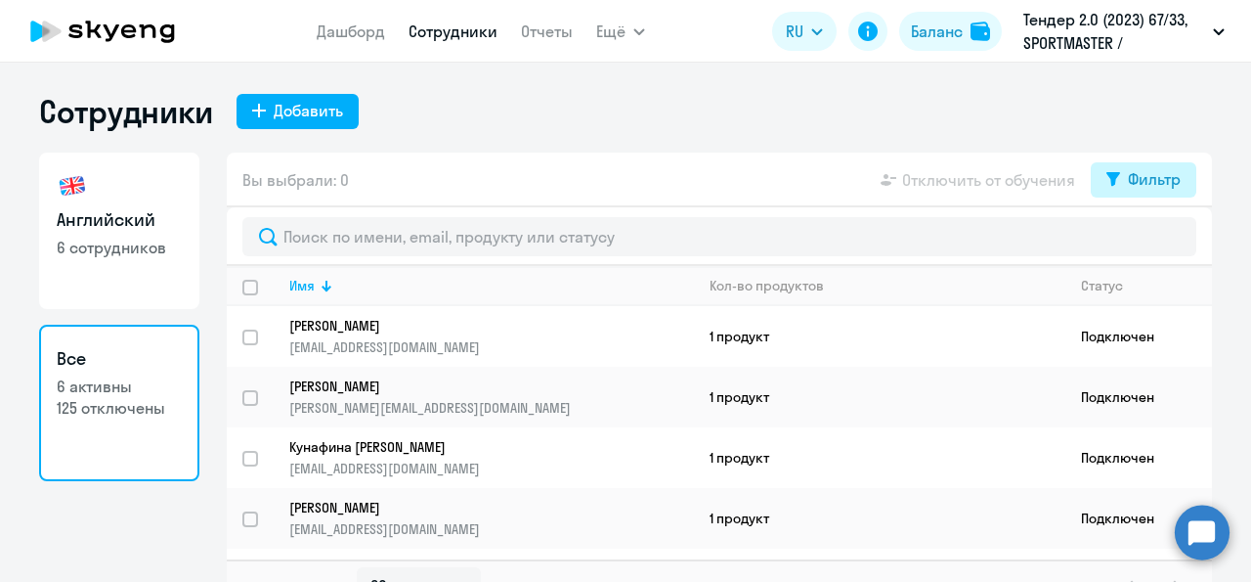
click at [1168, 183] on div "Фильтр" at bounding box center [1154, 178] width 53 height 23
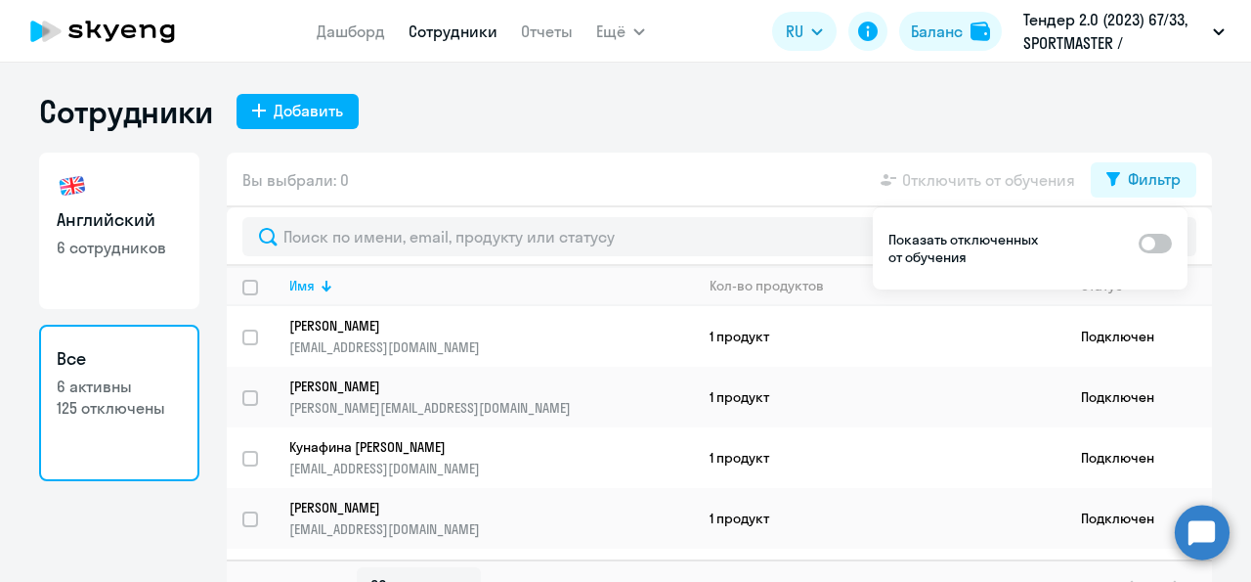
click at [1163, 238] on span at bounding box center [1155, 244] width 33 height 20
click at [1139, 242] on input "checkbox" at bounding box center [1138, 242] width 1 height 1
checkbox input "true"
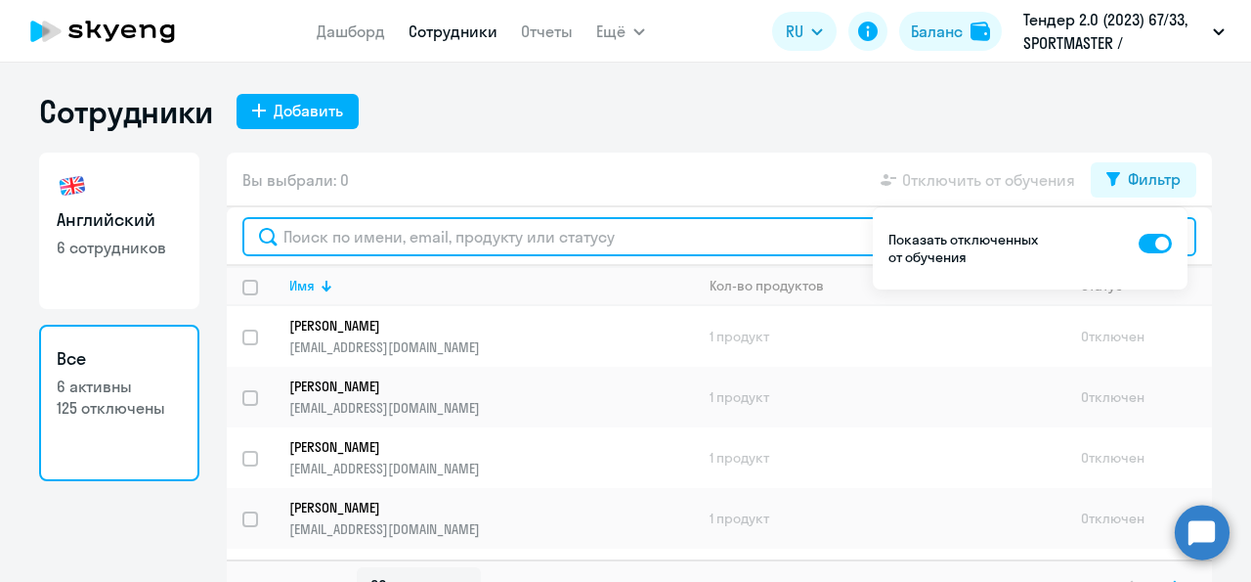
click at [548, 233] on input "text" at bounding box center [719, 236] width 954 height 39
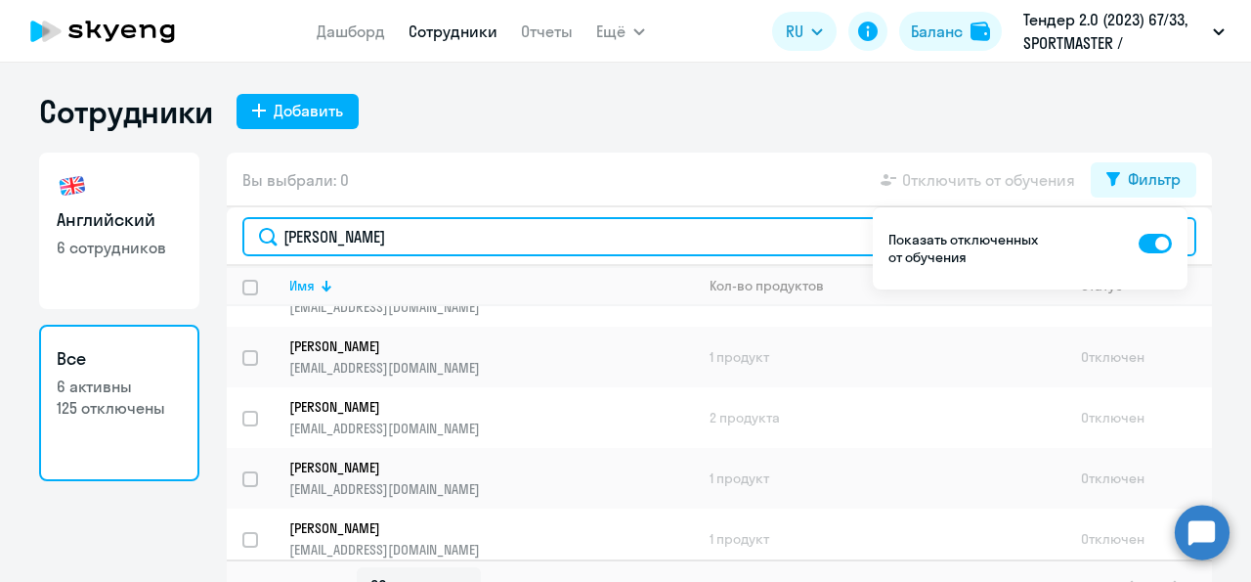
scroll to position [167, 0]
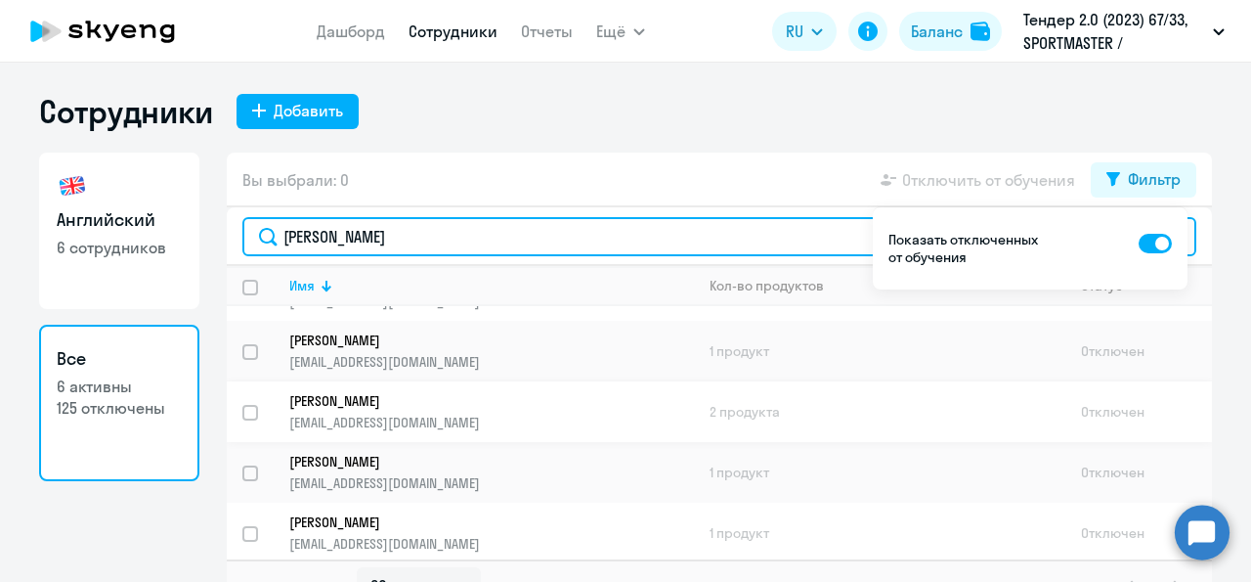
type input "[PERSON_NAME]"
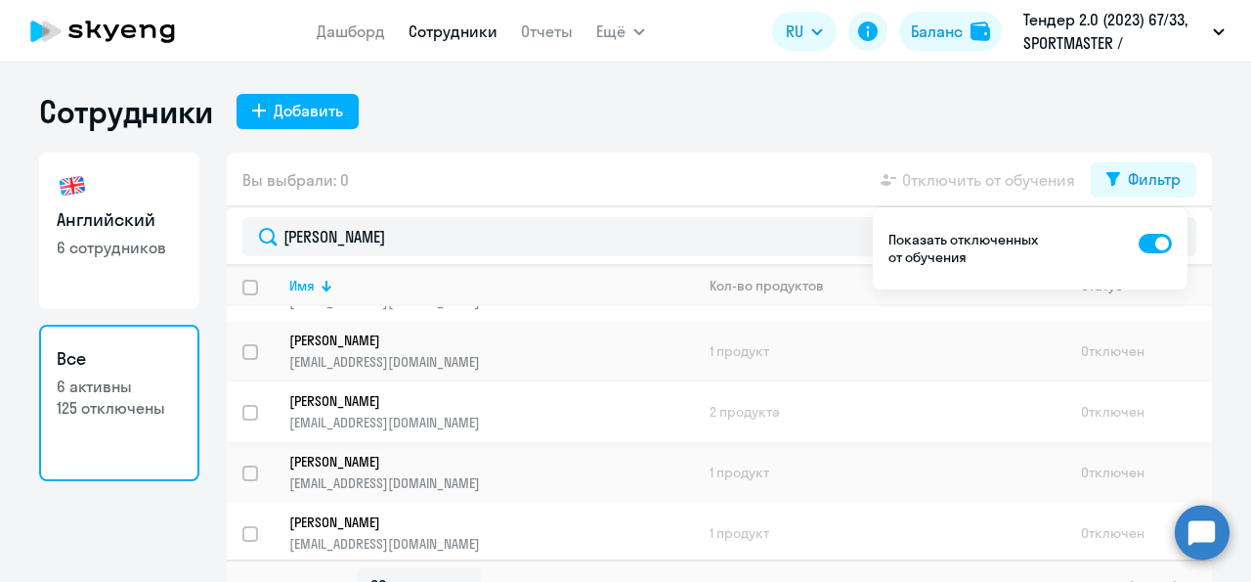
click at [380, 419] on p "[EMAIL_ADDRESS][DOMAIN_NAME]" at bounding box center [491, 422] width 404 height 18
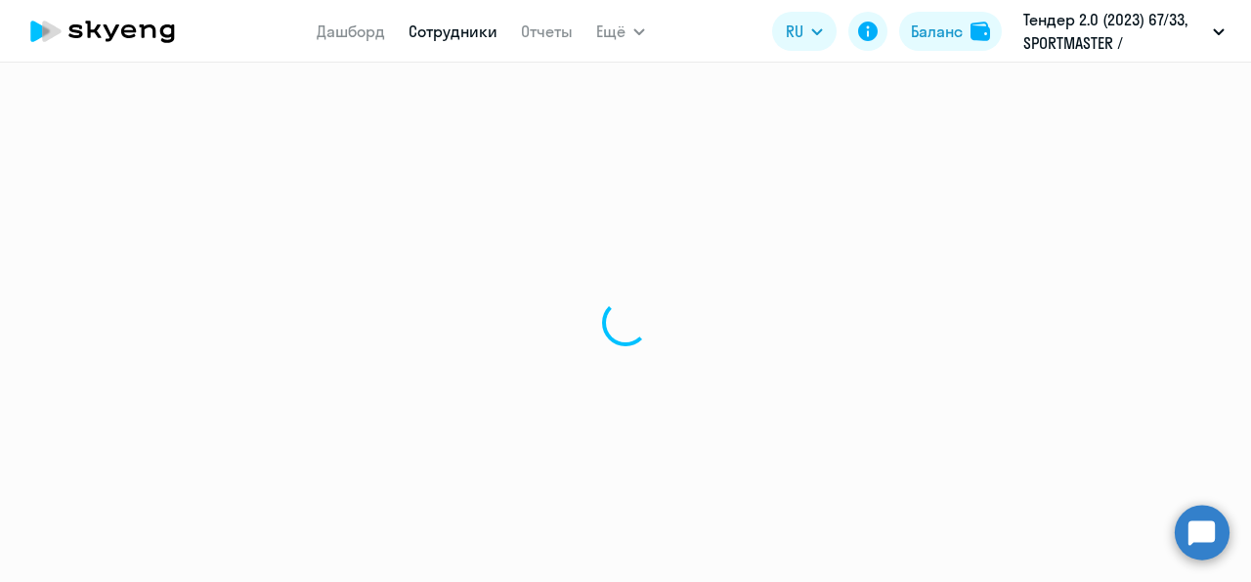
select select "english"
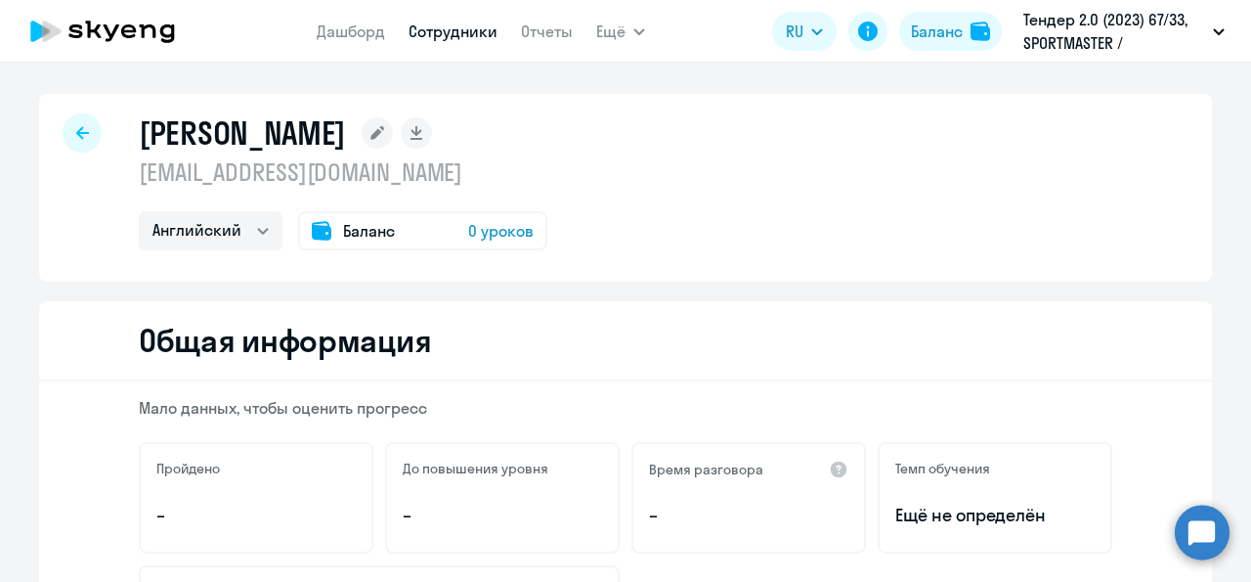
select select "30"
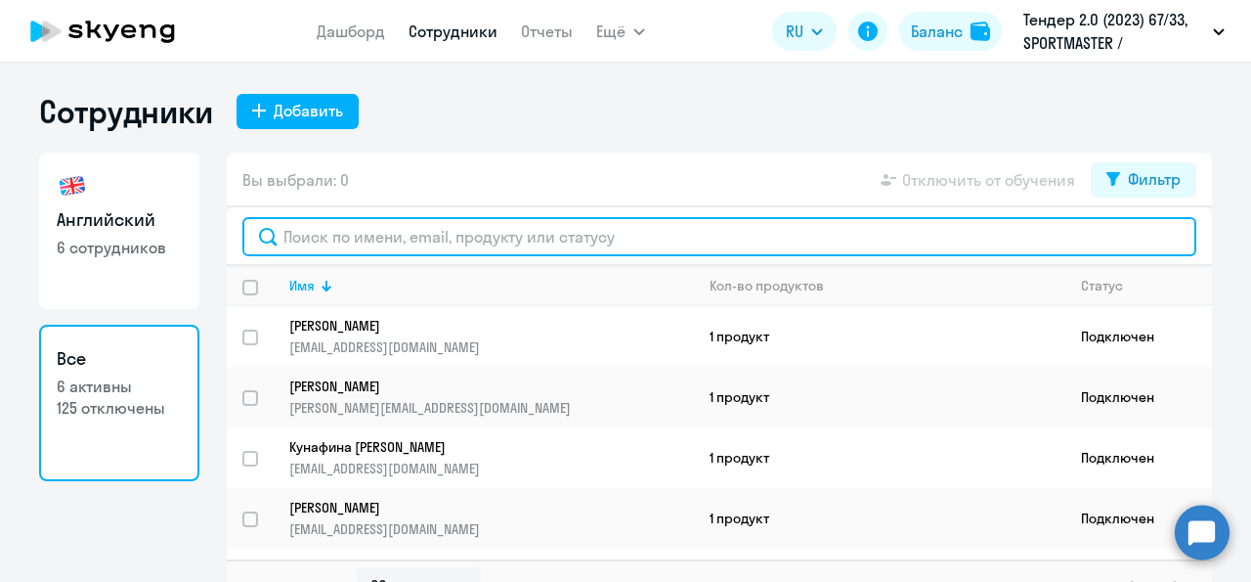
click at [366, 238] on input "text" at bounding box center [719, 236] width 954 height 39
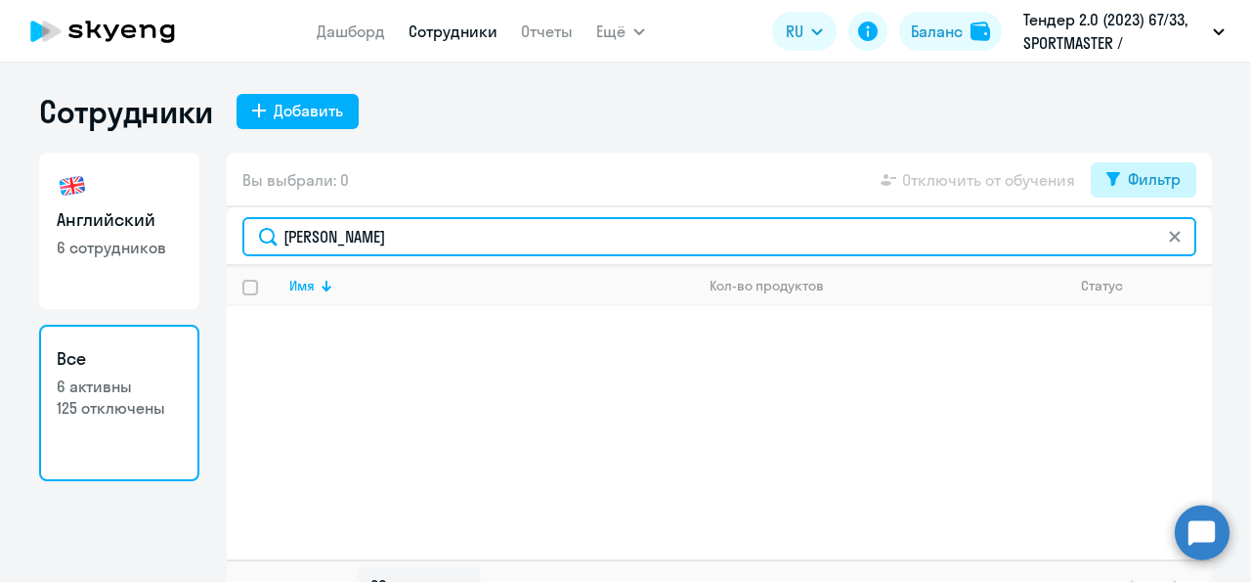
type input "[PERSON_NAME]"
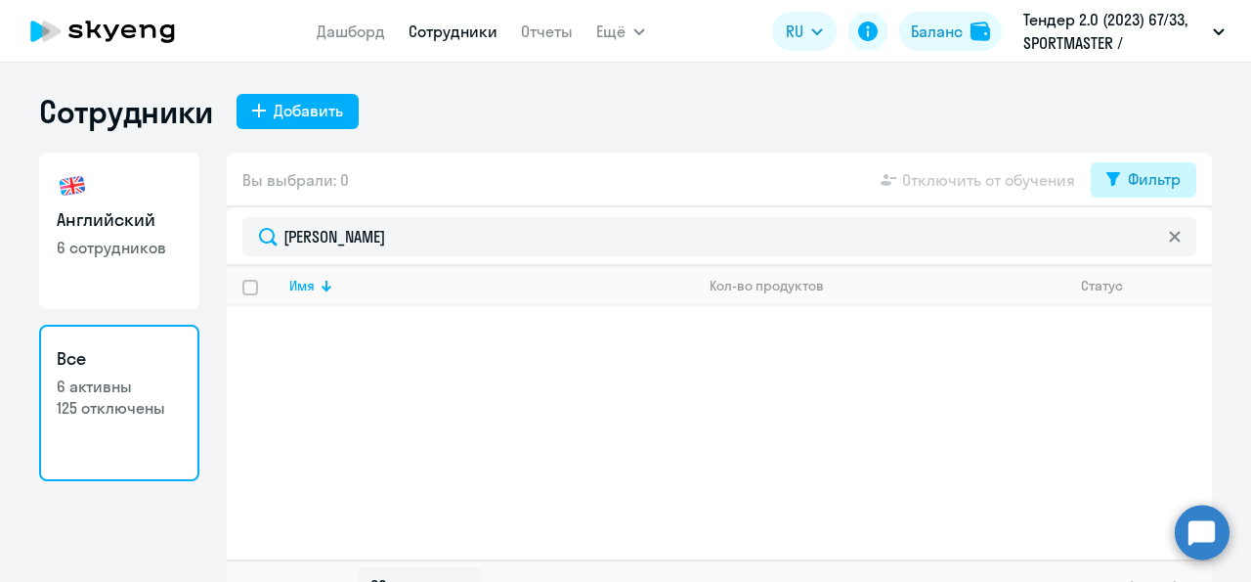
click at [1118, 163] on button "Фильтр" at bounding box center [1144, 179] width 106 height 35
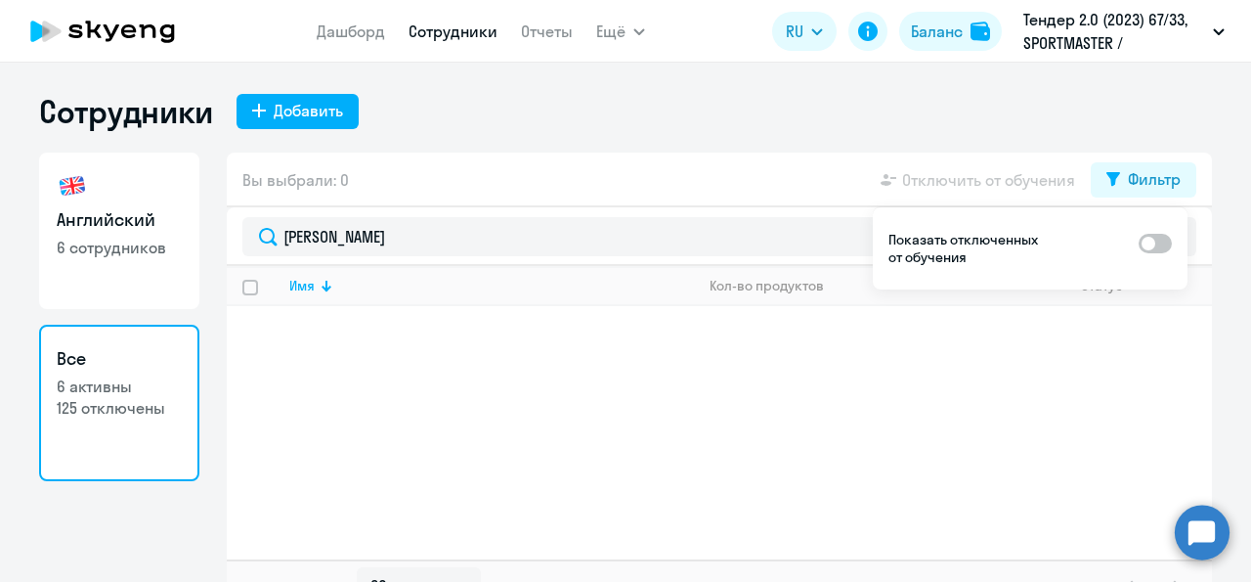
click at [1164, 244] on span at bounding box center [1155, 244] width 33 height 20
click at [1139, 243] on input "checkbox" at bounding box center [1138, 242] width 1 height 1
checkbox input "true"
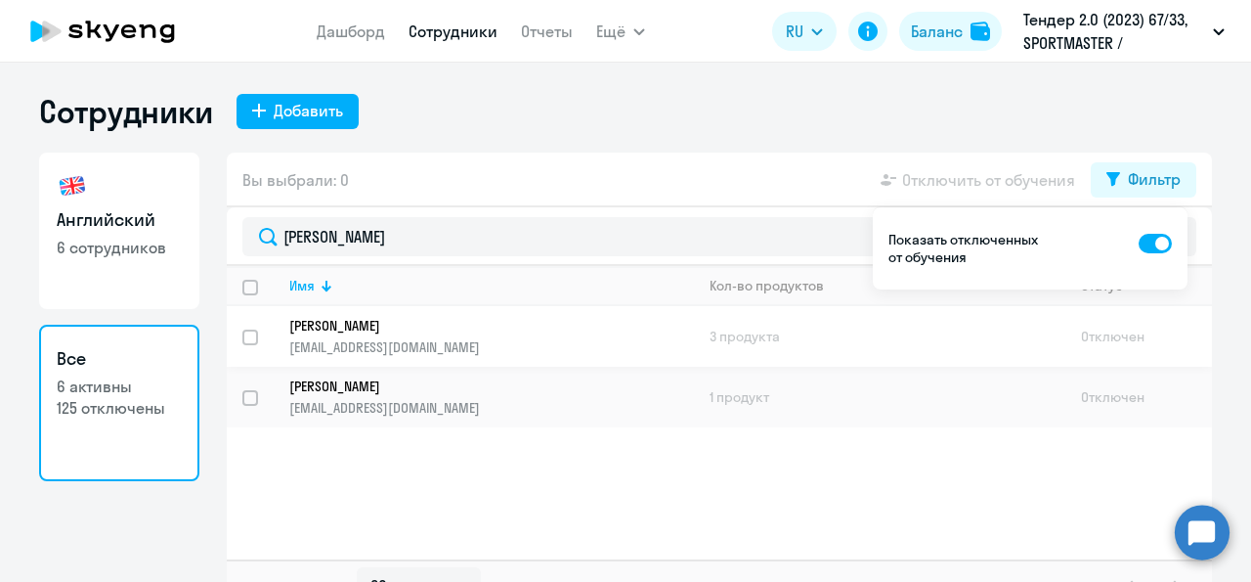
click at [439, 348] on p "[EMAIL_ADDRESS][DOMAIN_NAME]" at bounding box center [491, 347] width 404 height 18
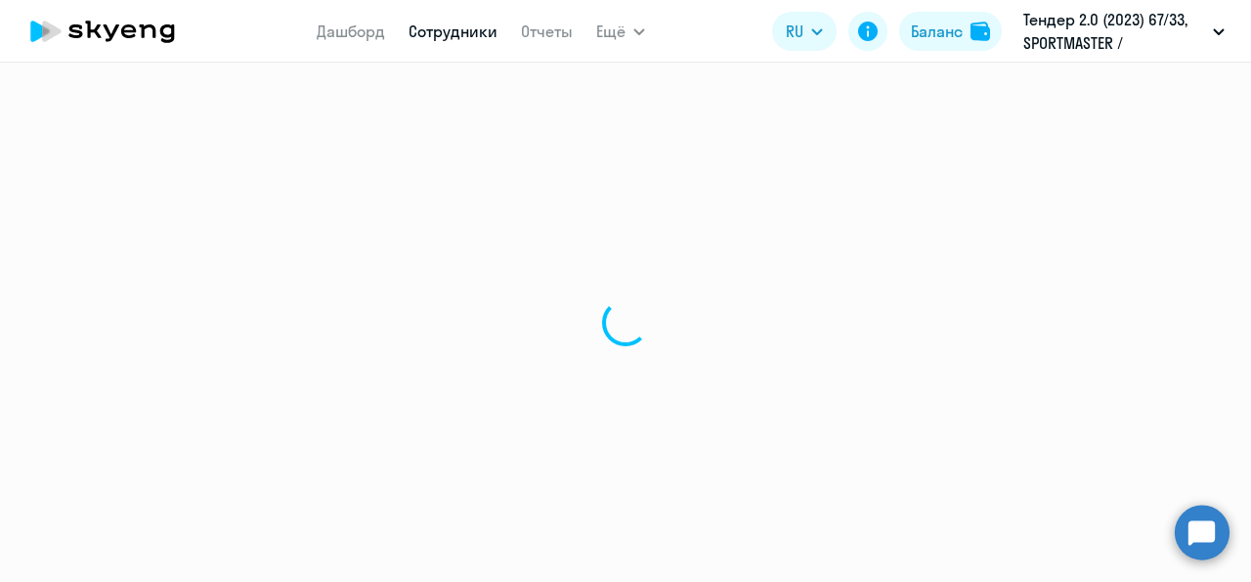
select select "english"
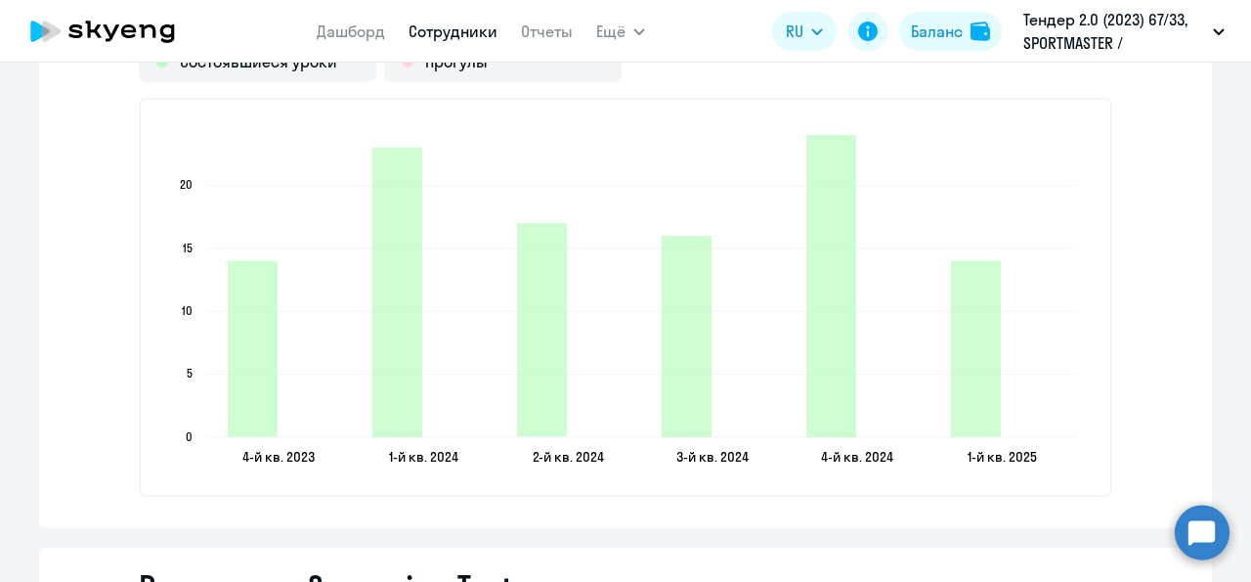
scroll to position [2808, 0]
select select "30"
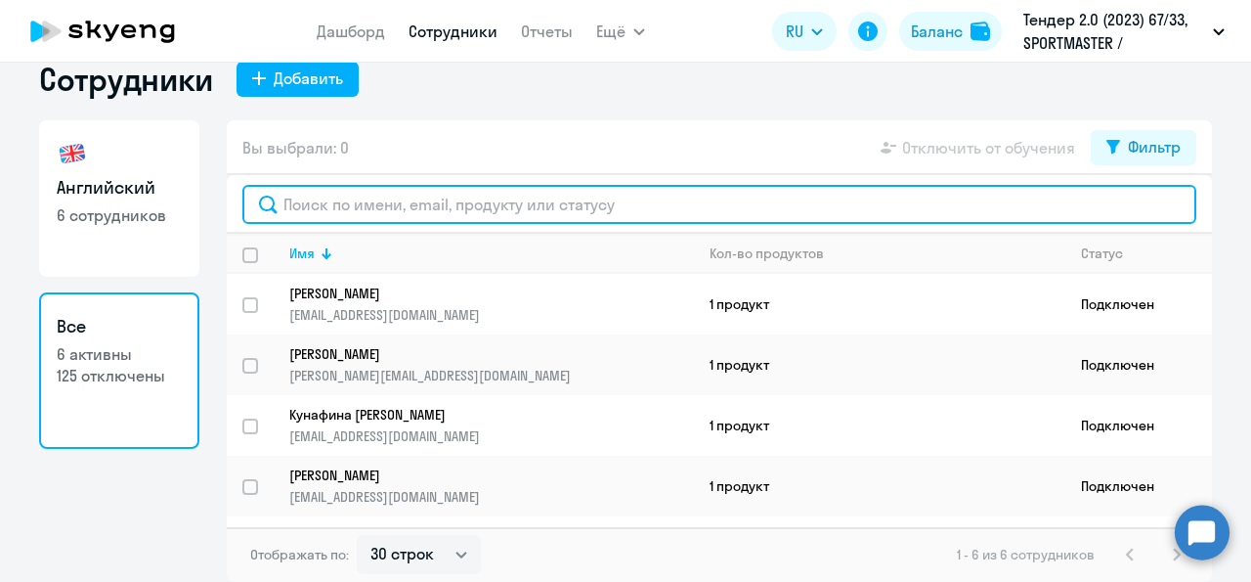
click at [363, 224] on input "text" at bounding box center [719, 204] width 954 height 39
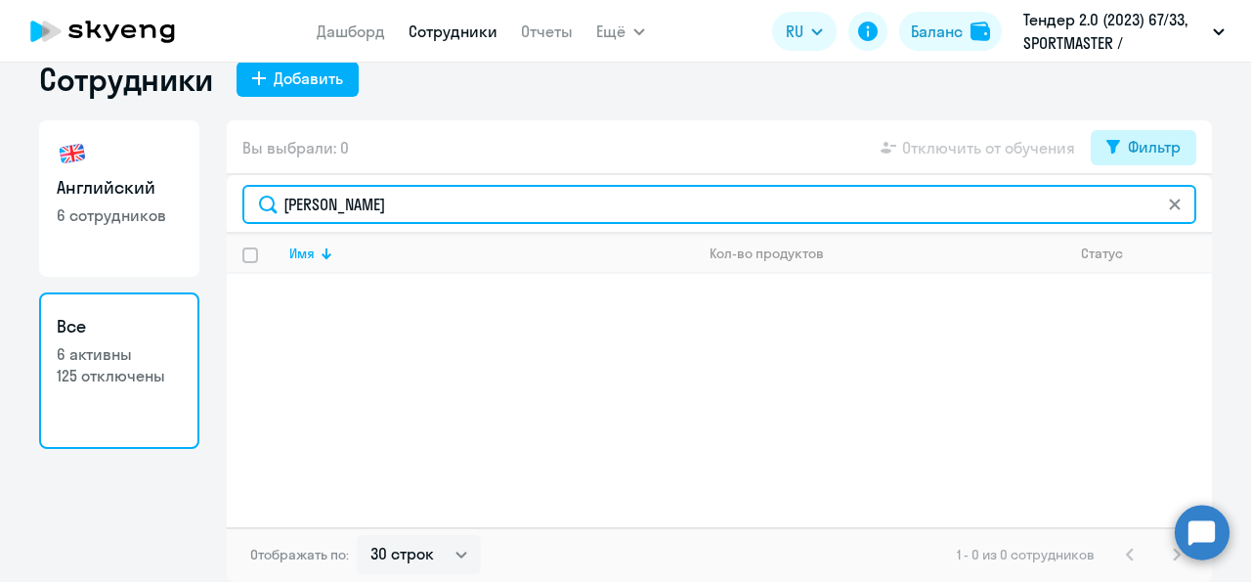
type input "[PERSON_NAME]"
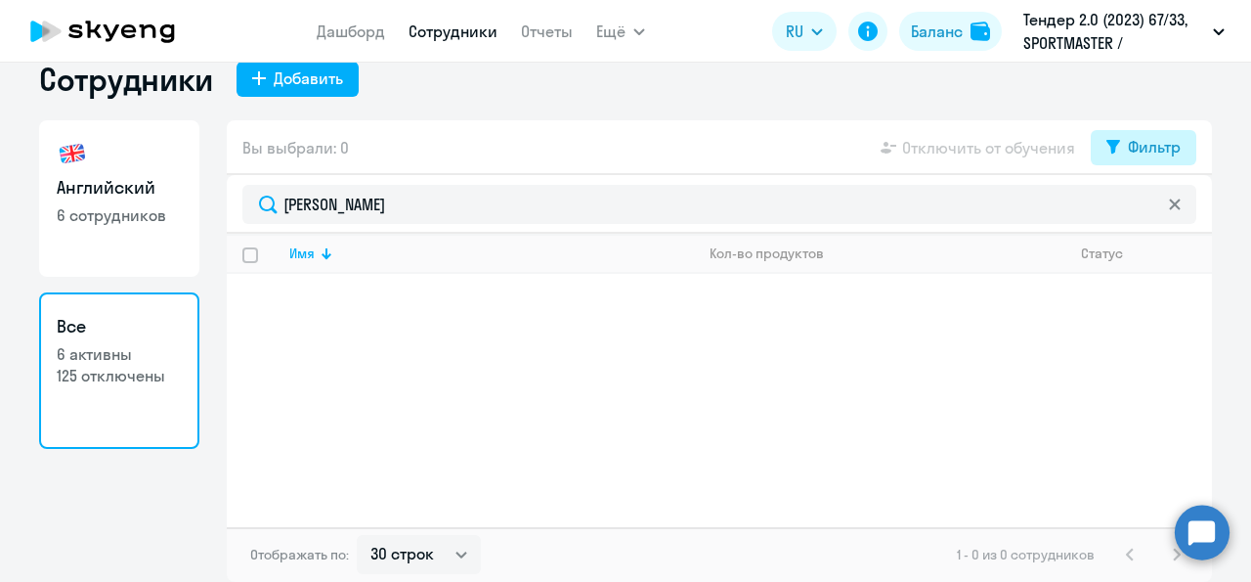
click at [1113, 165] on button "Фильтр" at bounding box center [1144, 147] width 106 height 35
click at [1152, 247] on span at bounding box center [1155, 244] width 33 height 20
click at [1139, 243] on input "checkbox" at bounding box center [1138, 242] width 1 height 1
checkbox input "true"
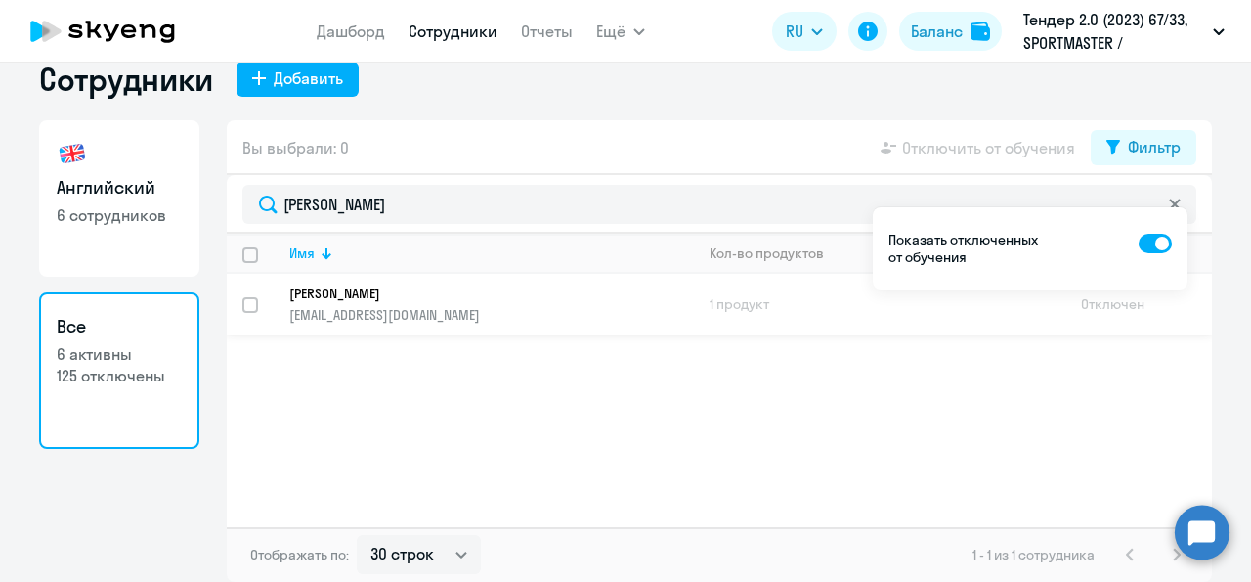
click at [451, 324] on p "[EMAIL_ADDRESS][DOMAIN_NAME]" at bounding box center [491, 315] width 404 height 18
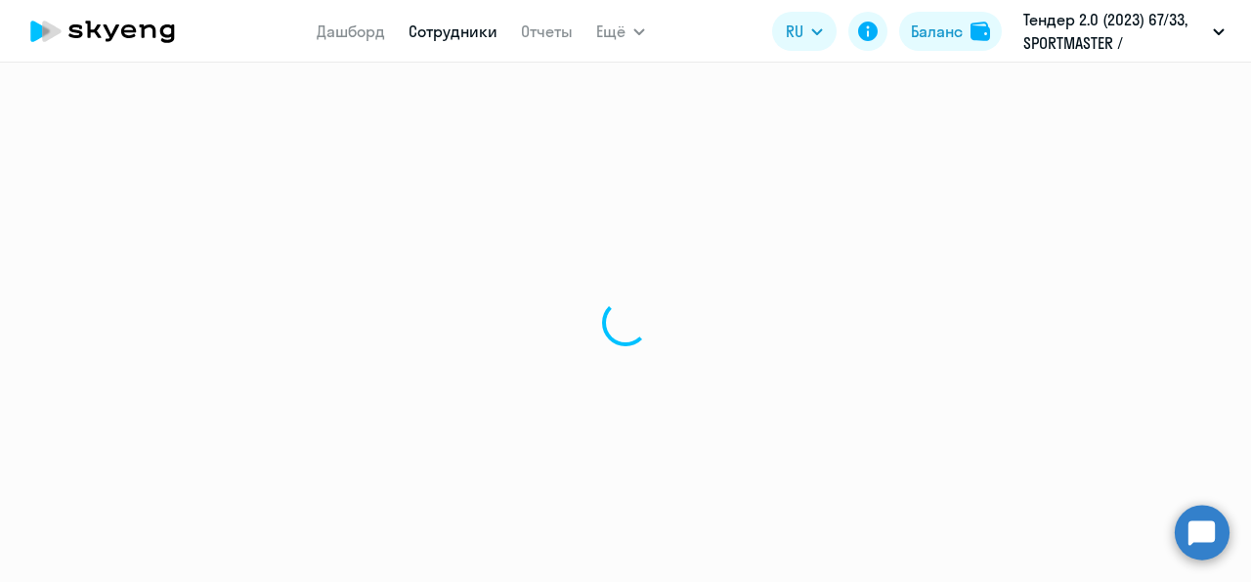
select select "english"
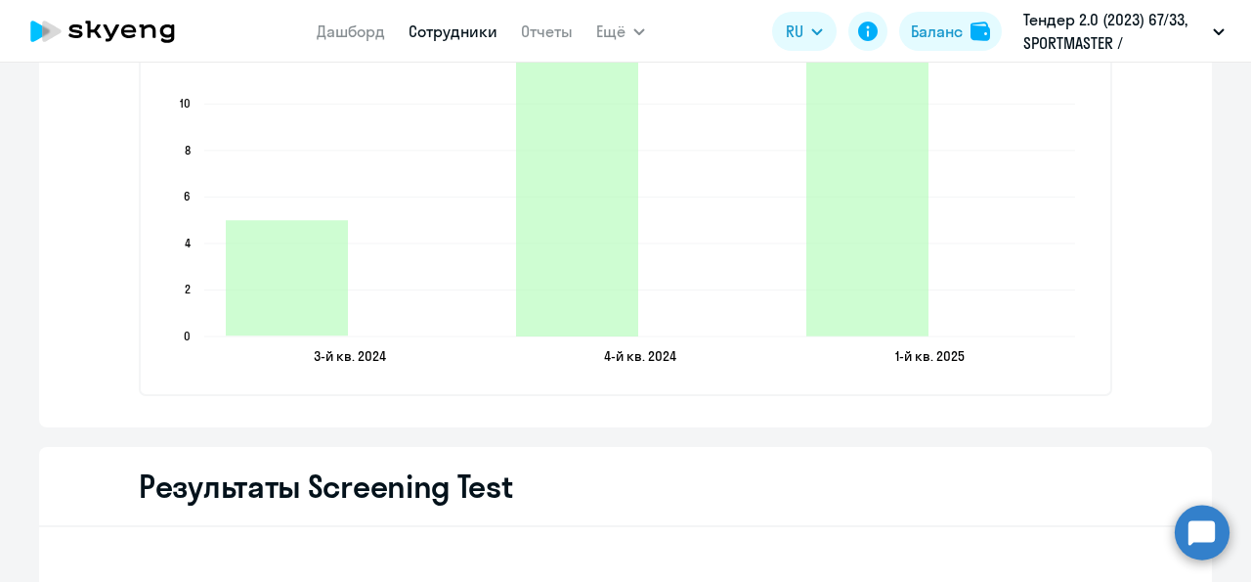
scroll to position [2906, 0]
